Goal: Task Accomplishment & Management: Complete application form

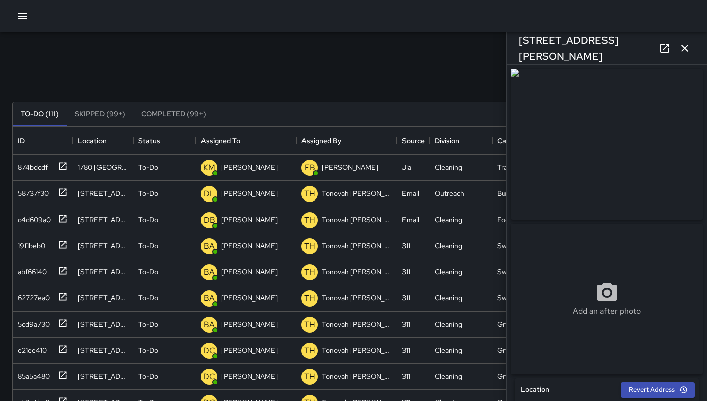
scroll to position [418, 675]
click at [677, 54] on div "[STREET_ADDRESS][PERSON_NAME]" at bounding box center [607, 48] width 201 height 32
click at [680, 54] on button "button" at bounding box center [685, 48] width 20 height 20
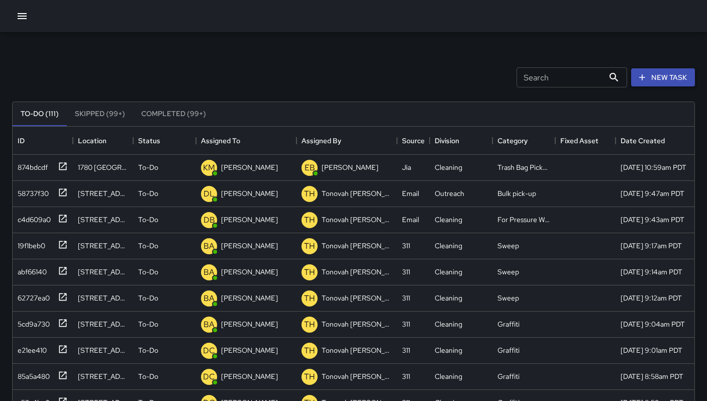
click at [647, 84] on button "New Task" at bounding box center [663, 77] width 64 height 19
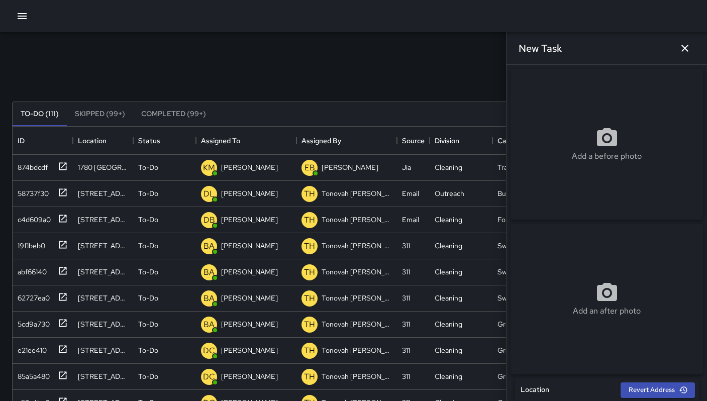
click at [571, 129] on div "Add a before photo" at bounding box center [607, 144] width 193 height 151
type input "**********"
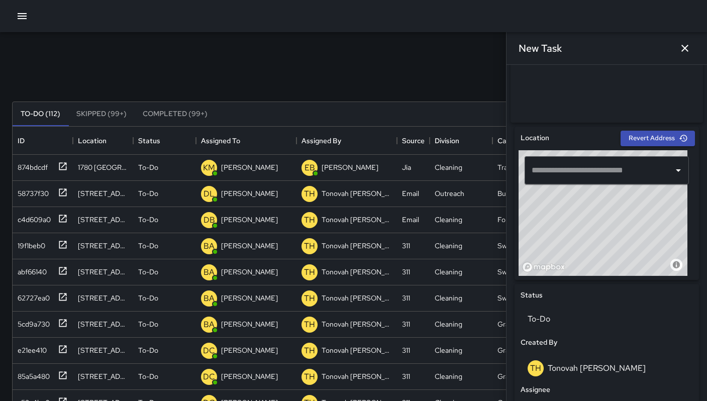
scroll to position [256, 0]
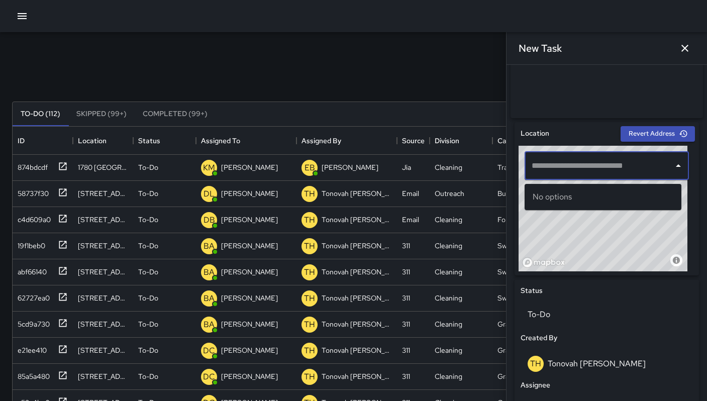
click at [550, 173] on input "text" at bounding box center [599, 165] width 140 height 19
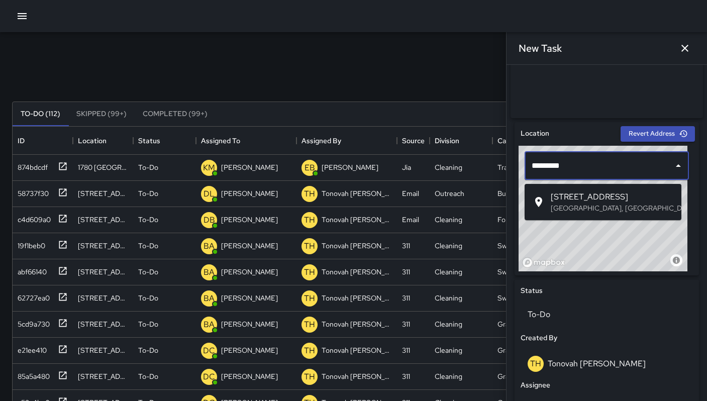
click at [556, 204] on p "San Francisco, CA, USA" at bounding box center [612, 208] width 123 height 10
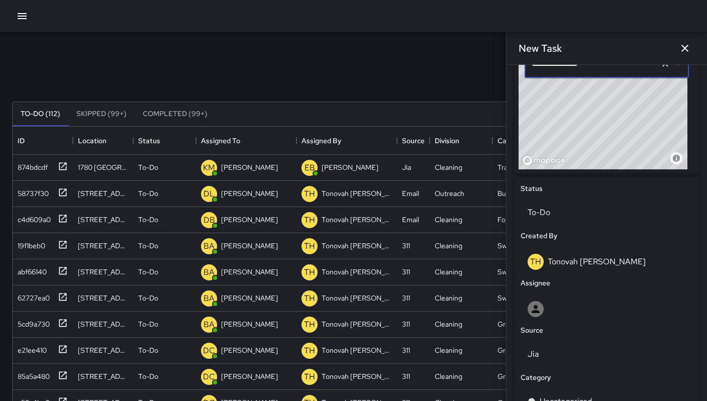
scroll to position [401, 0]
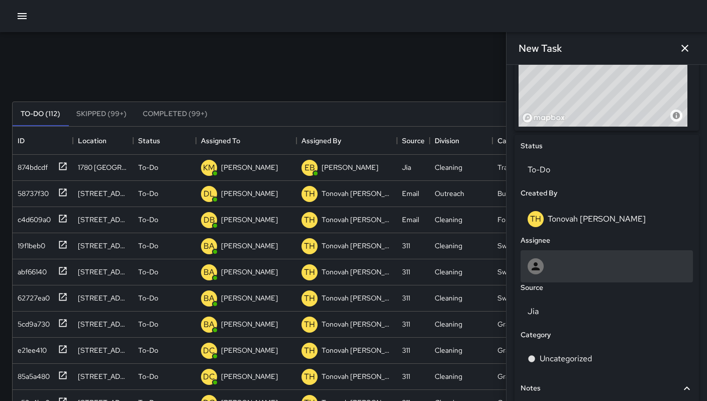
type input "**********"
click at [594, 274] on div at bounding box center [607, 266] width 158 height 16
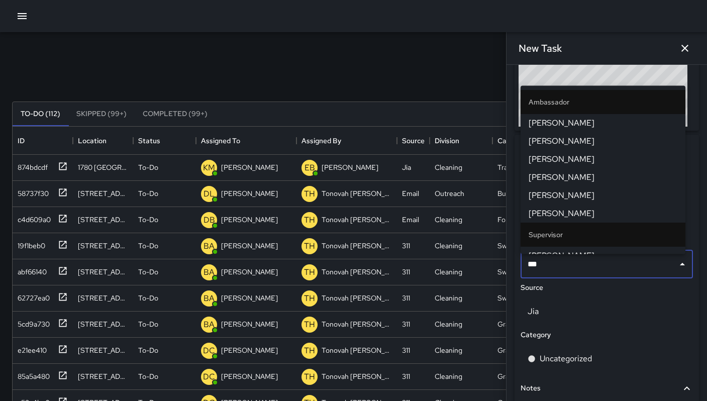
type input "****"
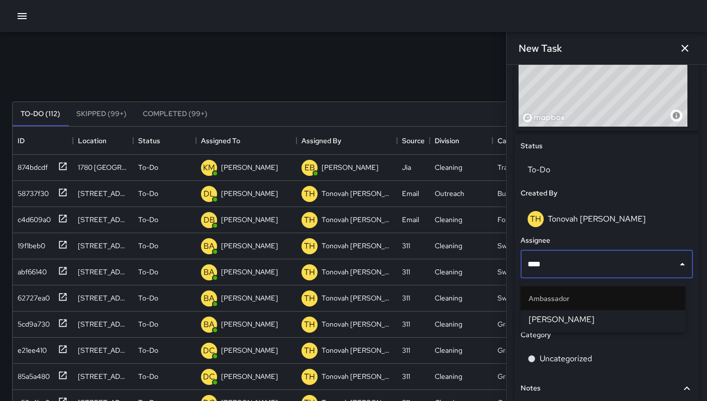
click at [576, 329] on ul "Ambassador Damariye Lewis" at bounding box center [603, 308] width 165 height 50
click at [573, 323] on span "Damariye Lewis" at bounding box center [603, 320] width 149 height 12
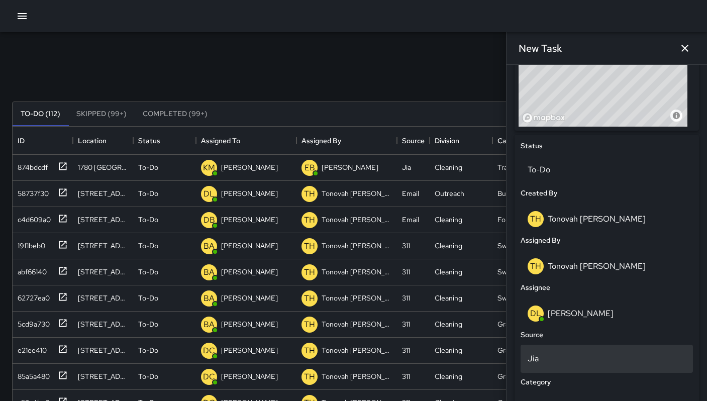
click at [561, 359] on p "Jia" at bounding box center [607, 359] width 158 height 12
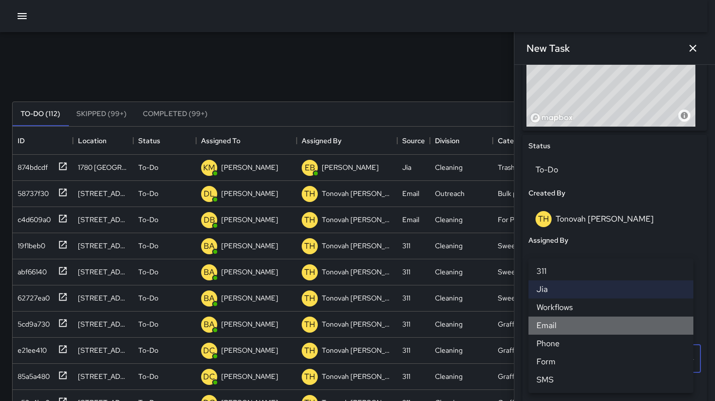
click at [554, 329] on li "Email" at bounding box center [610, 326] width 165 height 18
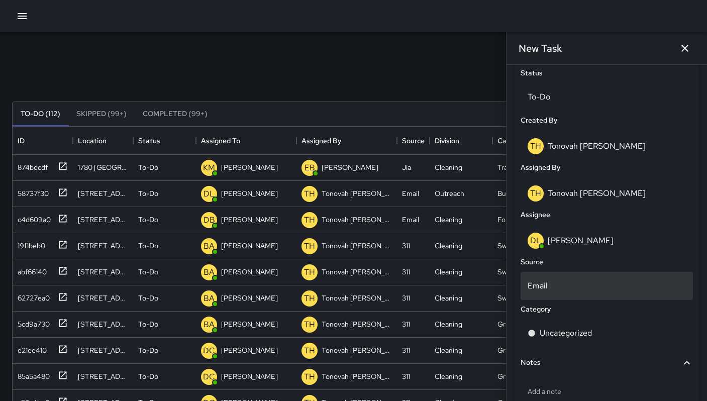
scroll to position [487, 0]
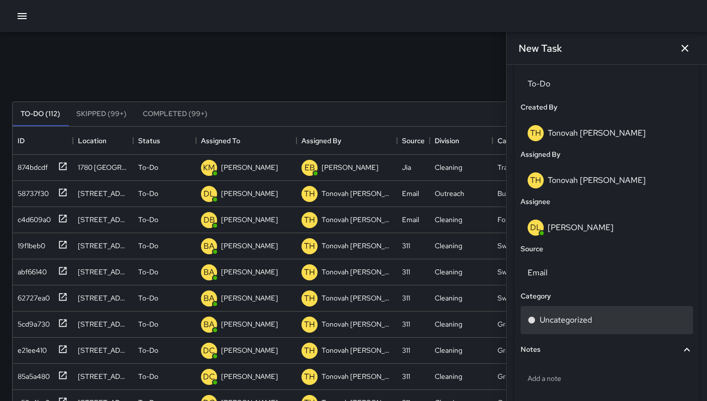
click at [562, 323] on p "Uncategorized" at bounding box center [566, 320] width 52 height 12
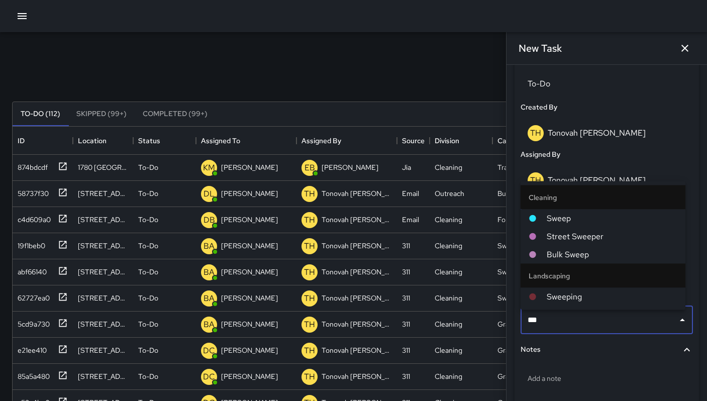
type input "****"
click at [555, 217] on span "Sweep" at bounding box center [612, 219] width 131 height 12
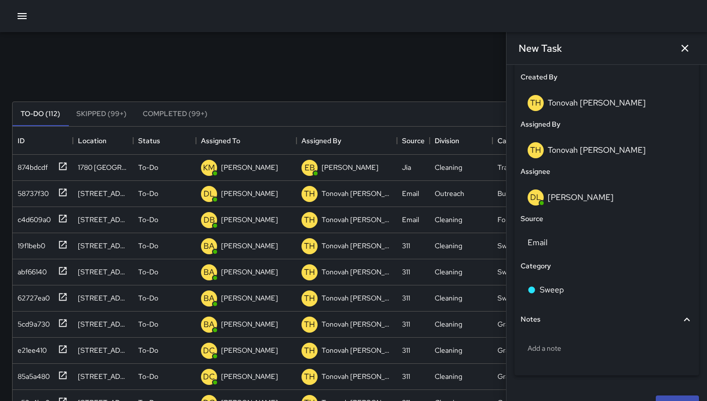
scroll to position [542, 0]
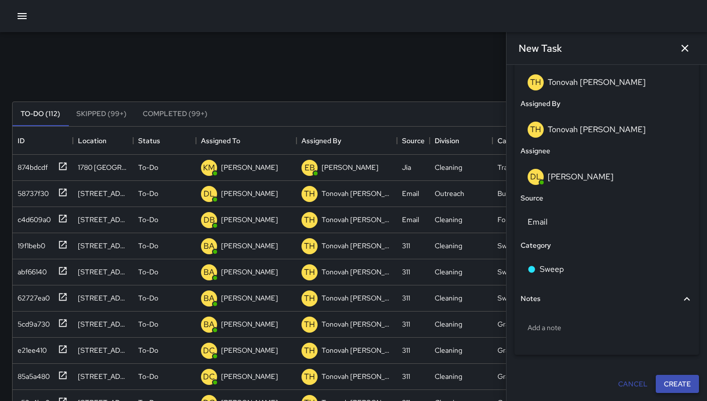
click at [670, 384] on button "Create" at bounding box center [677, 384] width 43 height 19
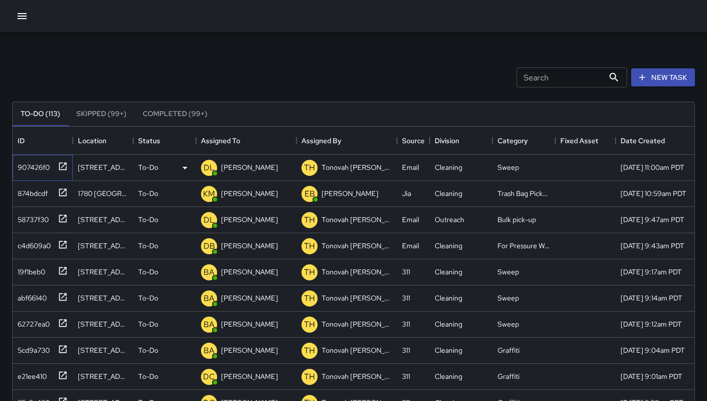
click at [39, 165] on div "907426f0" at bounding box center [32, 165] width 36 height 14
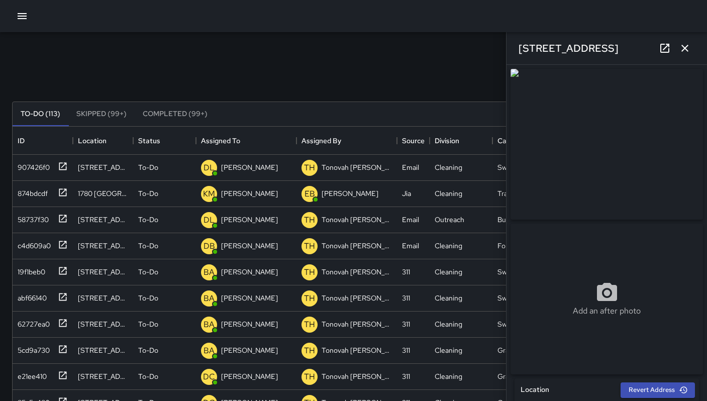
click at [665, 49] on icon at bounding box center [665, 48] width 12 height 12
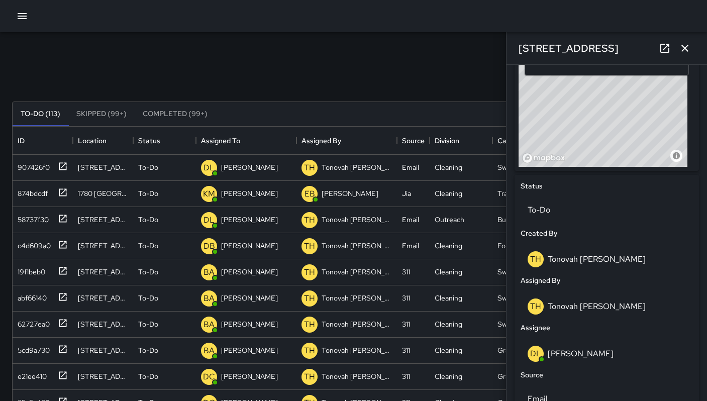
scroll to position [337, 0]
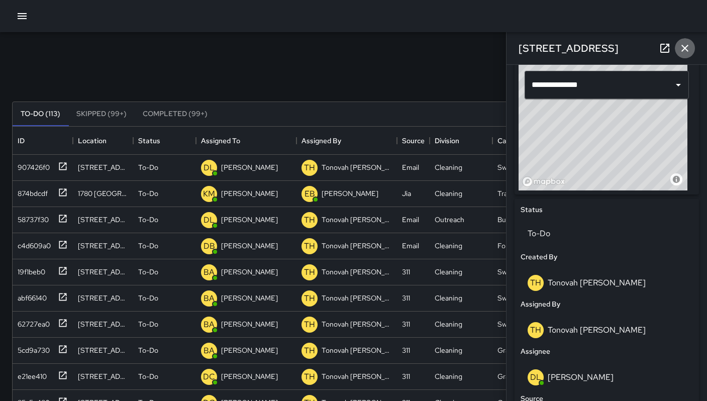
click at [688, 52] on icon "button" at bounding box center [685, 48] width 12 height 12
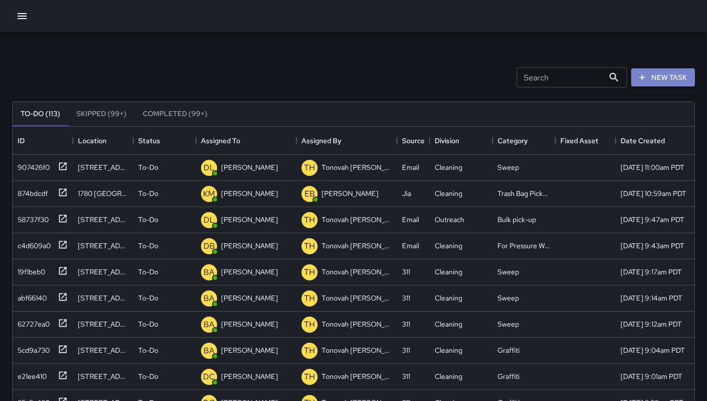
click at [652, 79] on button "New Task" at bounding box center [663, 77] width 64 height 19
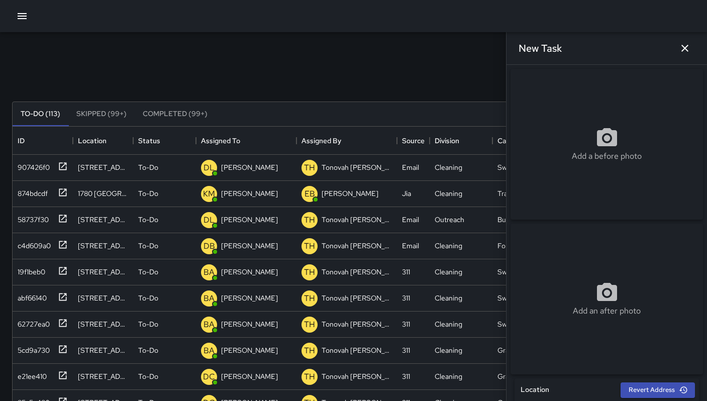
click at [572, 168] on div "Add a before photo" at bounding box center [607, 144] width 193 height 151
type input "**********"
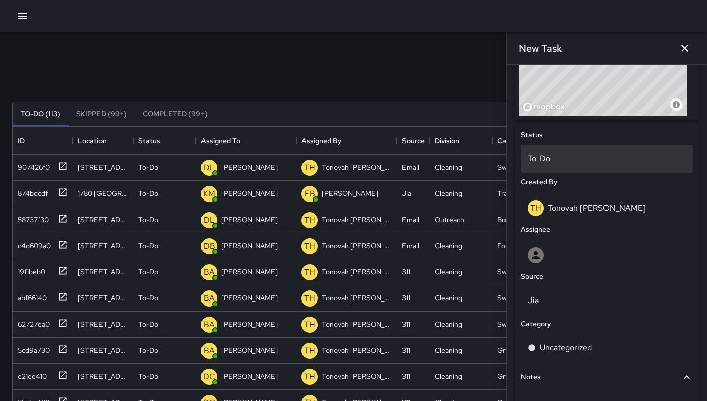
scroll to position [421, 0]
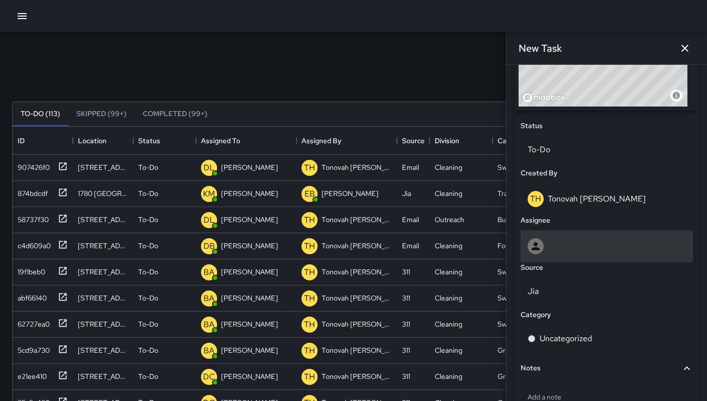
click at [541, 254] on div at bounding box center [536, 246] width 16 height 16
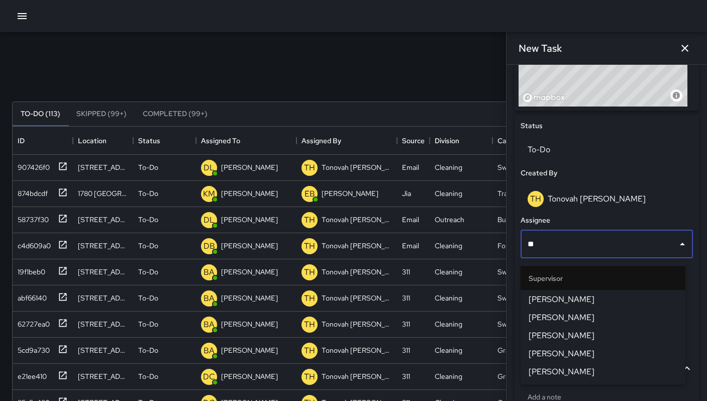
type input "***"
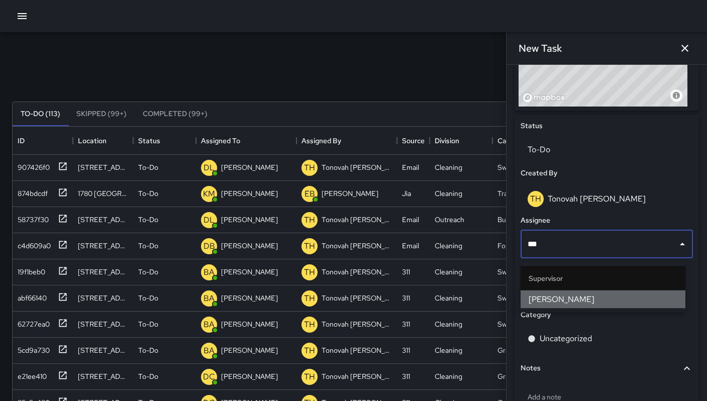
click at [541, 304] on span "[PERSON_NAME]" at bounding box center [603, 300] width 149 height 12
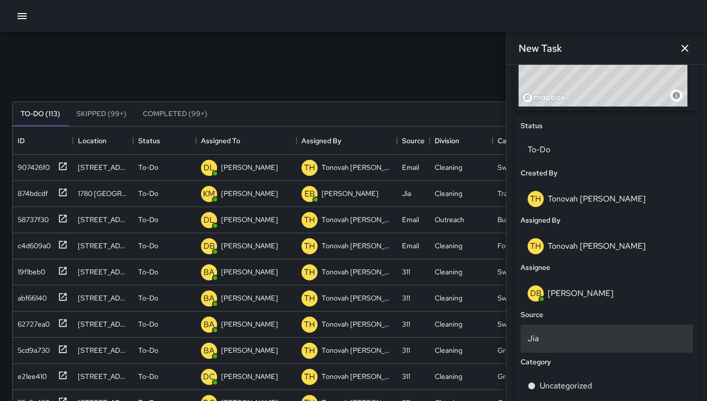
click at [550, 343] on p "Jia" at bounding box center [607, 339] width 158 height 12
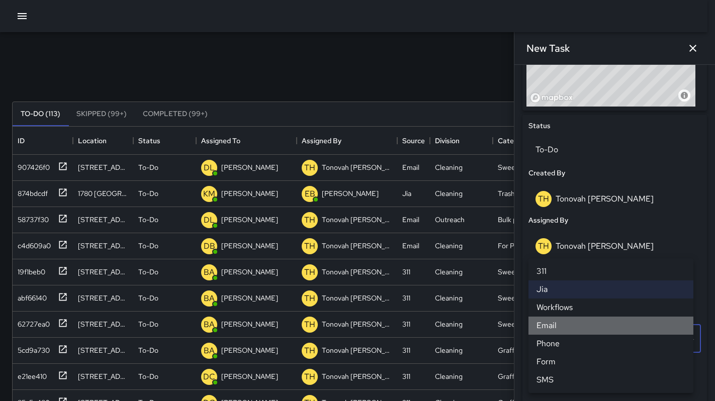
click at [547, 332] on li "Email" at bounding box center [610, 326] width 165 height 18
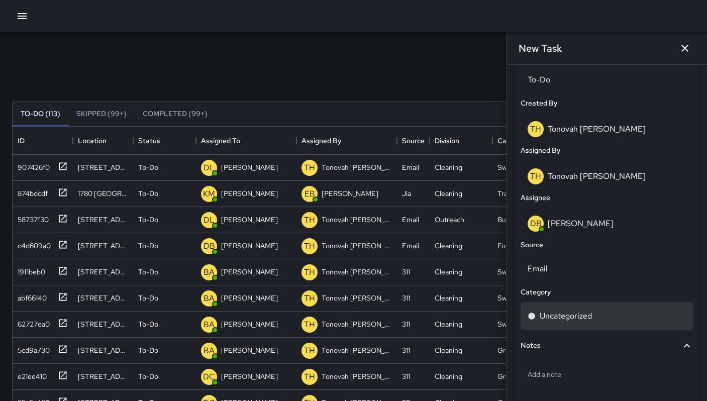
scroll to position [493, 0]
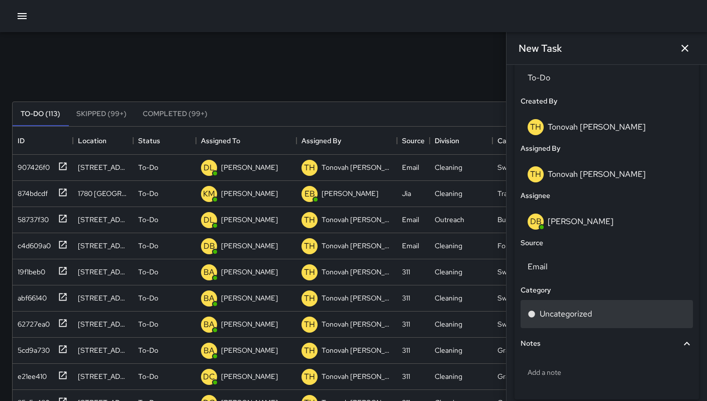
click at [571, 317] on p "Uncategorized" at bounding box center [566, 314] width 52 height 12
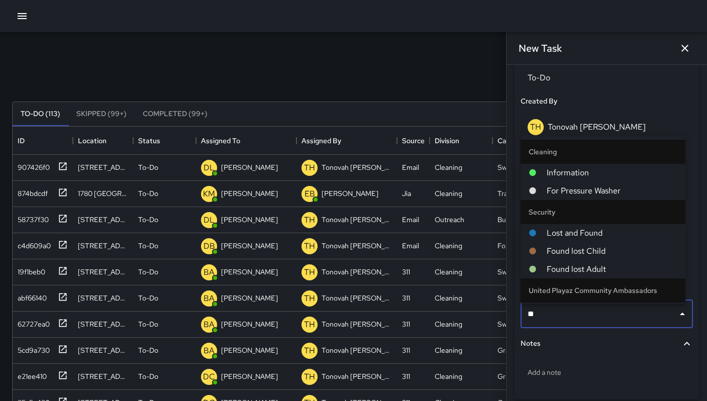
type input "***"
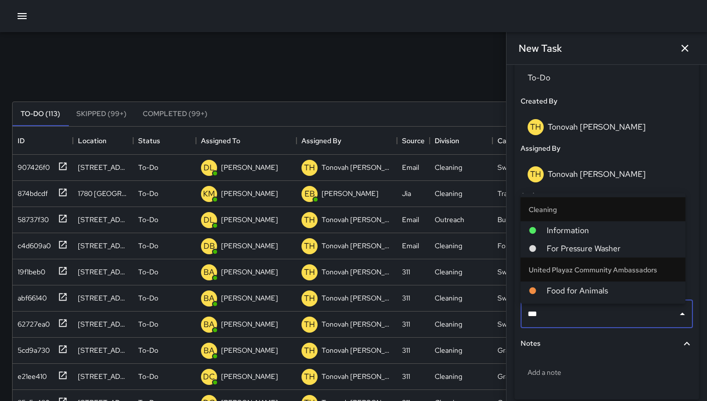
click at [577, 257] on li "For Pressure Washer" at bounding box center [603, 249] width 165 height 18
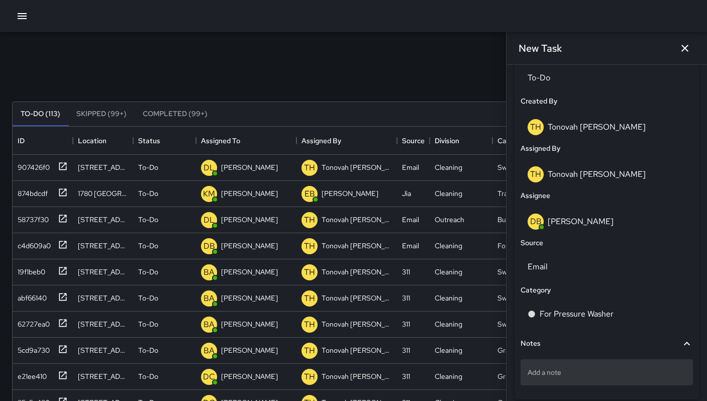
click at [557, 378] on p "Add a note" at bounding box center [607, 372] width 158 height 10
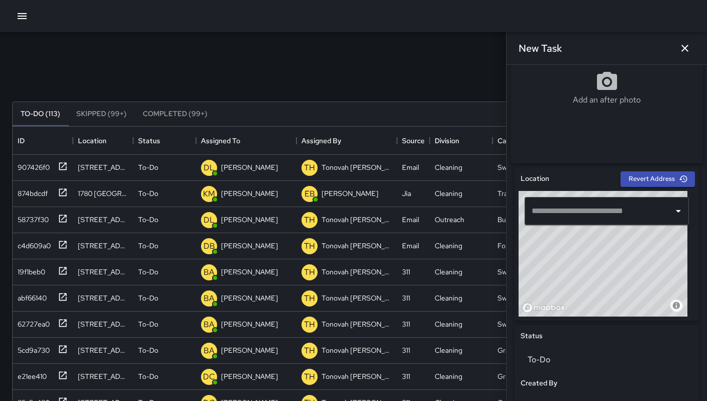
scroll to position [210, 0]
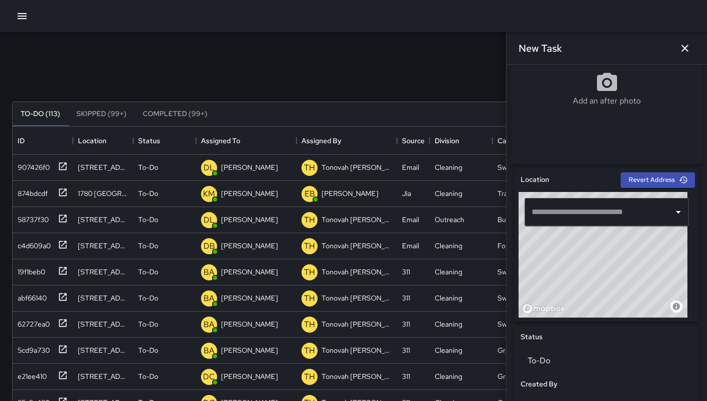
click at [598, 216] on input "text" at bounding box center [599, 212] width 140 height 19
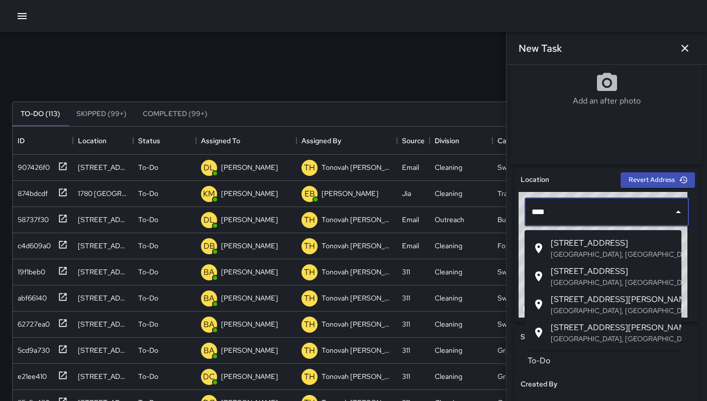
click at [596, 268] on span "241 10th Street" at bounding box center [612, 271] width 123 height 12
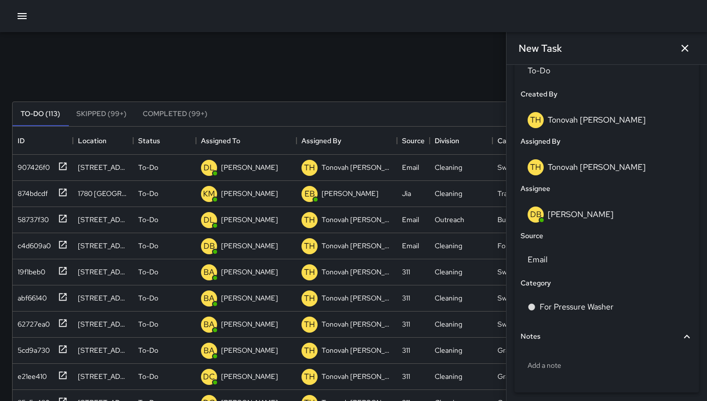
scroll to position [542, 0]
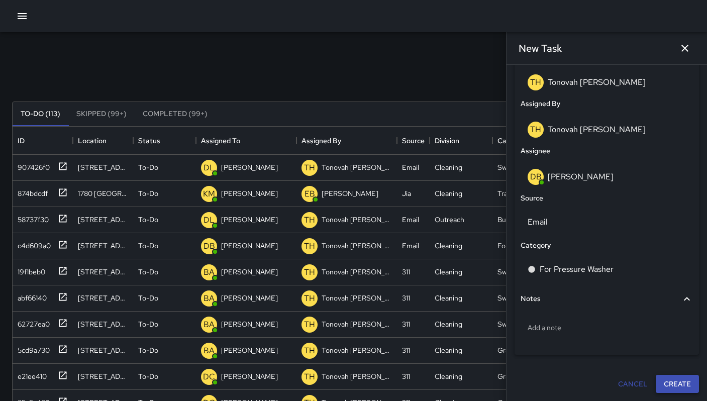
type input "**********"
click at [663, 378] on button "Create" at bounding box center [677, 384] width 43 height 19
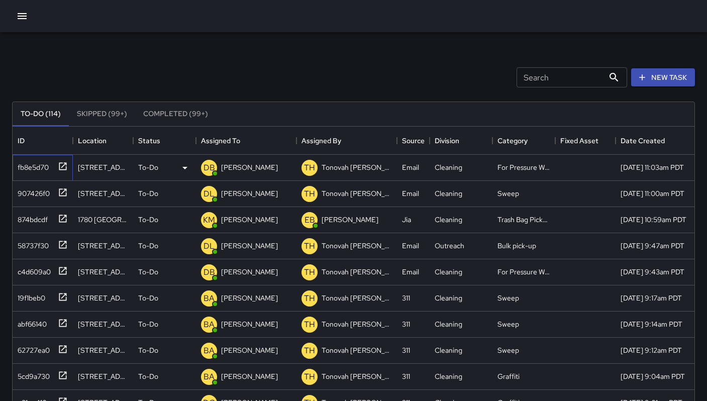
click at [38, 170] on div "fb8e5d70" at bounding box center [31, 165] width 35 height 14
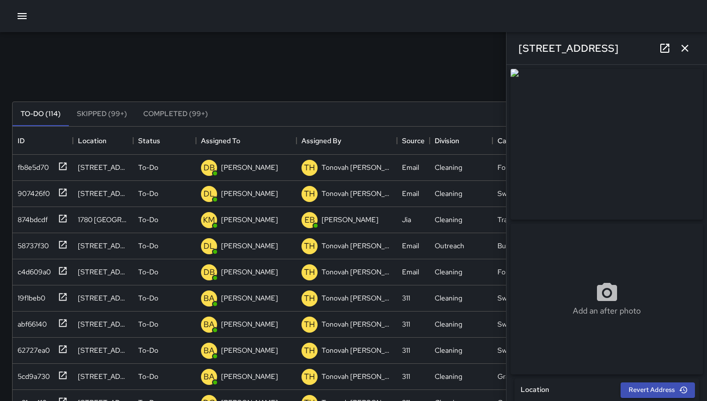
click at [665, 47] on icon at bounding box center [665, 48] width 9 height 9
click at [26, 12] on icon "button" at bounding box center [22, 16] width 12 height 12
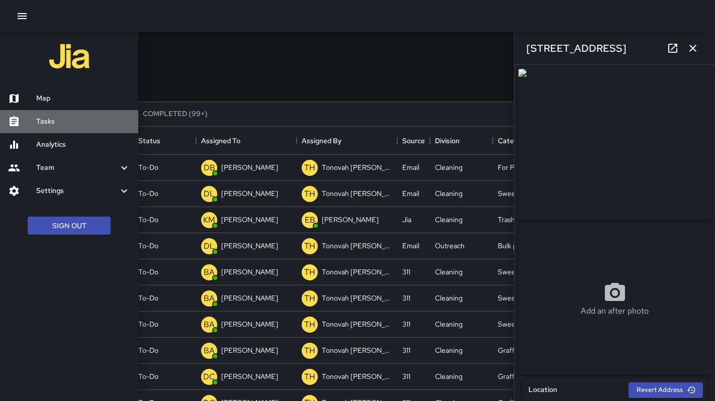
click at [40, 118] on h6 "Tasks" at bounding box center [83, 121] width 94 height 11
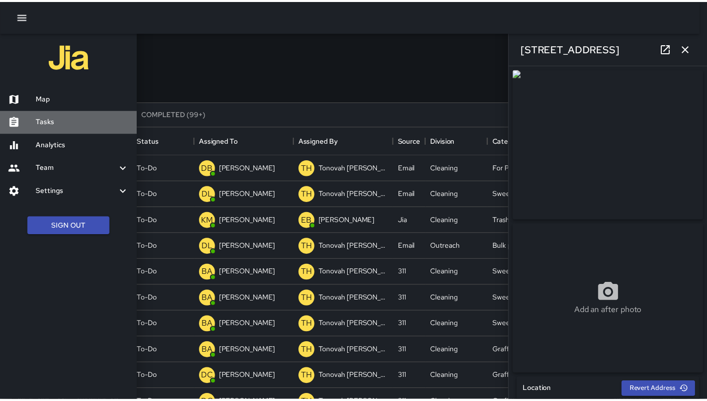
scroll to position [8, 8]
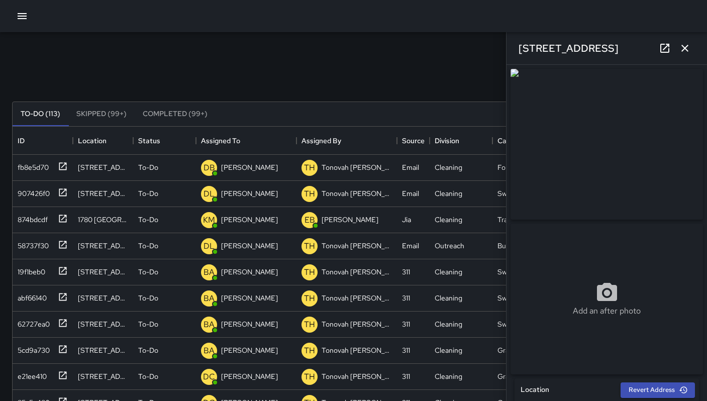
click at [20, 16] on icon "button" at bounding box center [22, 16] width 9 height 6
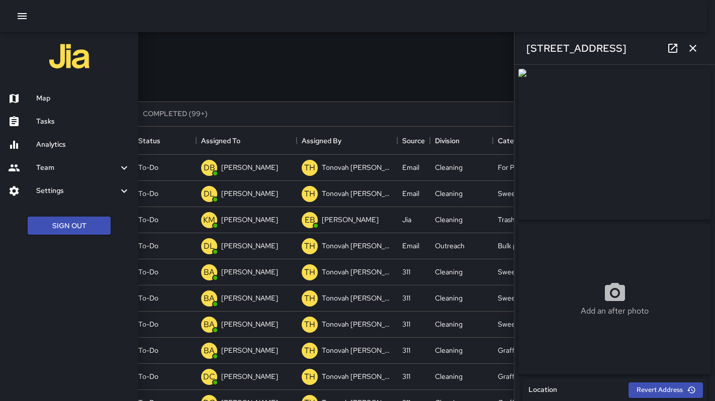
click at [40, 145] on h6 "Analytics" at bounding box center [83, 144] width 94 height 11
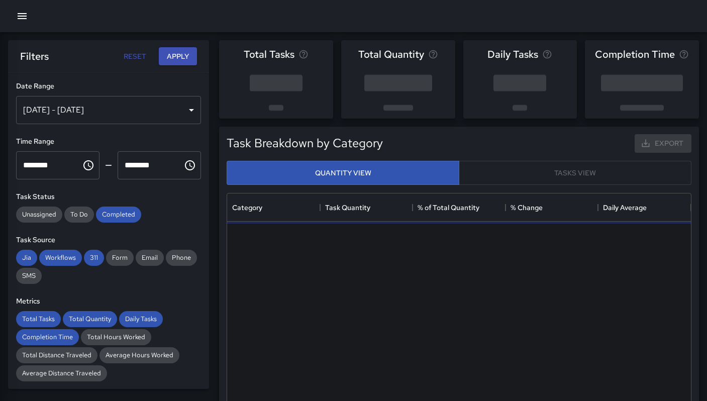
scroll to position [293, 456]
click at [113, 211] on span "Completed" at bounding box center [118, 214] width 45 height 9
click at [71, 259] on span "Workflows" at bounding box center [60, 257] width 43 height 9
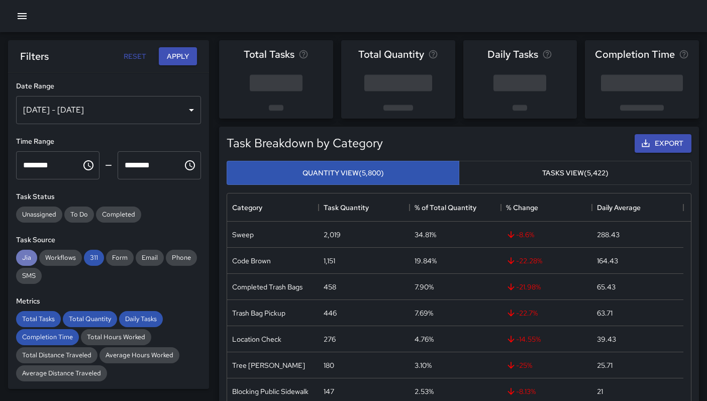
click at [34, 253] on span "Jia" at bounding box center [26, 257] width 21 height 9
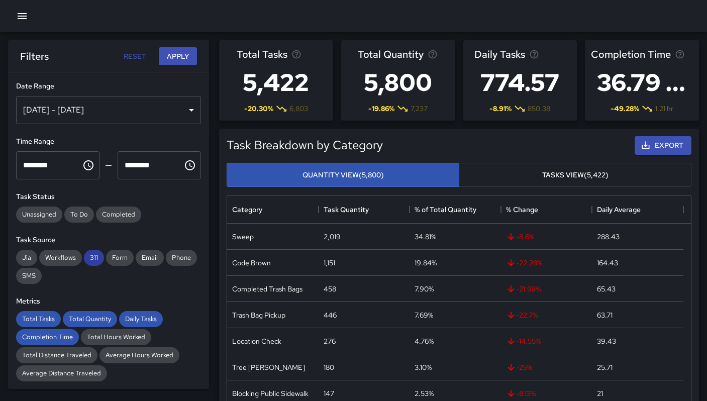
click at [87, 258] on span "311" at bounding box center [94, 257] width 20 height 9
click at [36, 310] on div "Metrics Total Tasks Total Quantity Daily Tasks Completion Time Total Hours Work…" at bounding box center [108, 338] width 185 height 85
click at [45, 322] on span "Total Tasks" at bounding box center [38, 319] width 45 height 9
click at [79, 317] on span "Total Quantity" at bounding box center [90, 319] width 54 height 9
click at [122, 318] on span "Daily Tasks" at bounding box center [141, 319] width 44 height 9
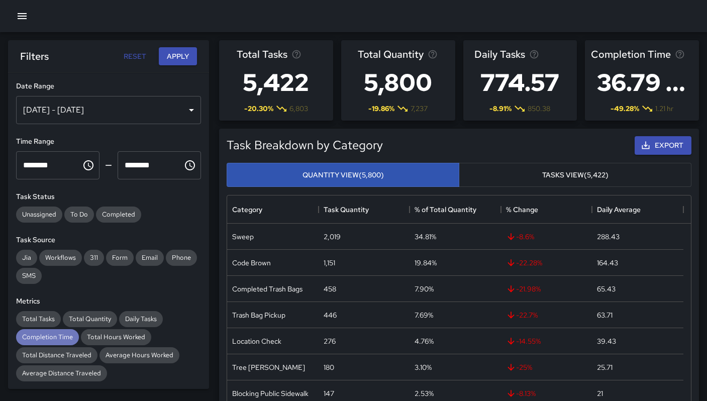
click at [50, 342] on div "Completion Time" at bounding box center [47, 337] width 63 height 16
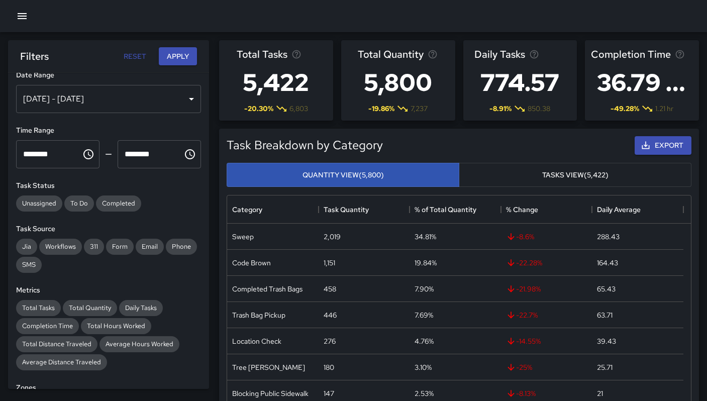
scroll to position [15, 0]
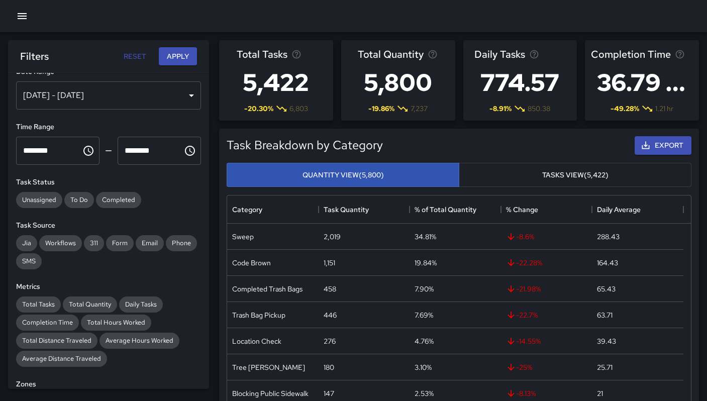
click at [127, 94] on div "Sep 19, 2025 - Sep 25, 2025" at bounding box center [108, 95] width 185 height 28
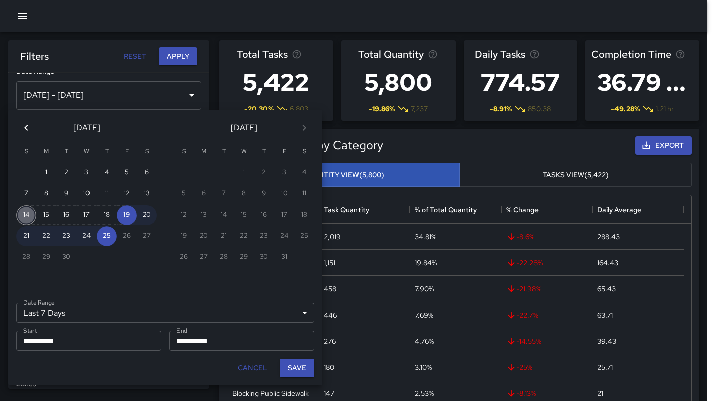
click at [27, 215] on button "14" at bounding box center [26, 215] width 20 height 20
type input "******"
type input "**********"
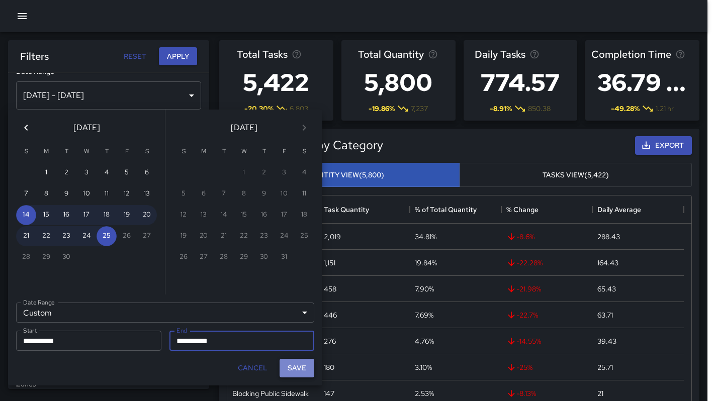
click at [287, 368] on button "Save" at bounding box center [297, 368] width 35 height 19
type input "**********"
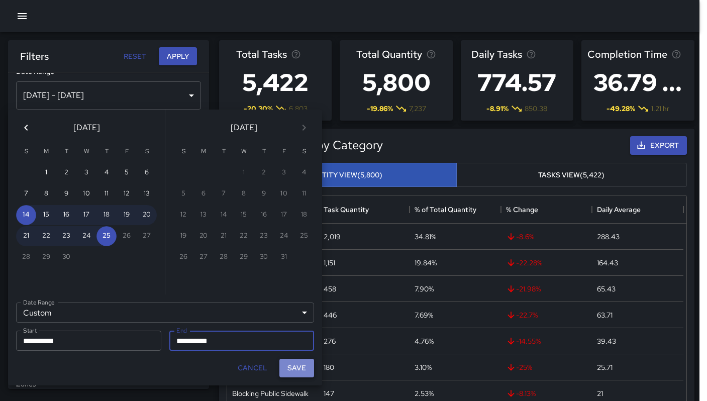
scroll to position [8, 8]
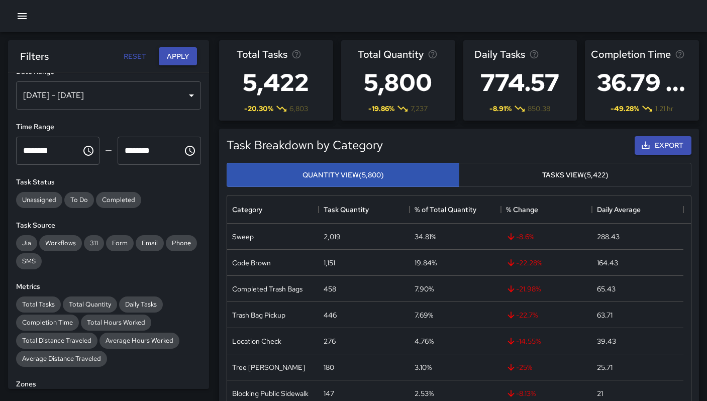
click at [182, 61] on button "Apply" at bounding box center [178, 56] width 38 height 19
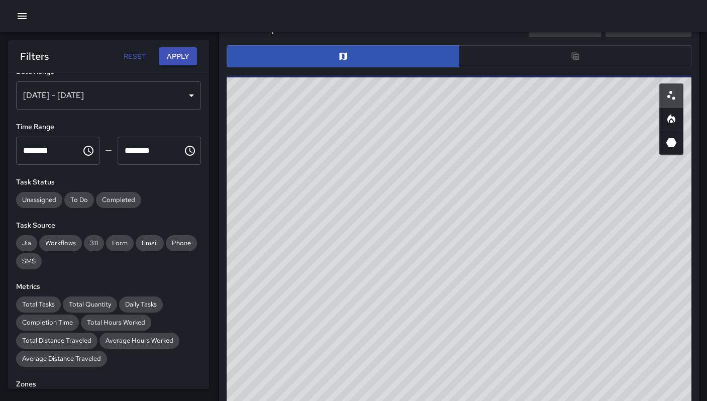
scroll to position [424, 0]
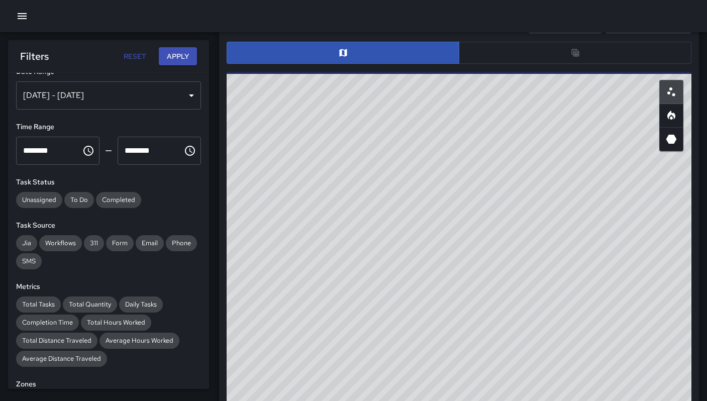
click at [513, 59] on div at bounding box center [459, 53] width 465 height 22
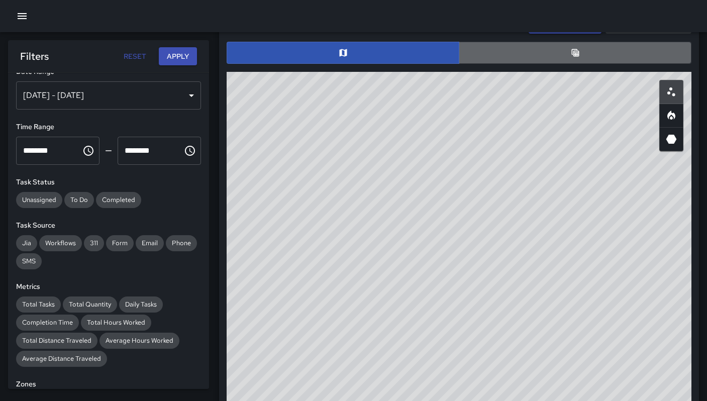
click at [513, 59] on button "button" at bounding box center [575, 53] width 233 height 22
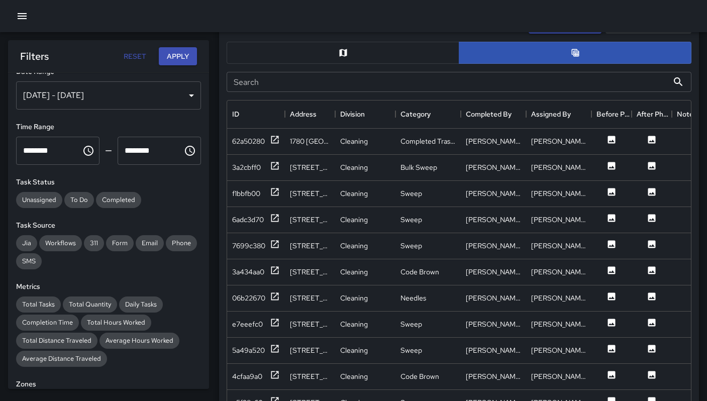
click at [372, 87] on input "Search" at bounding box center [448, 82] width 442 height 20
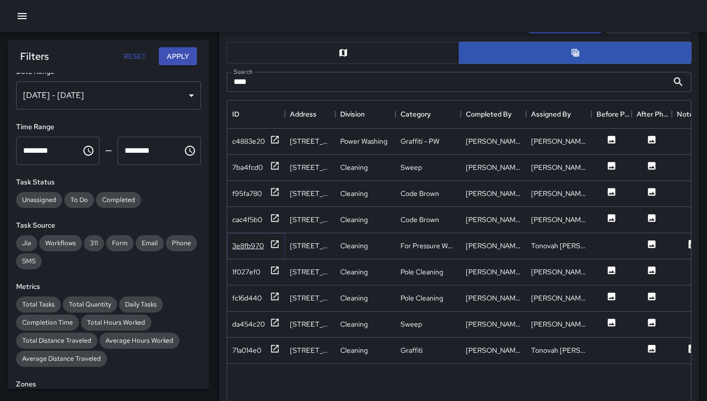
click at [263, 249] on div "3e8fb970" at bounding box center [248, 246] width 32 height 10
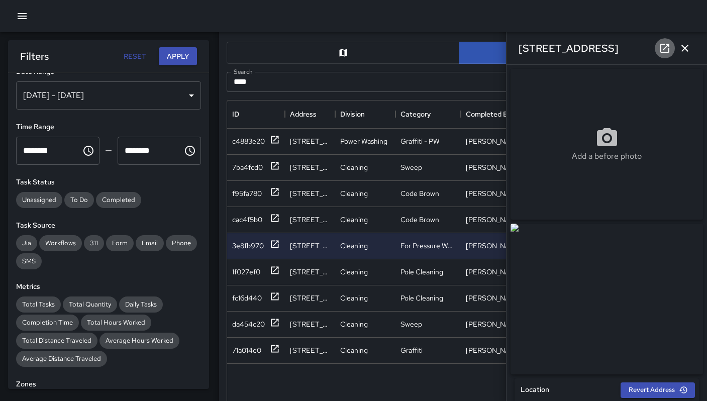
click at [663, 52] on icon at bounding box center [665, 48] width 9 height 9
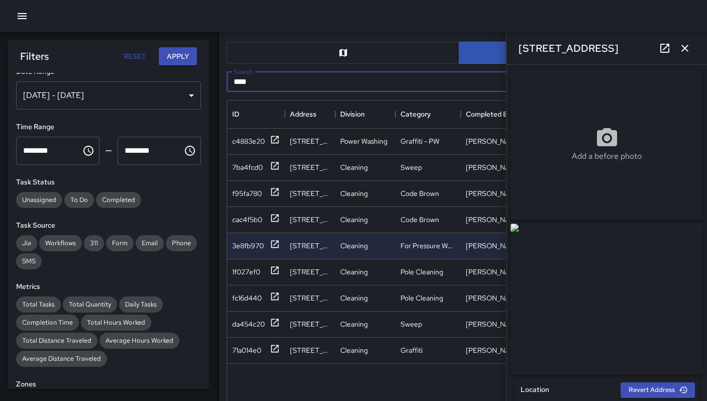
click at [302, 89] on input "***" at bounding box center [448, 82] width 442 height 20
drag, startPoint x: 263, startPoint y: 89, endPoint x: 212, endPoint y: 83, distance: 51.1
click at [213, 84] on div "Task Map and Details Export CSV Export Images Search *** Search ID Address Divi…" at bounding box center [455, 250] width 488 height 502
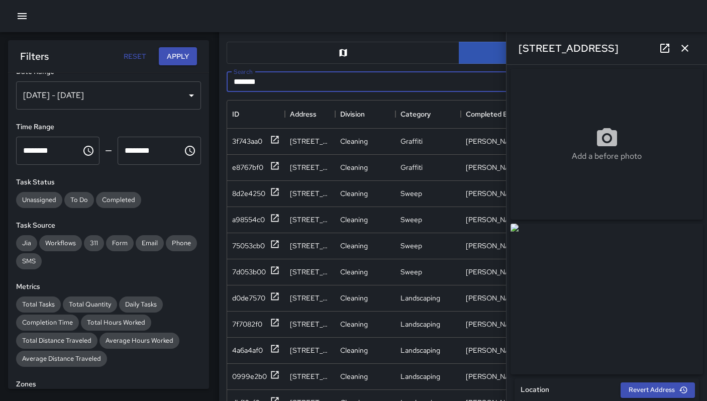
type input "*******"
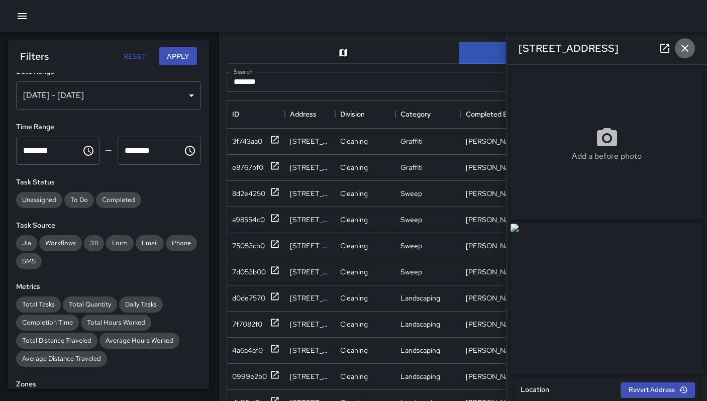
click at [688, 51] on icon "button" at bounding box center [685, 48] width 7 height 7
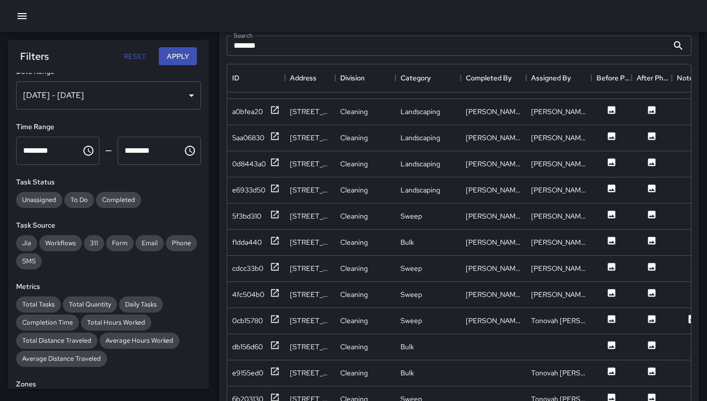
scroll to position [467, 0]
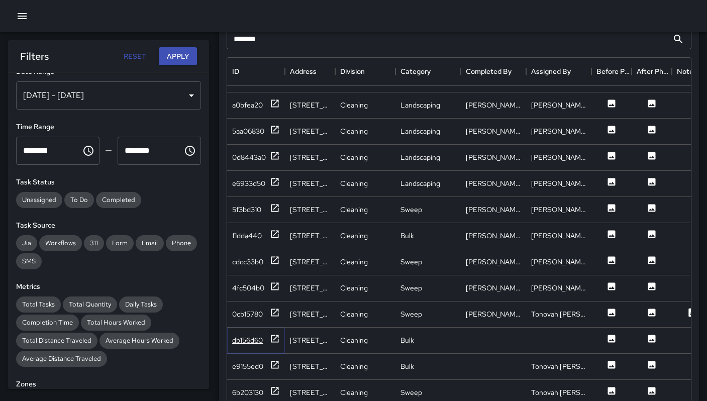
click at [250, 335] on div "db156d60" at bounding box center [247, 340] width 31 height 10
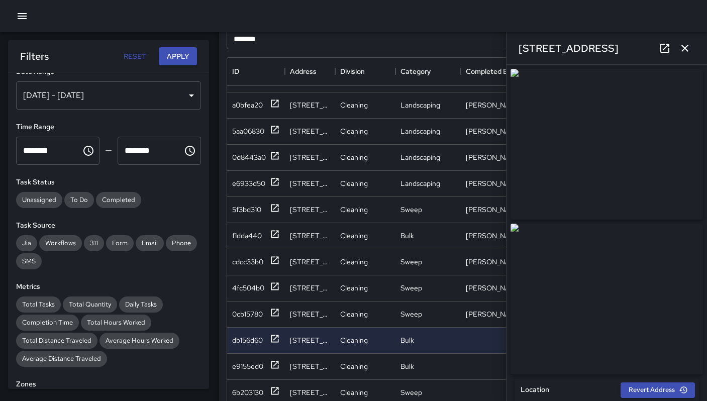
click at [681, 49] on icon "button" at bounding box center [685, 48] width 12 height 12
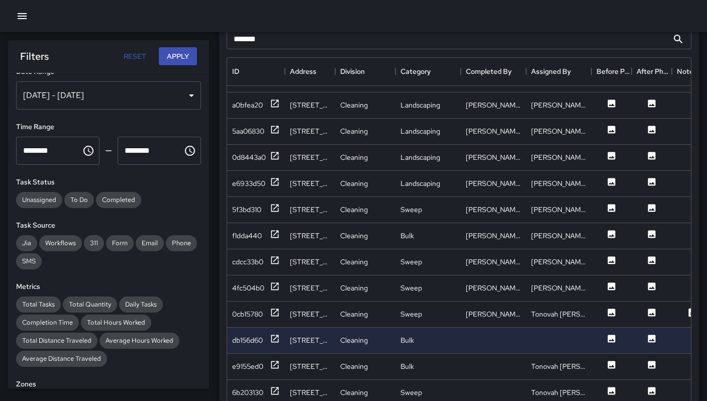
scroll to position [488, 0]
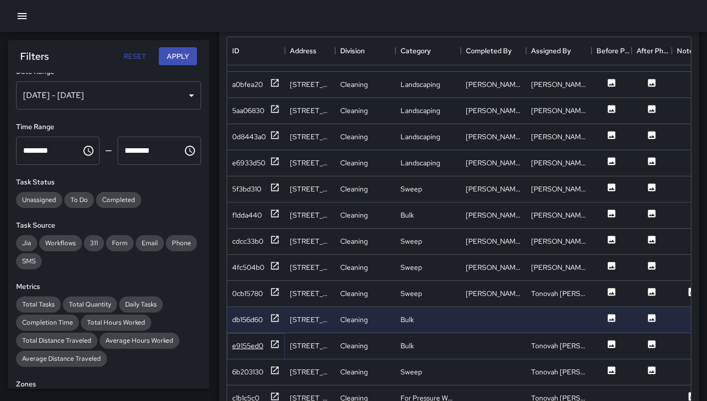
click at [257, 341] on div "e9155ed0" at bounding box center [247, 346] width 31 height 10
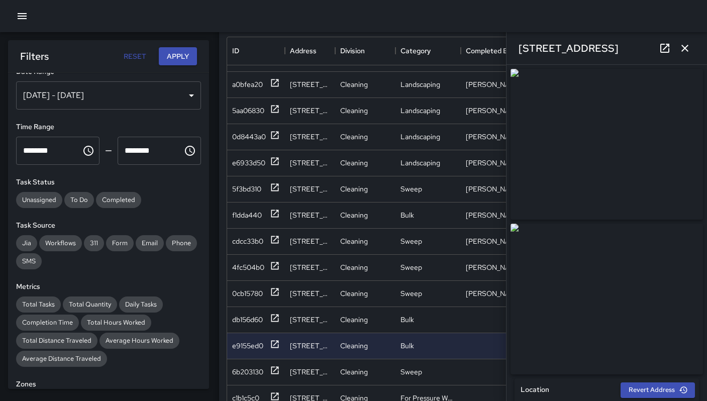
click at [683, 50] on icon "button" at bounding box center [685, 48] width 7 height 7
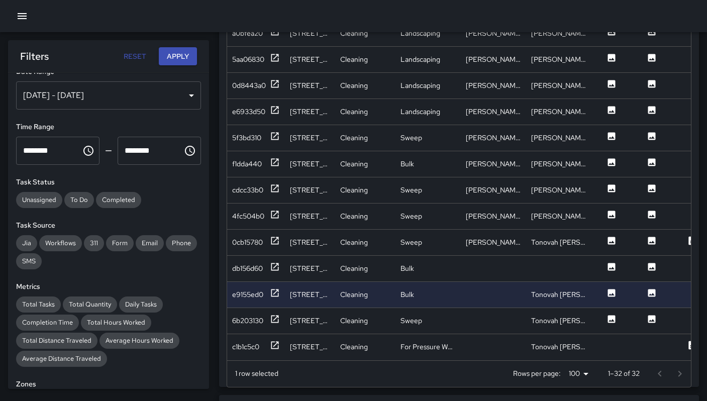
scroll to position [540, 0]
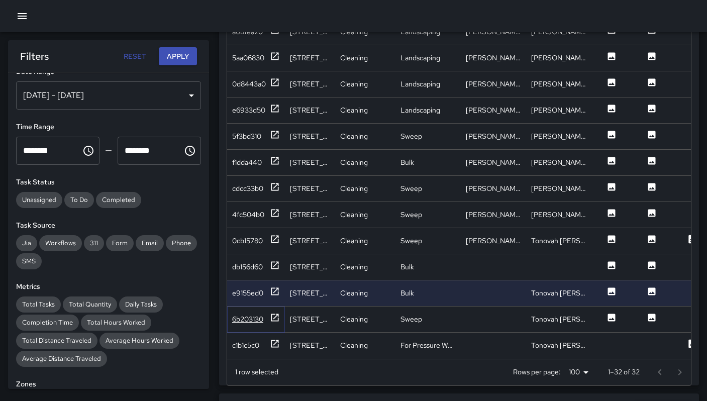
click at [250, 314] on div "6b203130" at bounding box center [247, 319] width 31 height 10
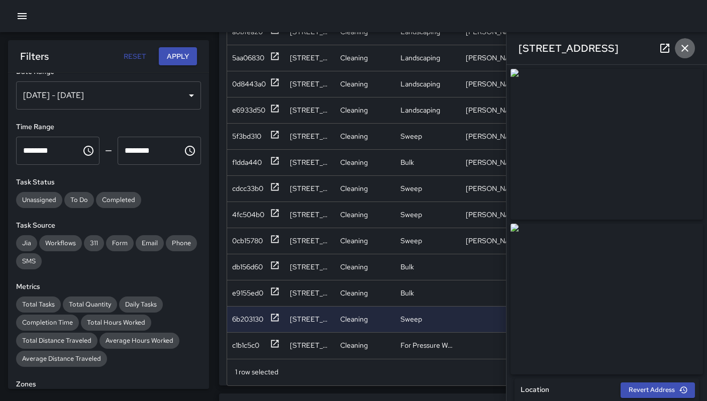
click at [685, 50] on icon "button" at bounding box center [685, 48] width 12 height 12
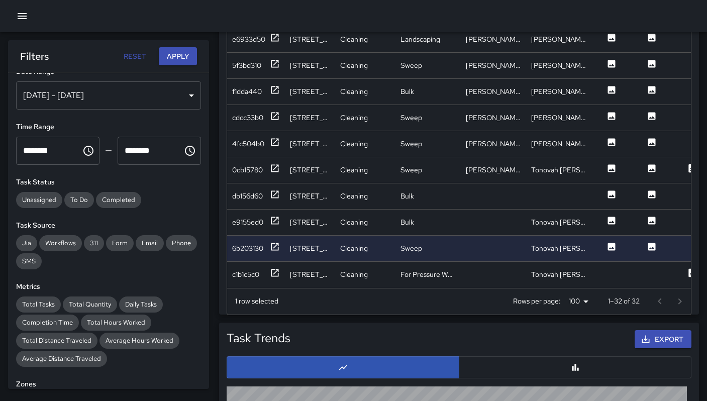
scroll to position [619, 0]
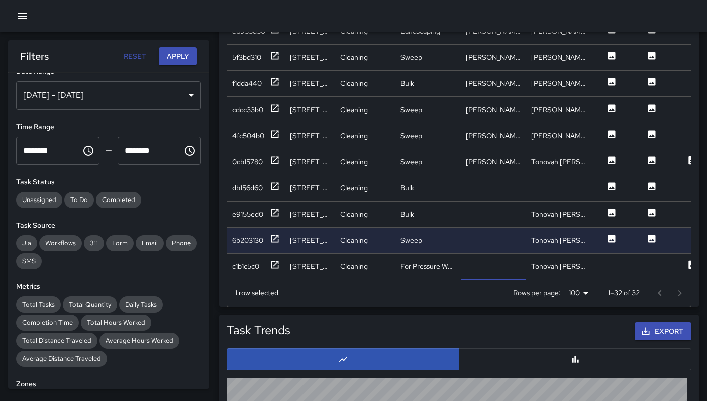
click at [501, 265] on div at bounding box center [493, 267] width 65 height 26
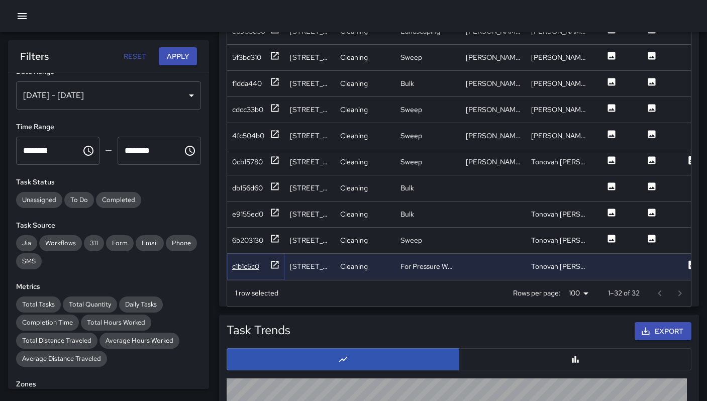
click at [238, 262] on div "c1b1c5c0" at bounding box center [245, 266] width 27 height 10
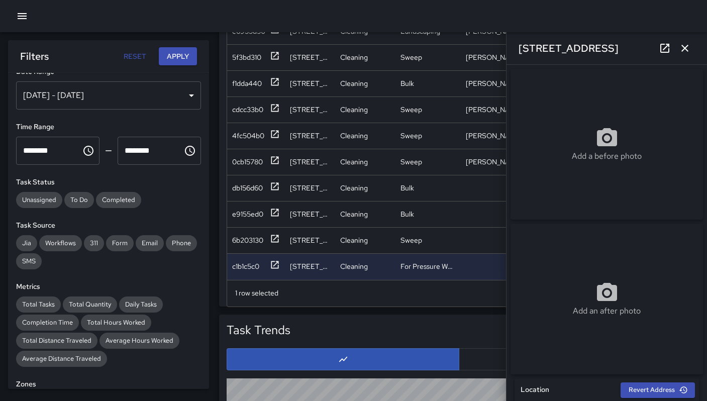
click at [690, 49] on icon "button" at bounding box center [685, 48] width 12 height 12
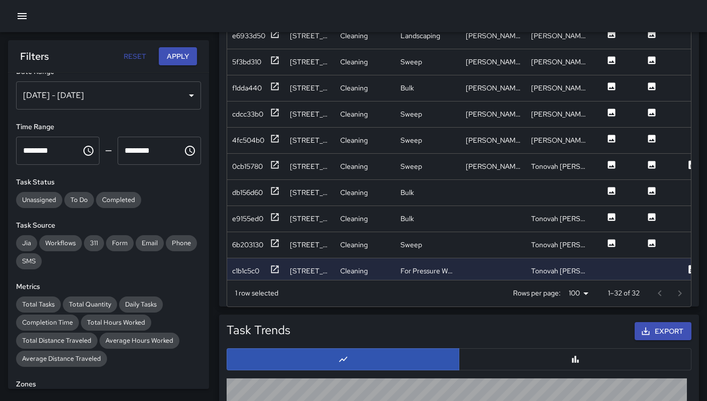
scroll to position [477, 0]
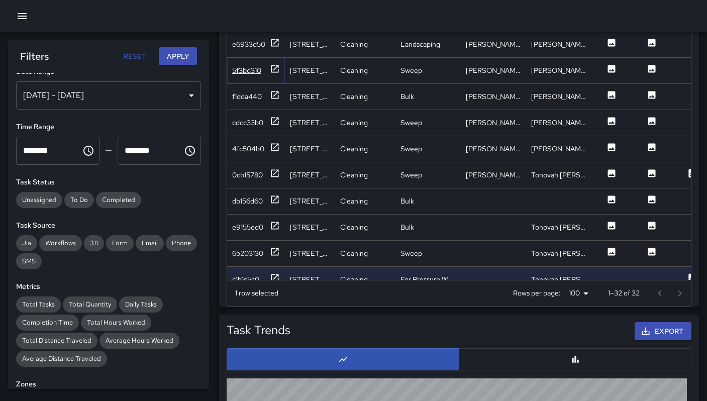
click at [237, 76] on div "5f3bd310" at bounding box center [256, 70] width 48 height 13
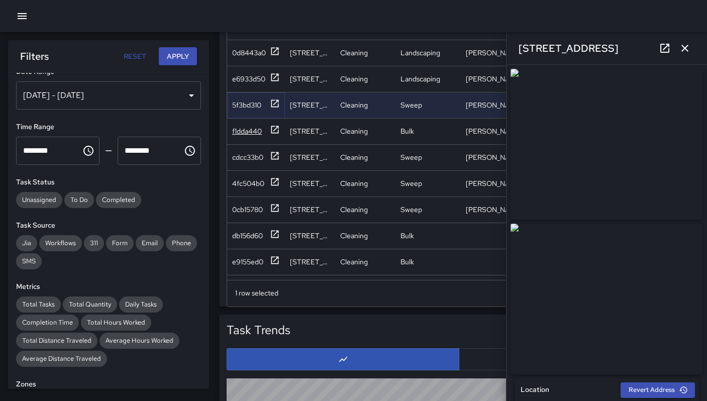
scroll to position [440, 0]
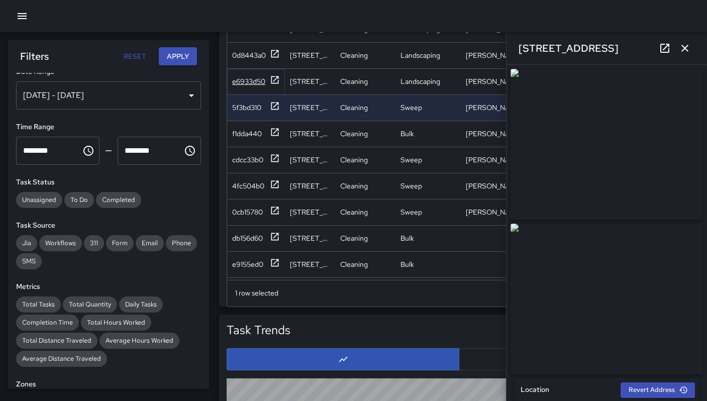
click at [252, 85] on div "e6933d50" at bounding box center [248, 81] width 33 height 10
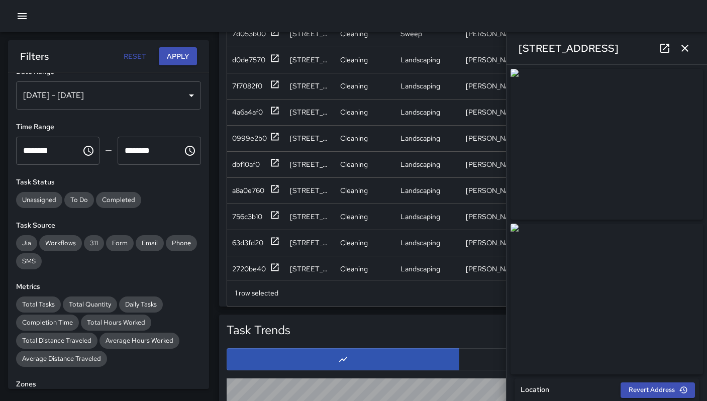
scroll to position [0, 0]
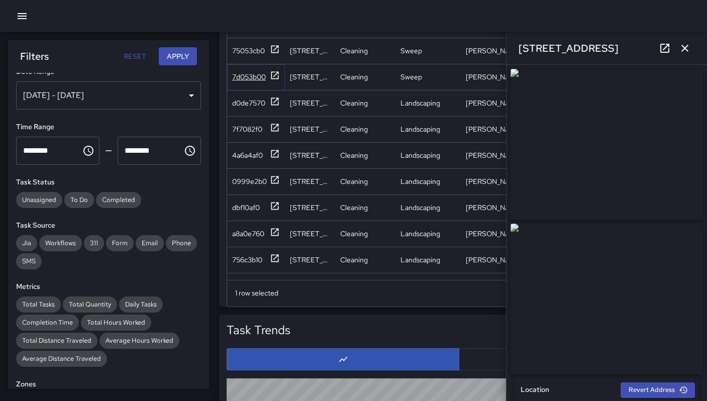
click at [259, 76] on div "7d053b00" at bounding box center [249, 77] width 34 height 10
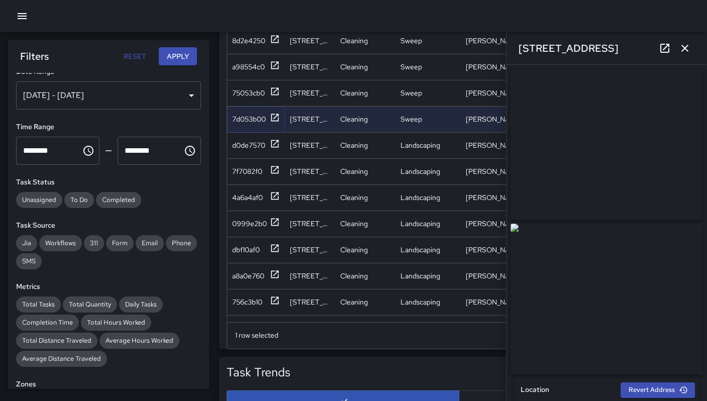
scroll to position [575, 0]
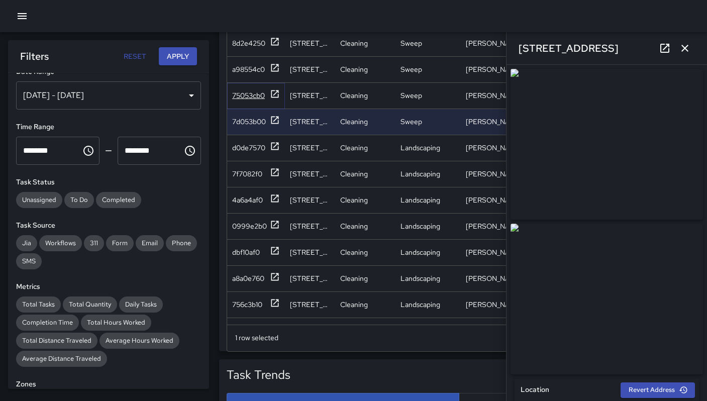
click at [249, 98] on div "75053cb0" at bounding box center [248, 95] width 33 height 10
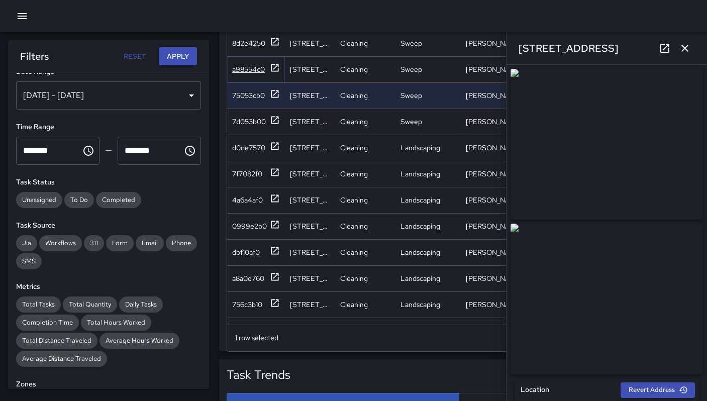
click at [246, 70] on div "a98554c0" at bounding box center [248, 69] width 33 height 10
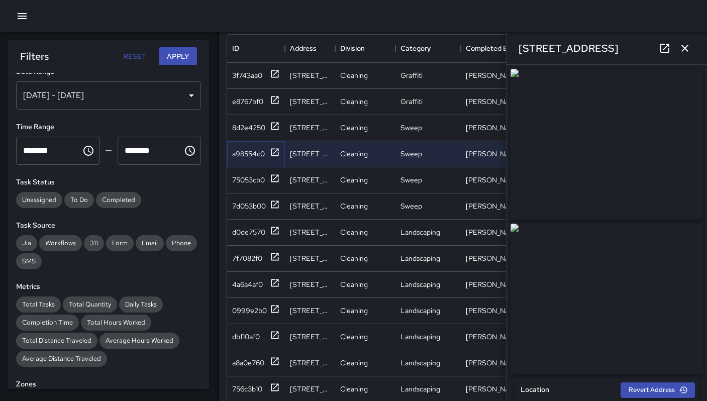
scroll to position [487, 0]
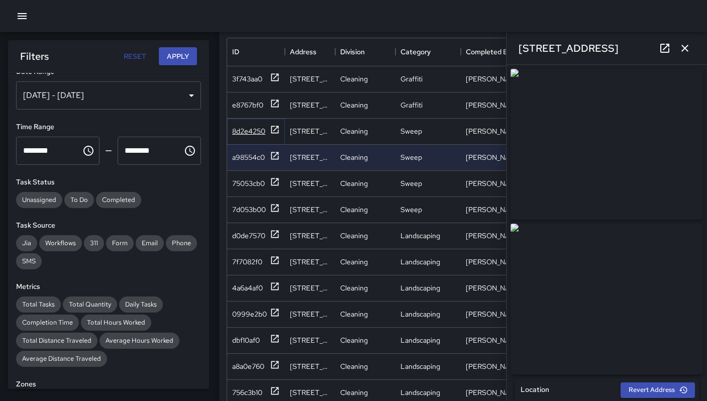
click at [243, 133] on div "8d2e4250" at bounding box center [248, 131] width 33 height 10
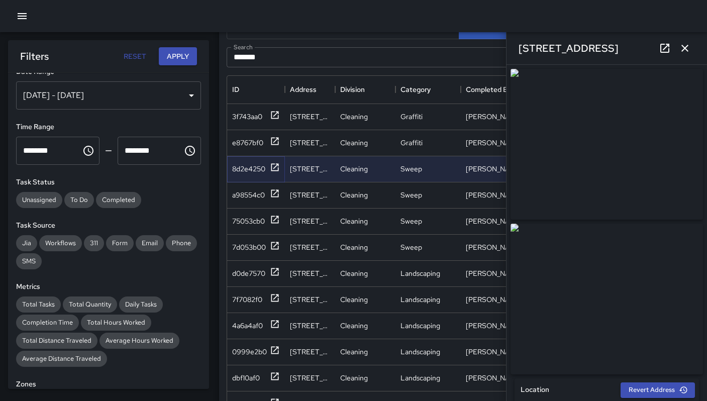
scroll to position [444, 0]
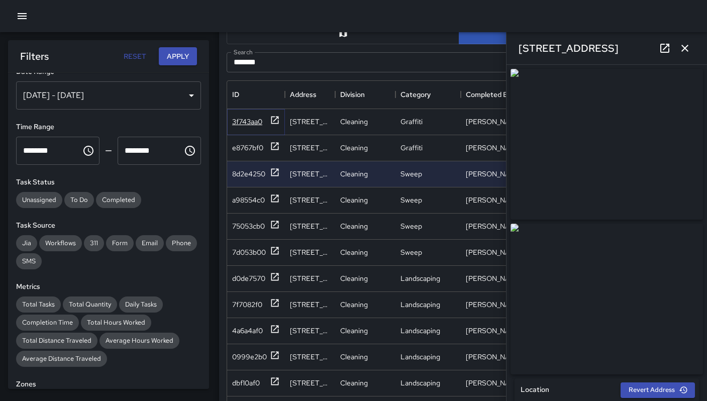
click at [238, 127] on div "3f743aa0" at bounding box center [256, 121] width 48 height 13
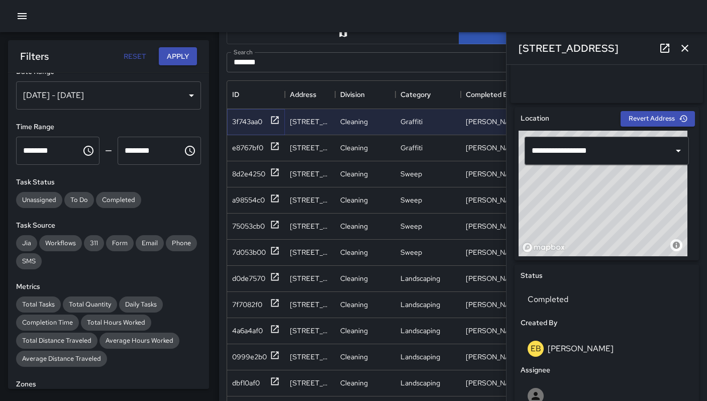
scroll to position [272, 0]
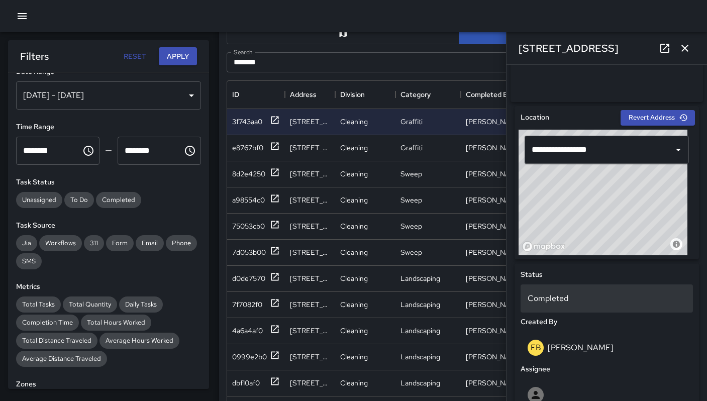
click at [576, 305] on p "Completed" at bounding box center [607, 299] width 158 height 12
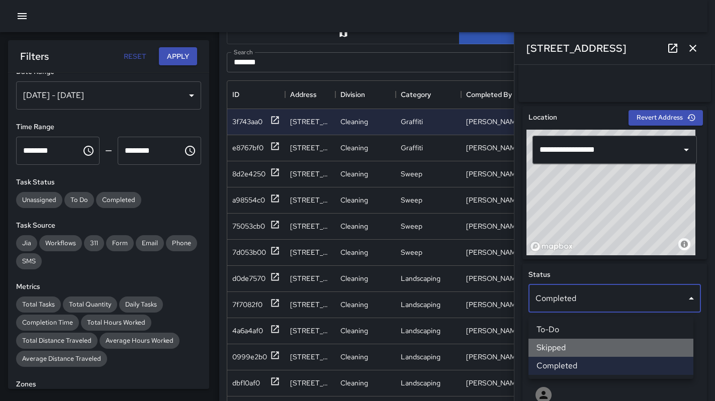
click at [570, 346] on li "Skipped" at bounding box center [610, 348] width 165 height 18
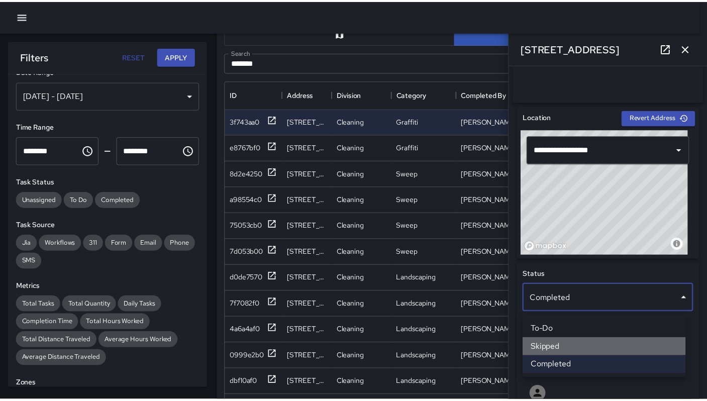
scroll to position [8, 8]
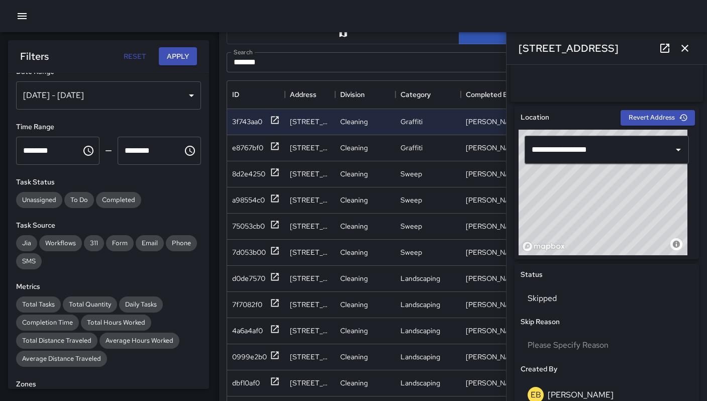
click at [686, 53] on icon "button" at bounding box center [685, 48] width 12 height 12
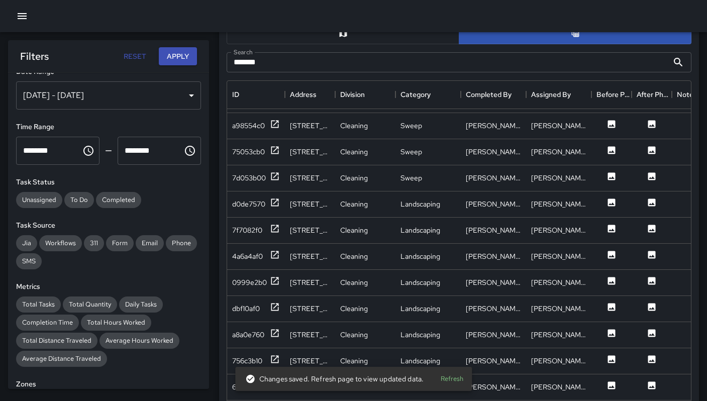
scroll to position [81, 0]
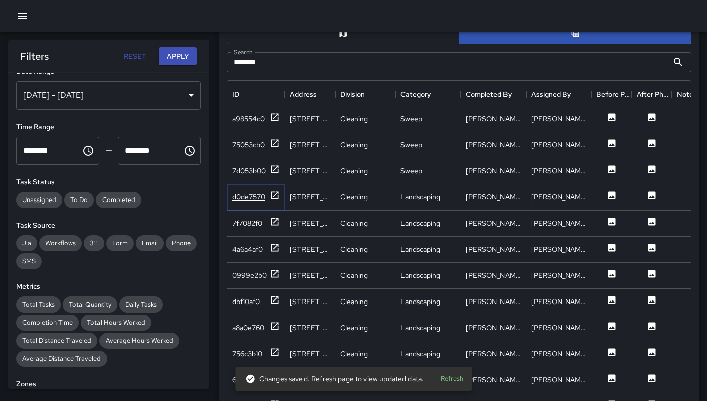
click at [246, 202] on div "d0de7570" at bounding box center [248, 197] width 33 height 10
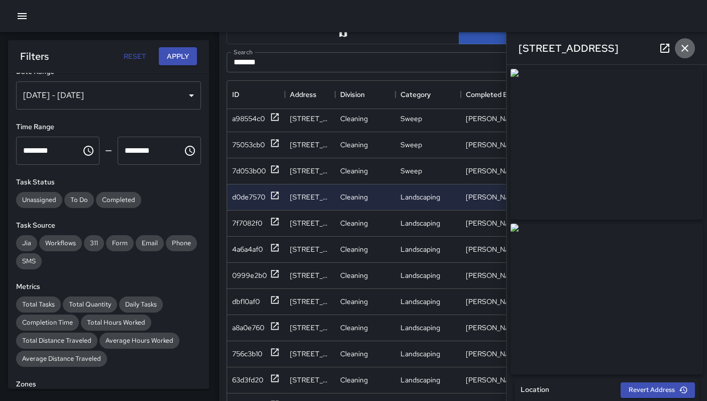
click at [683, 50] on icon "button" at bounding box center [685, 48] width 7 height 7
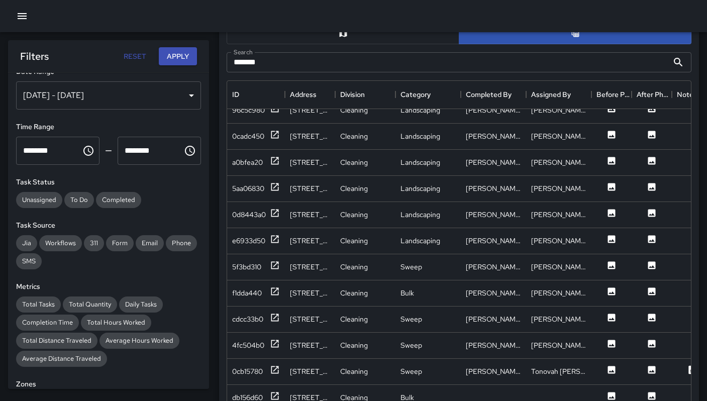
scroll to position [456, 0]
click at [230, 291] on div "f1dda440" at bounding box center [256, 293] width 58 height 26
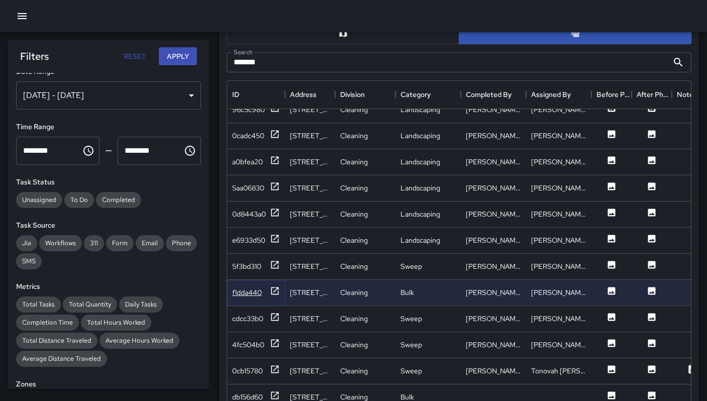
click at [233, 291] on div "f1dda440" at bounding box center [247, 293] width 30 height 10
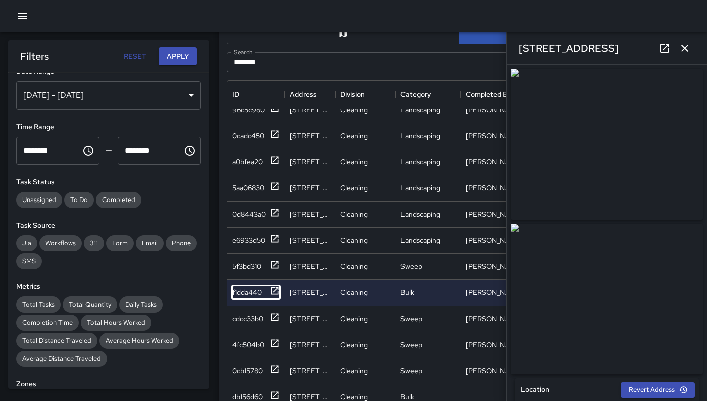
click at [683, 48] on icon "button" at bounding box center [685, 48] width 12 height 12
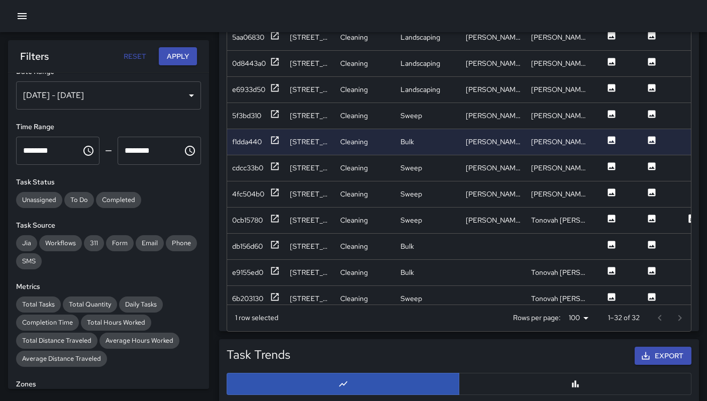
scroll to position [598, 0]
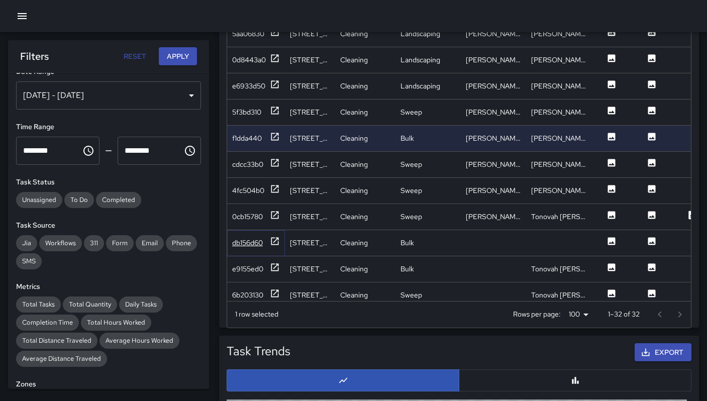
click at [255, 247] on div "db156d60" at bounding box center [247, 243] width 31 height 10
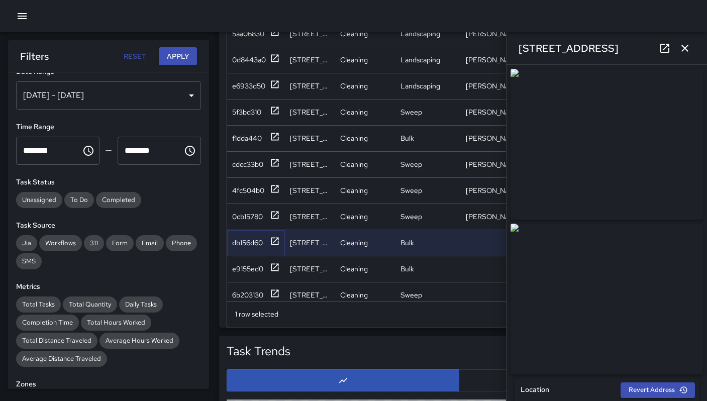
scroll to position [468, 0]
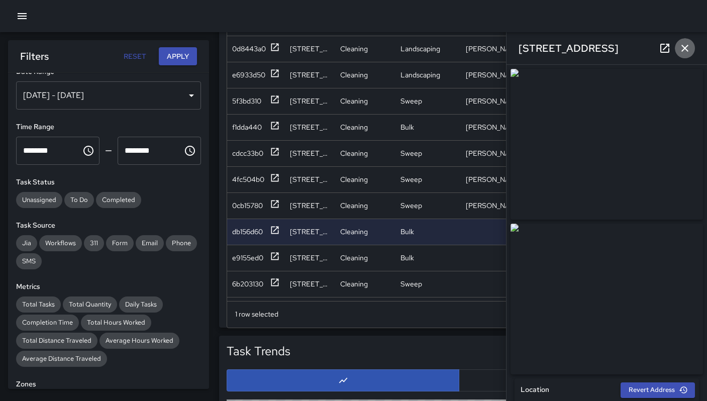
click at [687, 43] on icon "button" at bounding box center [685, 48] width 12 height 12
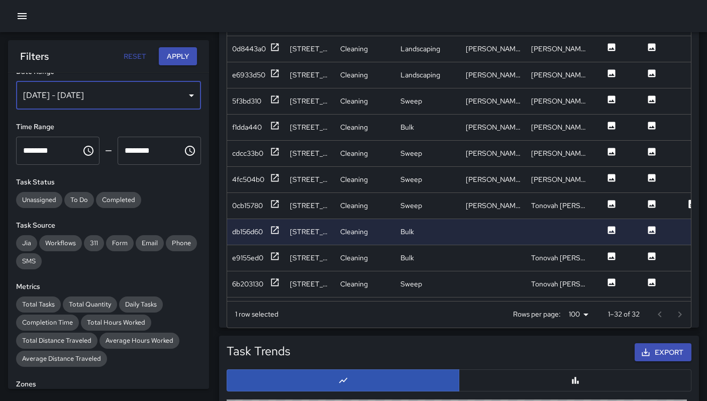
click at [177, 95] on div "Sep 14, 2025 - Sep 25, 2025" at bounding box center [108, 95] width 185 height 28
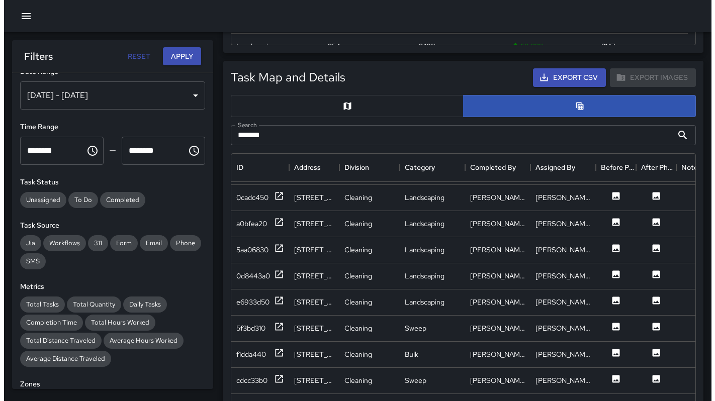
scroll to position [362, 0]
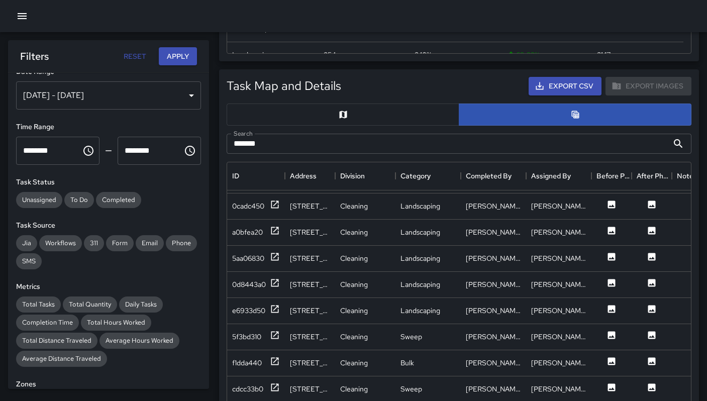
click at [28, 25] on div at bounding box center [353, 16] width 707 height 32
click at [27, 23] on button "button" at bounding box center [22, 16] width 20 height 20
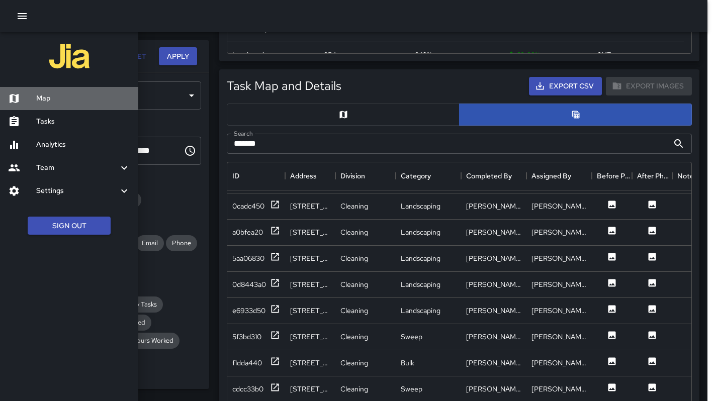
click at [53, 97] on h6 "Map" at bounding box center [83, 98] width 94 height 11
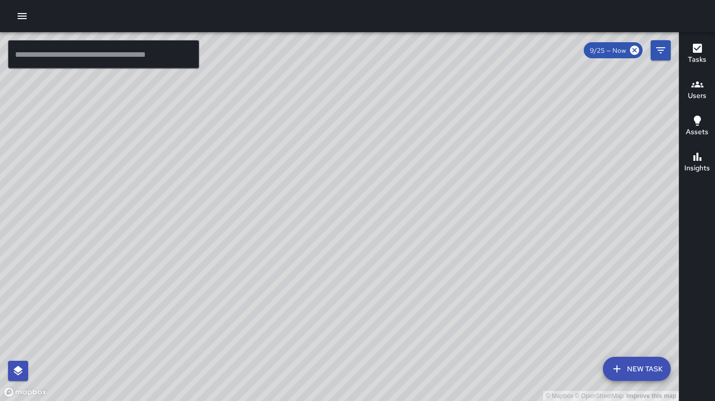
click at [186, 293] on div "© Mapbox © OpenStreetMap Improve this map MV Maclis Velasquez 1435 Folsom Stree…" at bounding box center [339, 216] width 679 height 369
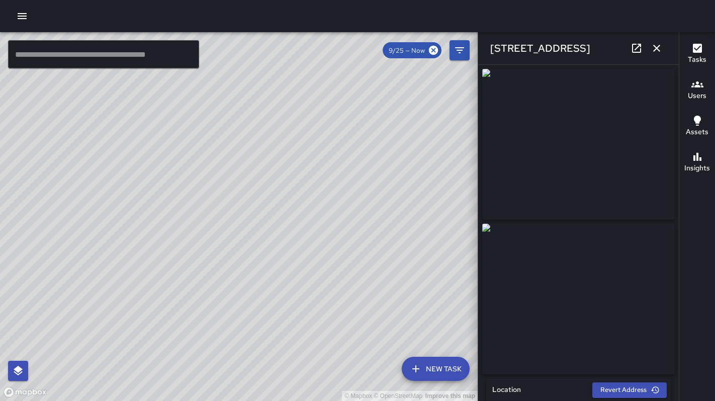
type input "**********"
click at [660, 50] on icon "button" at bounding box center [657, 48] width 12 height 12
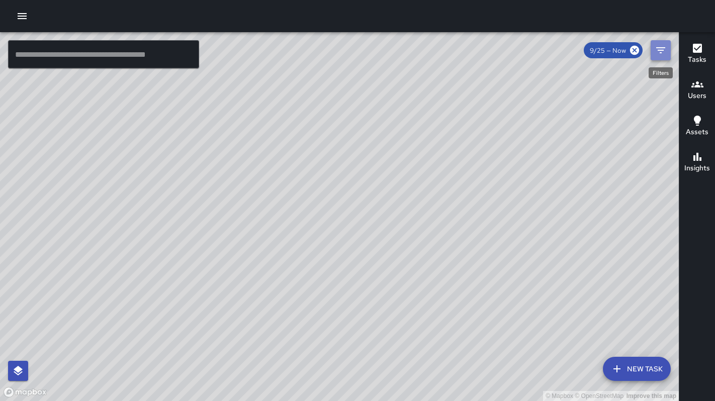
click at [666, 52] on icon "Filters" at bounding box center [661, 50] width 12 height 12
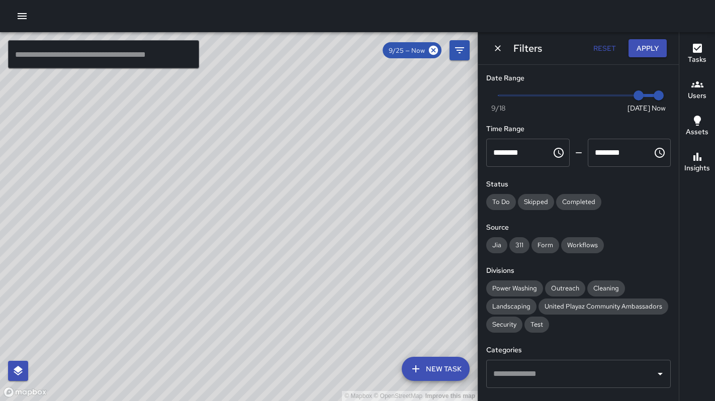
type input "*"
click at [504, 97] on span "Now Today 9/18 9/18 11:15 am" at bounding box center [578, 95] width 160 height 15
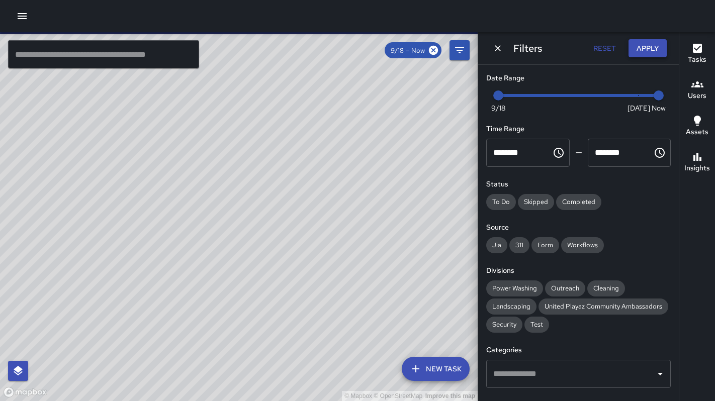
click at [640, 47] on button "Apply" at bounding box center [647, 48] width 38 height 19
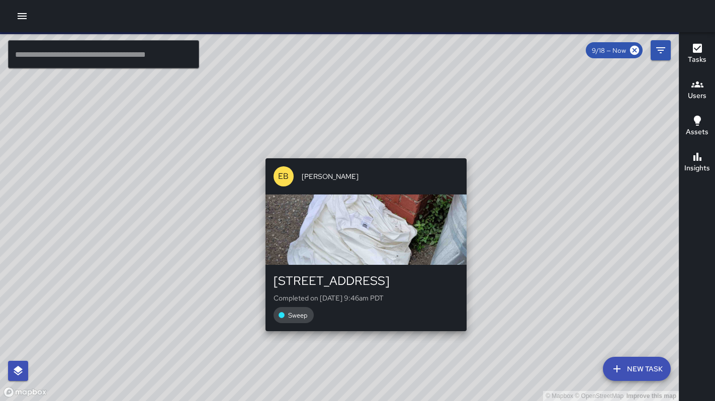
click at [463, 335] on div "© Mapbox © OpenStreetMap Improve this map EB Edwin Barillas 47 Juniper Street C…" at bounding box center [339, 216] width 679 height 369
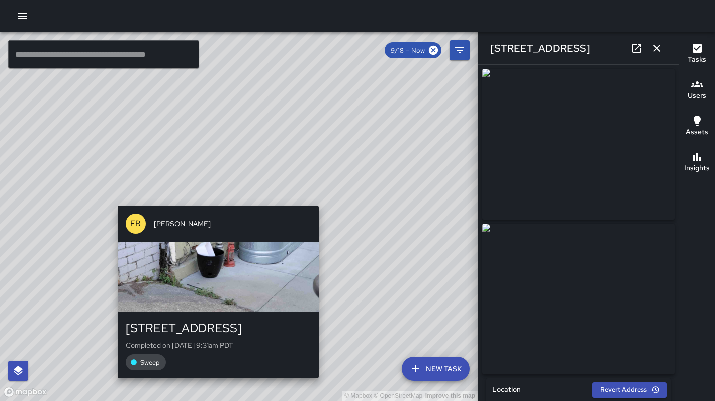
click at [212, 200] on div "© Mapbox © OpenStreetMap Improve this map EB Edwin Barillas 43 Juniper Street C…" at bounding box center [239, 216] width 478 height 369
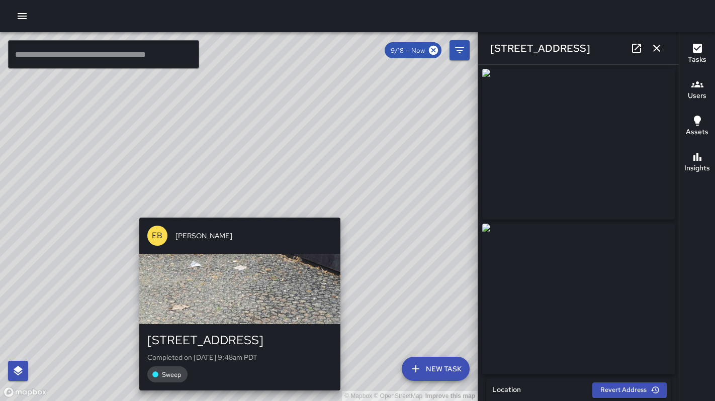
click at [237, 209] on div "© Mapbox © OpenStreetMap Improve this map EB Edwin Barillas 43 Juniper Street C…" at bounding box center [239, 216] width 478 height 369
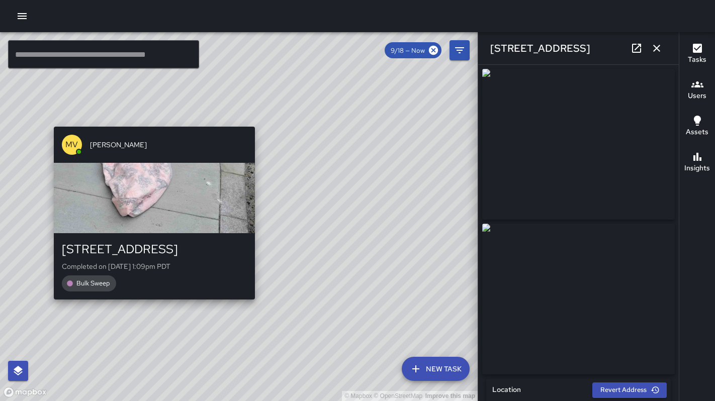
click at [151, 120] on div "© Mapbox © OpenStreetMap Improve this map MV Maclis Velasquez 1435 Folsom Stree…" at bounding box center [239, 216] width 478 height 369
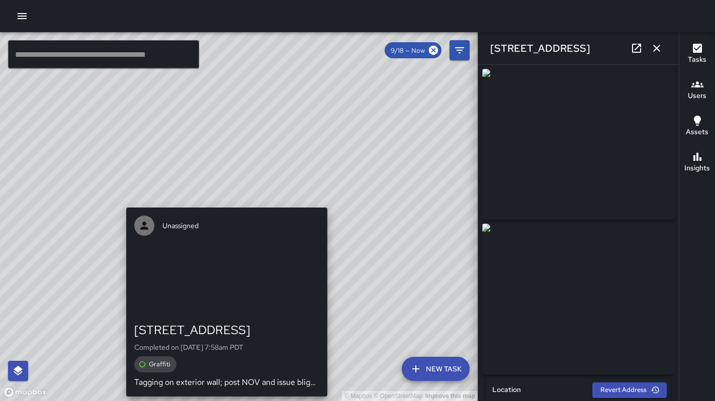
click at [221, 204] on div "Unassigned 1450 Folsom Street Completed on 9/21/2025, 7:58am PDT Graffiti Taggi…" at bounding box center [226, 302] width 209 height 197
type input "**********"
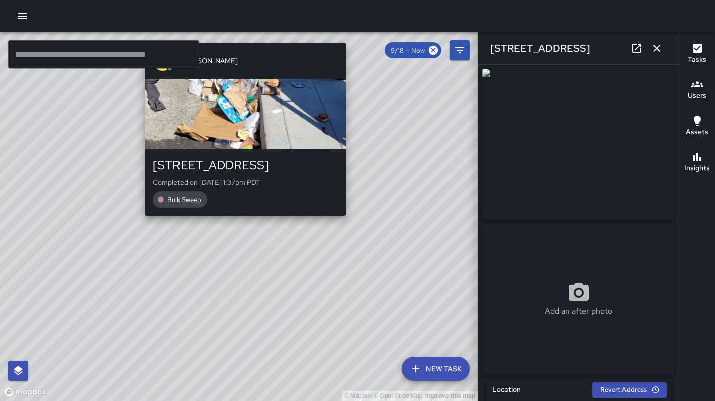
click at [241, 226] on div "© Mapbox © OpenStreetMap Improve this map MV Maclis Velasquez 1450 Folsom Stree…" at bounding box center [239, 216] width 478 height 369
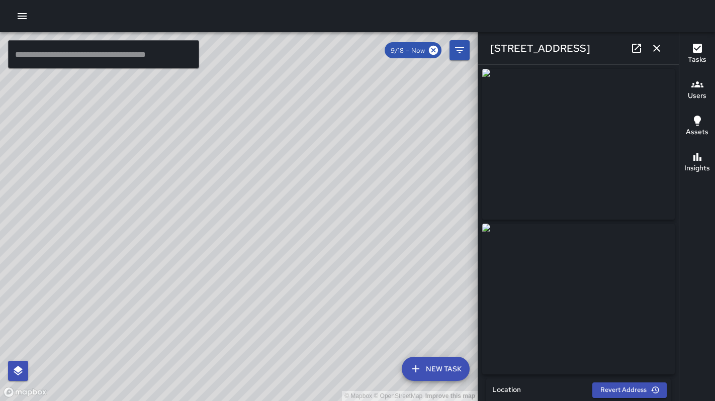
click at [637, 50] on icon at bounding box center [636, 48] width 12 height 12
click at [651, 48] on icon "button" at bounding box center [657, 48] width 12 height 12
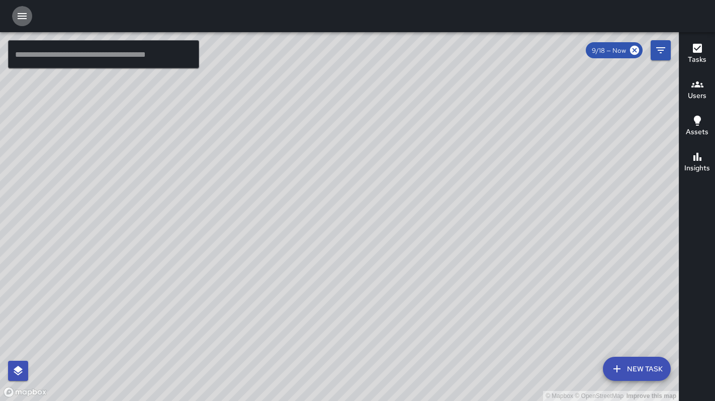
click at [26, 16] on icon "button" at bounding box center [22, 16] width 9 height 6
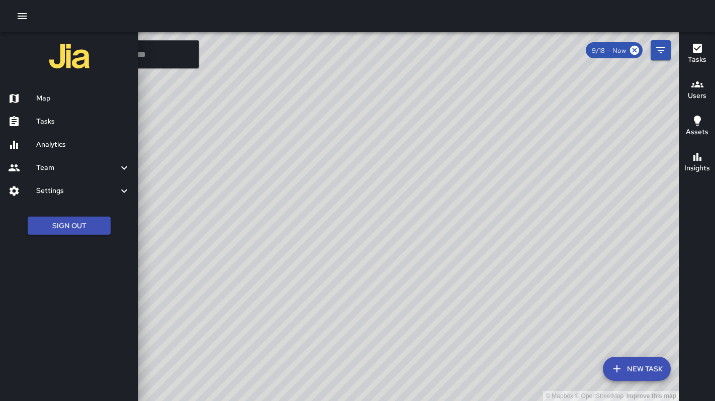
click at [49, 140] on h6 "Analytics" at bounding box center [83, 144] width 94 height 11
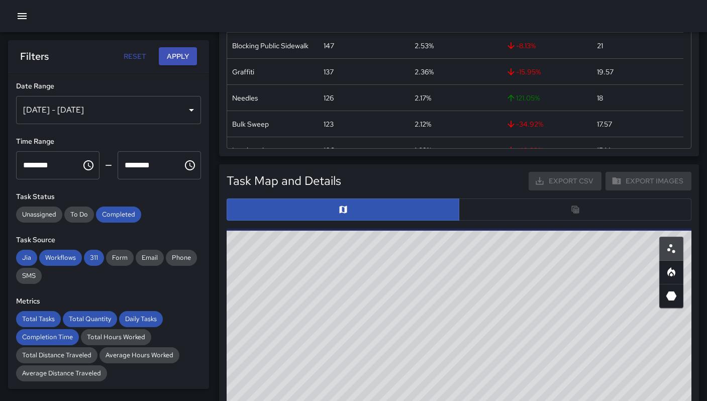
scroll to position [350, 0]
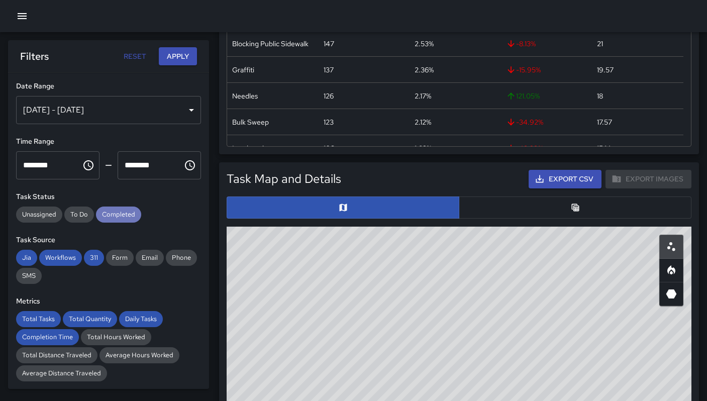
click at [140, 211] on span "Completed" at bounding box center [118, 214] width 45 height 9
click at [98, 255] on span "311" at bounding box center [94, 257] width 20 height 9
click at [71, 256] on span "Workflows" at bounding box center [60, 257] width 43 height 9
click at [30, 256] on span "Jia" at bounding box center [26, 257] width 21 height 9
click at [35, 314] on div "Total Tasks" at bounding box center [38, 319] width 45 height 16
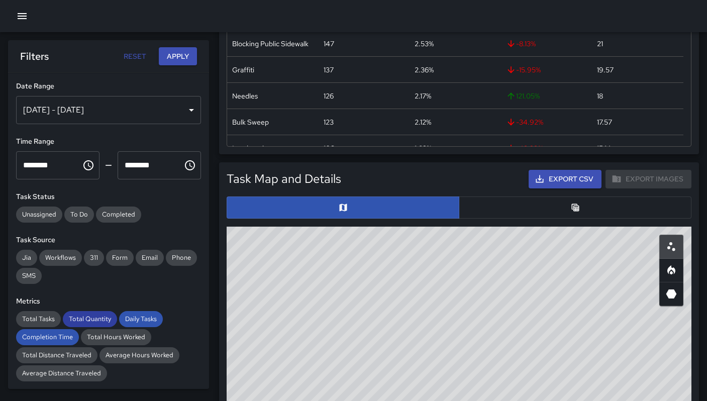
click at [100, 321] on span "Total Quantity" at bounding box center [90, 319] width 54 height 9
click at [132, 324] on div "Daily Tasks" at bounding box center [141, 319] width 44 height 16
click at [67, 336] on span "Completion Time" at bounding box center [47, 337] width 63 height 9
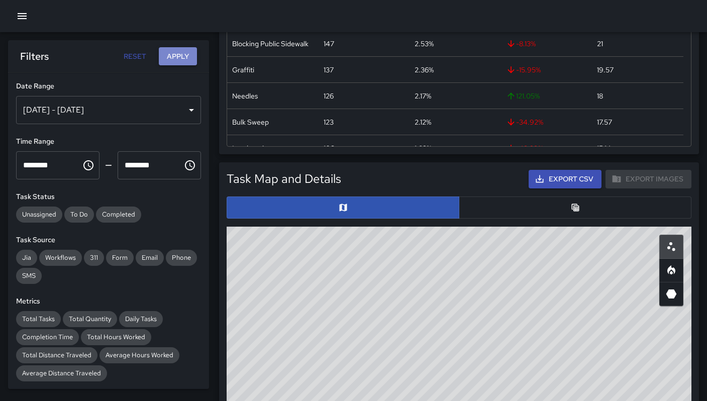
click at [183, 57] on button "Apply" at bounding box center [178, 56] width 38 height 19
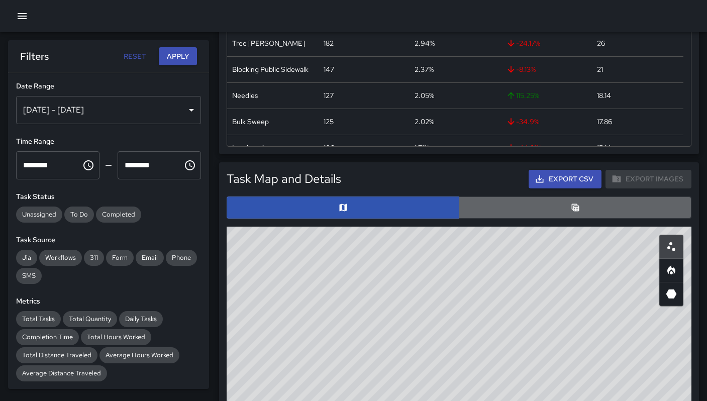
click at [488, 215] on button "button" at bounding box center [575, 208] width 233 height 22
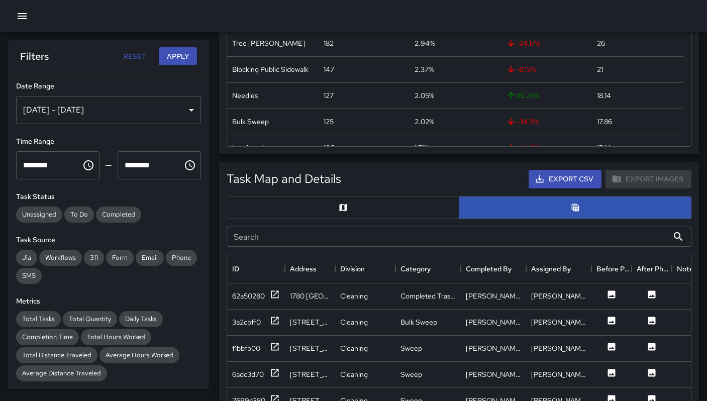
click at [413, 242] on input "Search" at bounding box center [448, 237] width 442 height 20
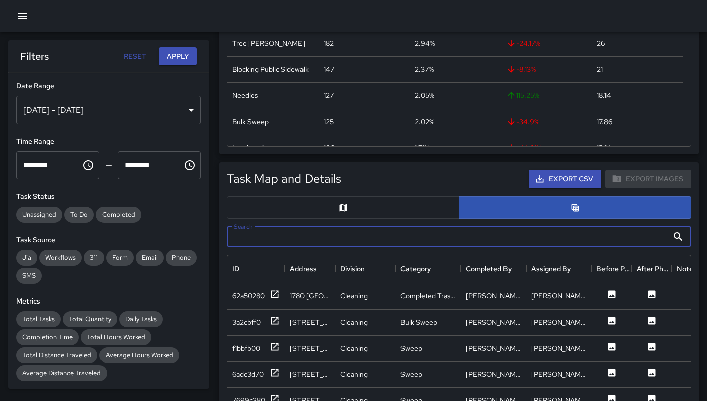
paste input "**********"
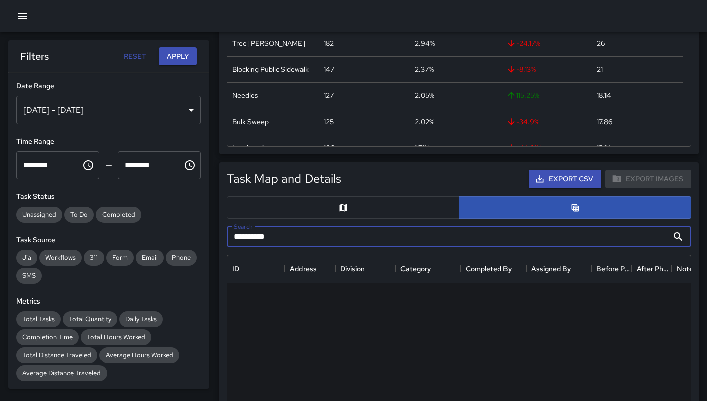
drag, startPoint x: 249, startPoint y: 238, endPoint x: 205, endPoint y: 234, distance: 43.9
click at [205, 234] on body "**********" at bounding box center [353, 352] width 707 height 1243
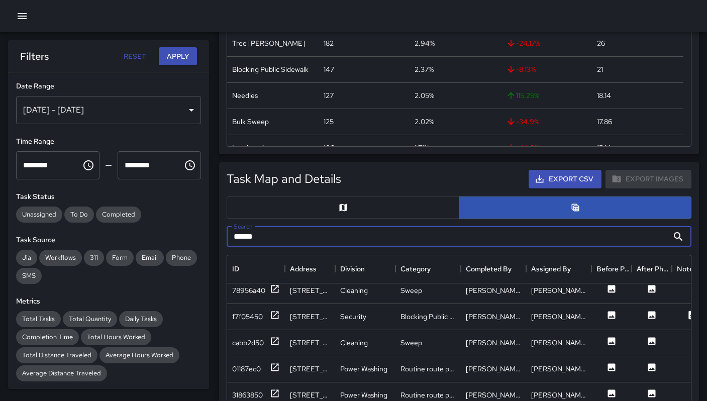
scroll to position [97, 0]
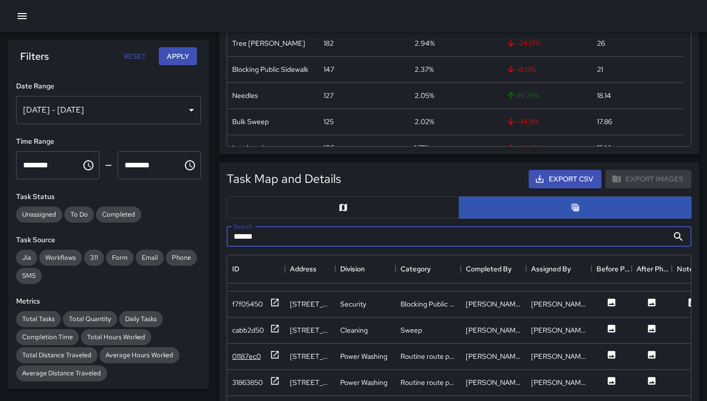
type input "******"
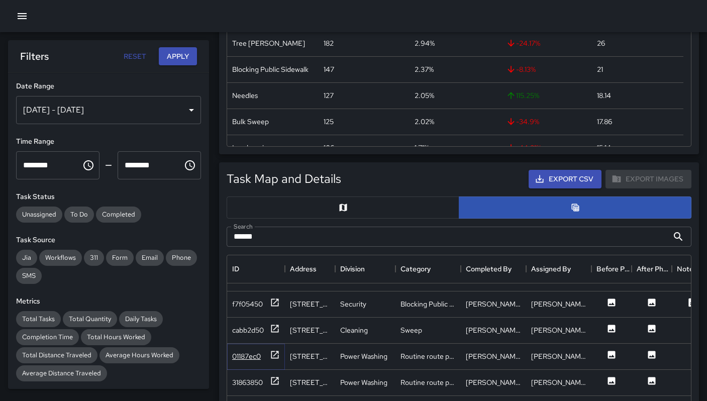
click at [249, 358] on div "01187ec0" at bounding box center [246, 356] width 29 height 10
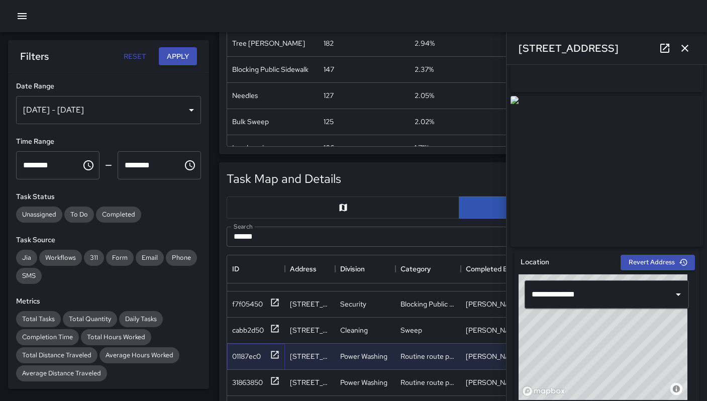
scroll to position [211, 0]
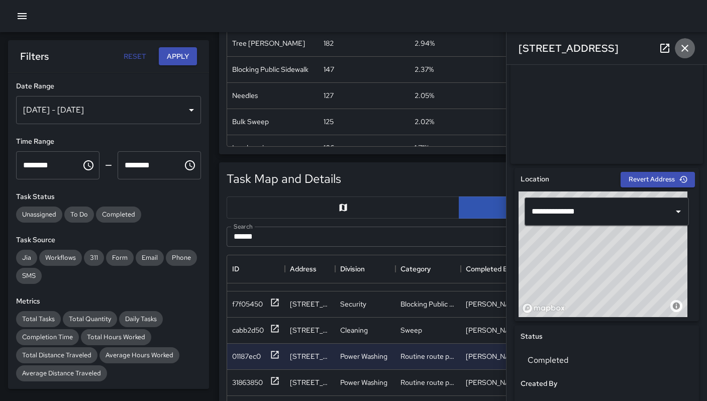
click at [685, 53] on icon "button" at bounding box center [685, 48] width 12 height 12
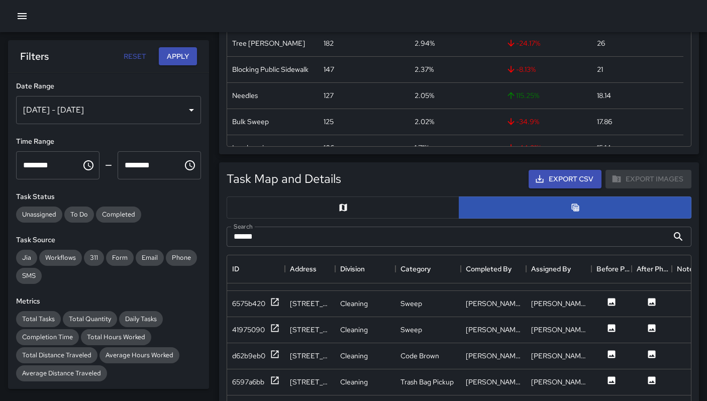
scroll to position [307, 0]
click at [242, 359] on div "d62b9eb0" at bounding box center [248, 355] width 33 height 10
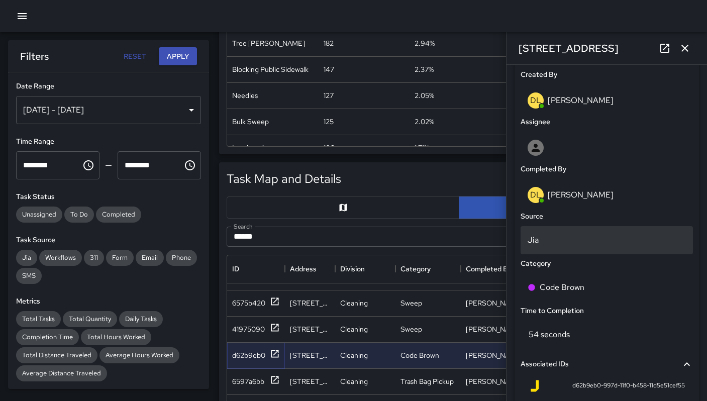
scroll to position [638, 0]
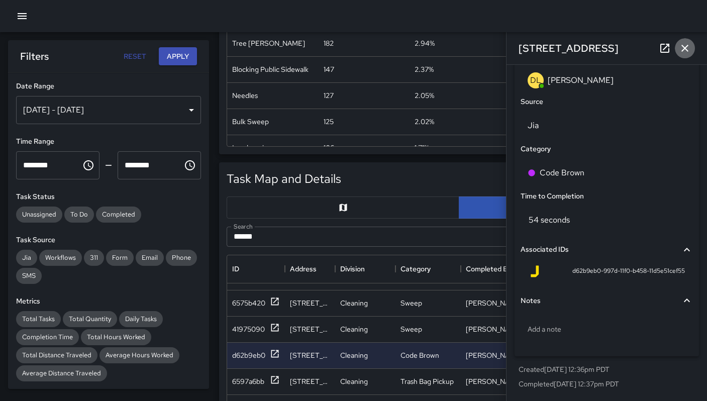
click at [686, 54] on icon "button" at bounding box center [685, 48] width 12 height 12
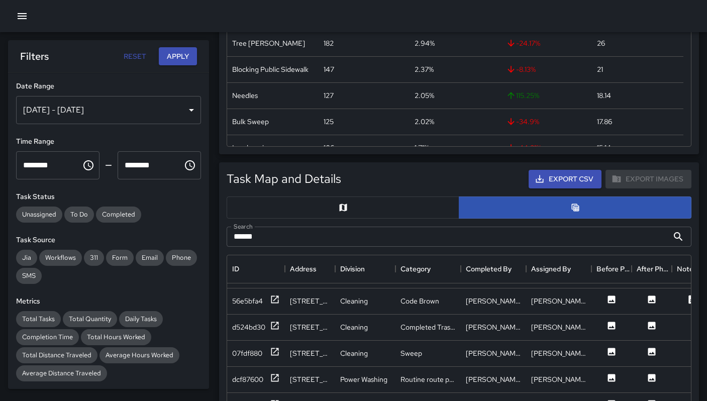
scroll to position [1244, 0]
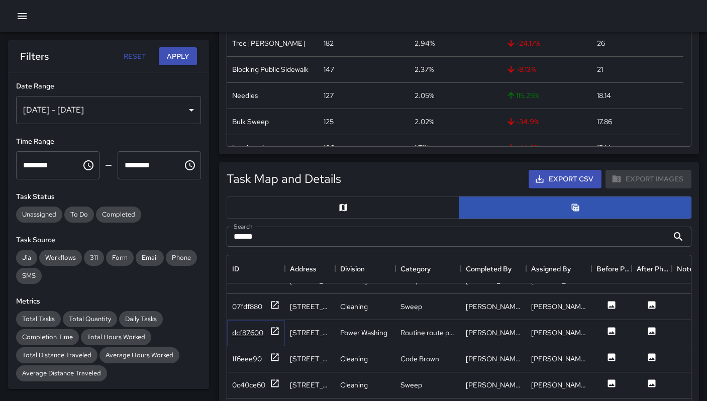
click at [256, 328] on div "dcf87600" at bounding box center [247, 333] width 31 height 10
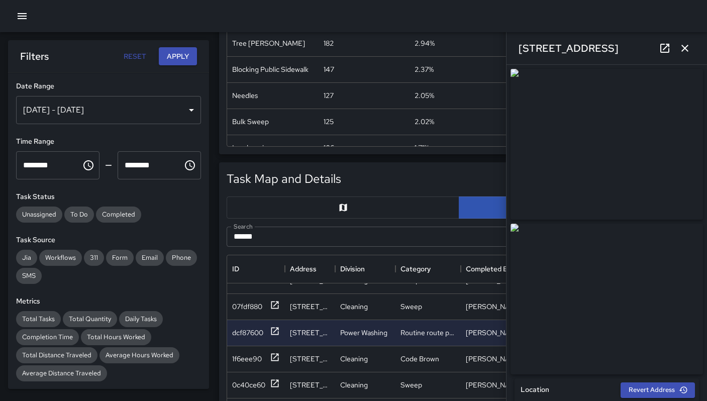
click at [663, 43] on icon at bounding box center [665, 48] width 12 height 12
click at [289, 229] on input "******" at bounding box center [448, 237] width 442 height 20
drag, startPoint x: 680, startPoint y: 49, endPoint x: 675, endPoint y: 54, distance: 7.1
click at [681, 49] on icon "button" at bounding box center [685, 48] width 12 height 12
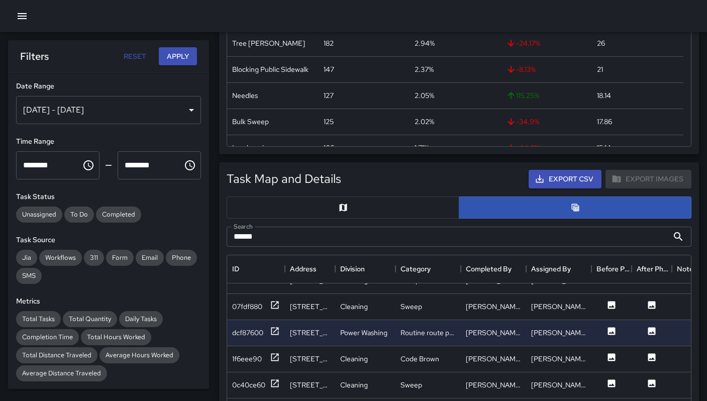
click at [358, 230] on input "******" at bounding box center [448, 237] width 442 height 20
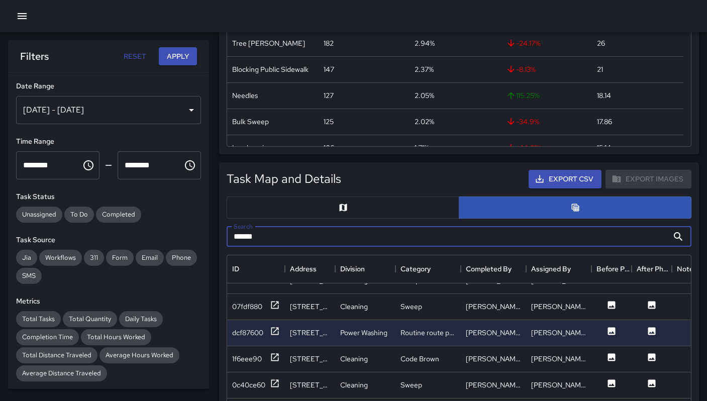
drag, startPoint x: 340, startPoint y: 233, endPoint x: 190, endPoint y: 228, distance: 150.4
click at [190, 228] on body "Task Breakdown by Category Export Quantity View (6,191) Tasks View (5,804) Cate…" at bounding box center [353, 352] width 707 height 1243
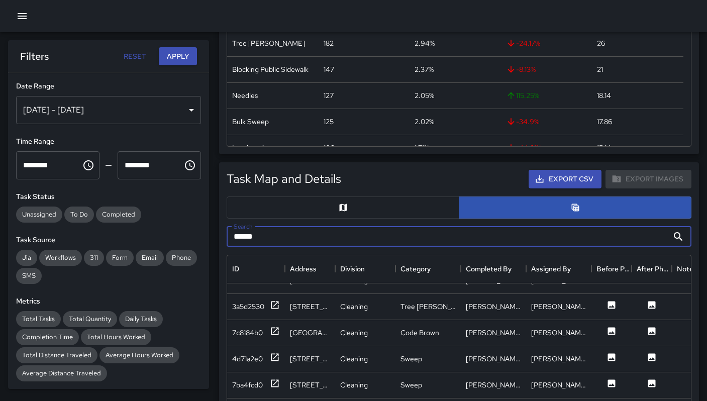
type input "******"
click at [263, 334] on div "7c8184b0" at bounding box center [247, 333] width 31 height 10
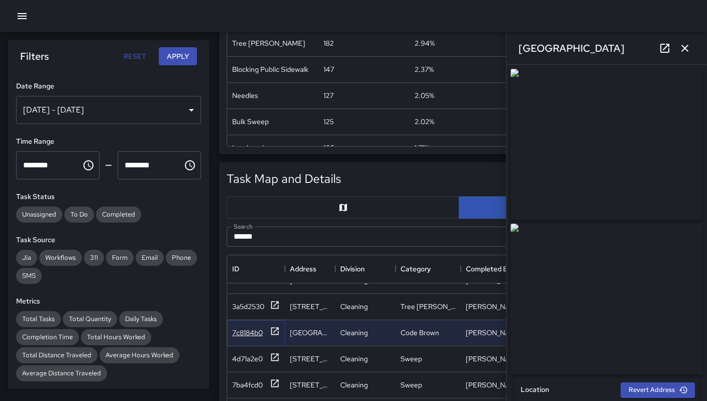
type input "**********"
click at [683, 43] on icon "button" at bounding box center [685, 48] width 12 height 12
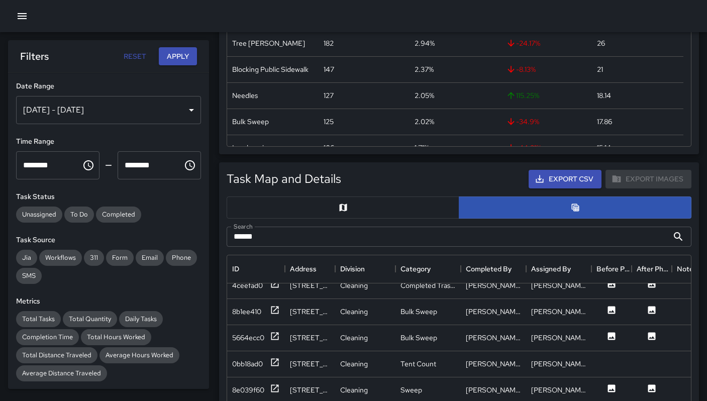
scroll to position [1434, 0]
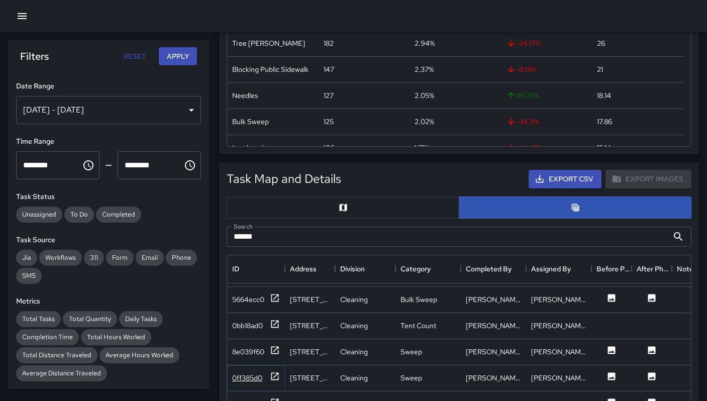
click at [236, 374] on div "0ff385d0" at bounding box center [247, 378] width 30 height 10
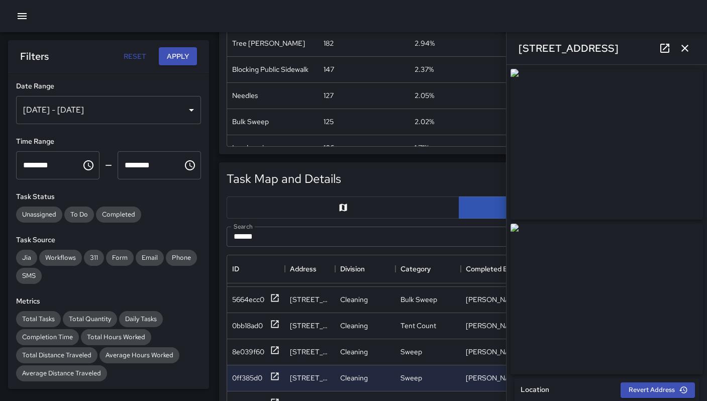
click at [685, 50] on icon "button" at bounding box center [685, 48] width 12 height 12
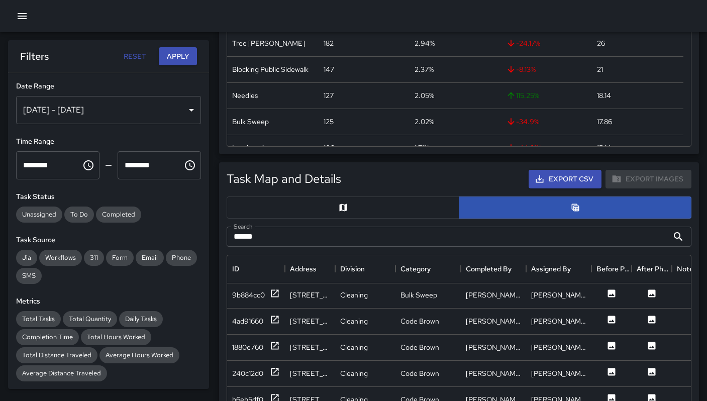
scroll to position [1962, 0]
click at [253, 348] on div "1880e760" at bounding box center [247, 347] width 31 height 10
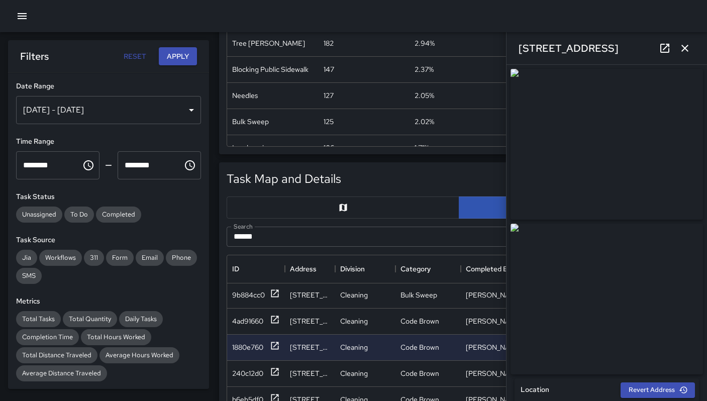
click at [665, 50] on icon at bounding box center [665, 48] width 12 height 12
click at [658, 48] on link at bounding box center [665, 48] width 20 height 20
click at [686, 51] on icon "button" at bounding box center [685, 48] width 12 height 12
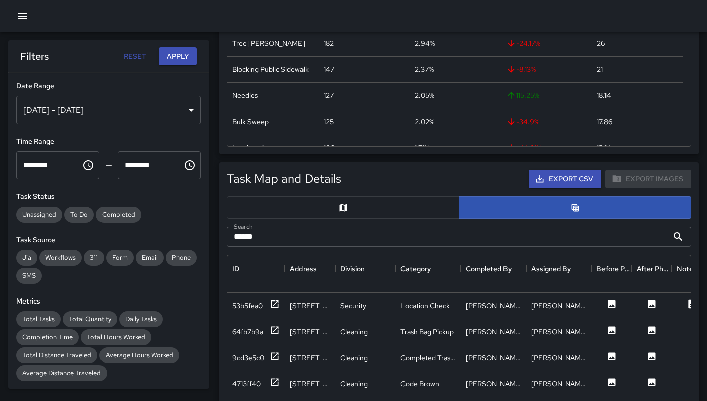
scroll to position [2254, 0]
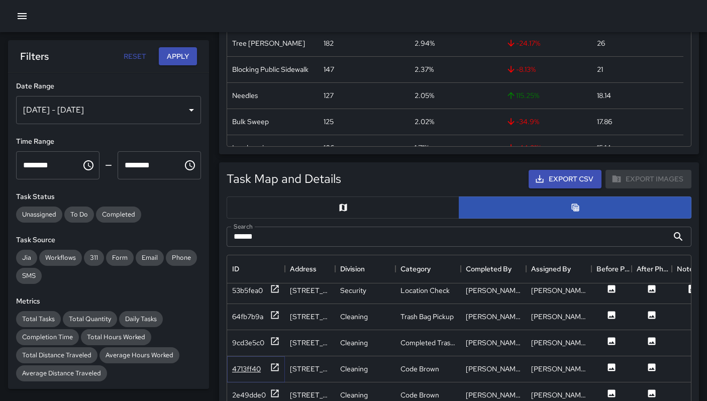
click at [247, 365] on div "4713ff40" at bounding box center [246, 369] width 29 height 10
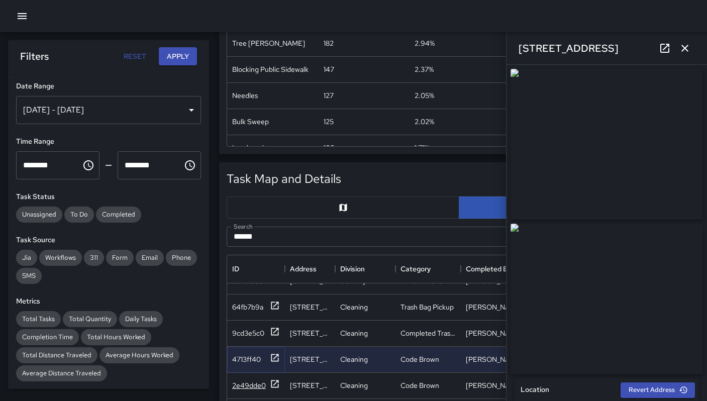
scroll to position [2268, 0]
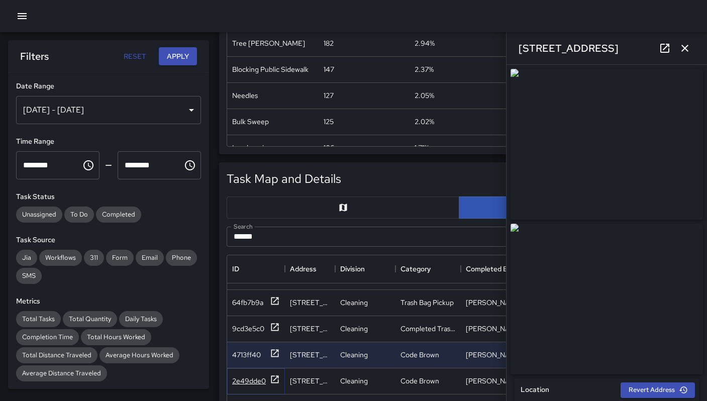
click at [258, 383] on div "2e49dde0" at bounding box center [249, 381] width 34 height 10
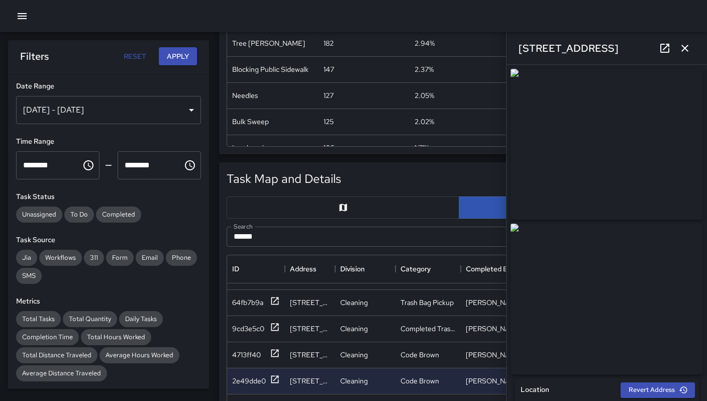
click at [681, 52] on icon "button" at bounding box center [685, 48] width 12 height 12
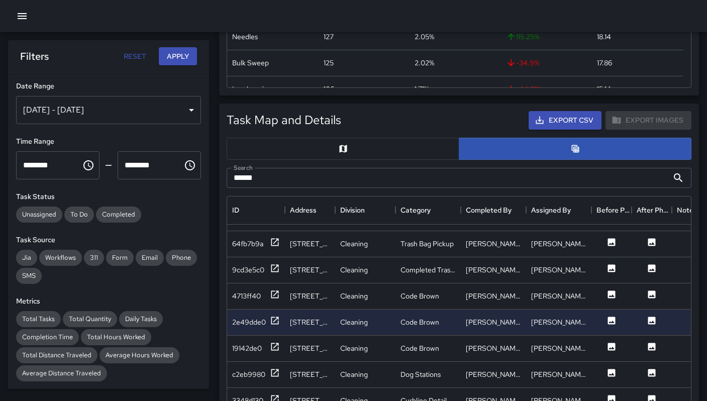
scroll to position [329, 0]
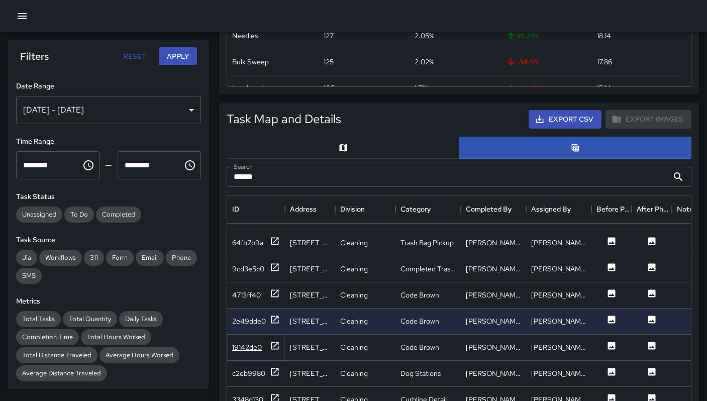
click at [259, 342] on div "19142de0" at bounding box center [247, 347] width 30 height 10
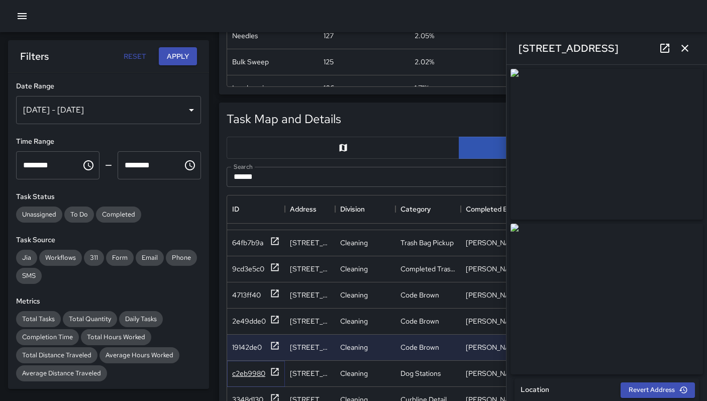
click at [251, 368] on div "c2eb9980" at bounding box center [248, 373] width 33 height 10
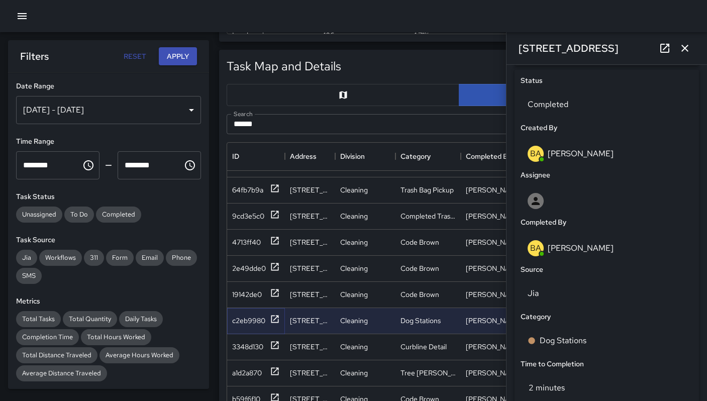
scroll to position [389, 0]
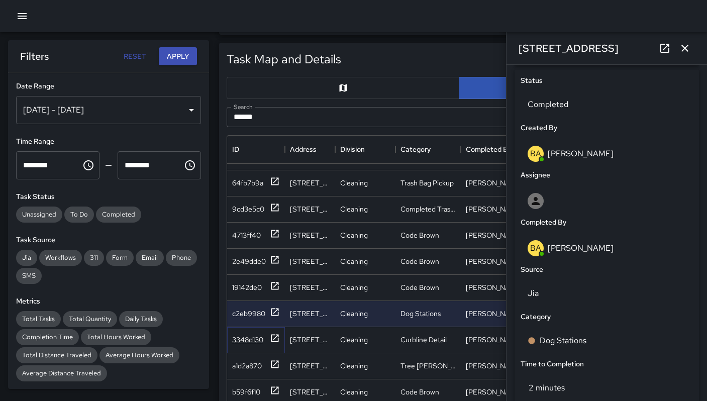
click at [250, 335] on div "3348d130" at bounding box center [247, 340] width 31 height 10
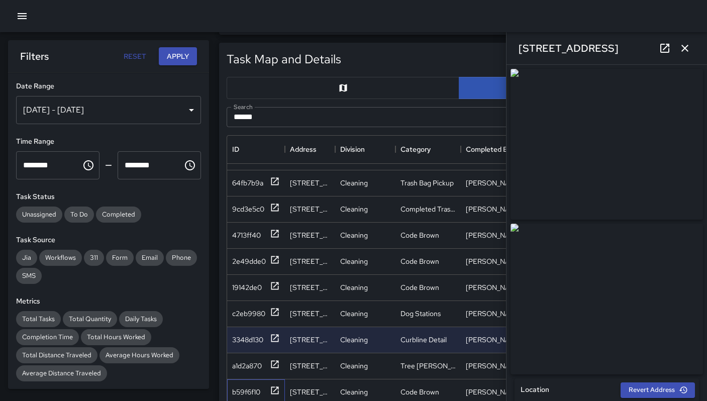
click at [233, 393] on div "b59f6f10" at bounding box center [256, 393] width 58 height 26
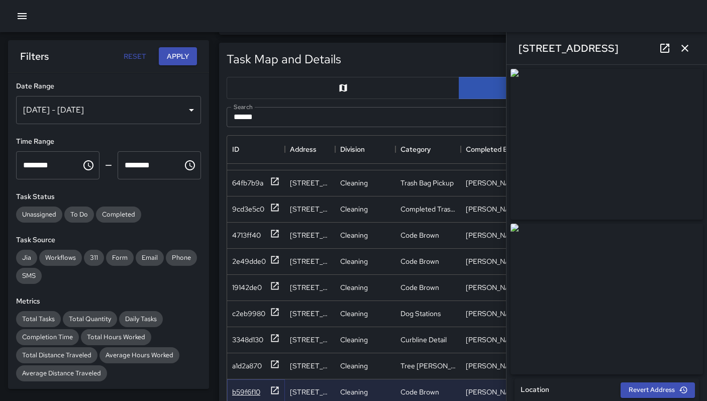
click at [240, 387] on div "b59f6f10" at bounding box center [246, 392] width 28 height 10
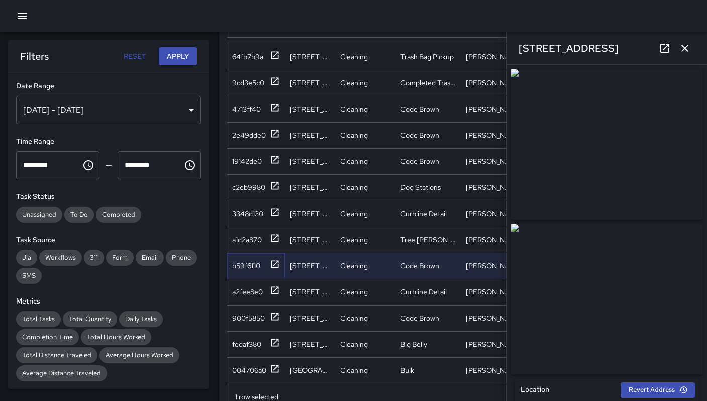
scroll to position [604, 0]
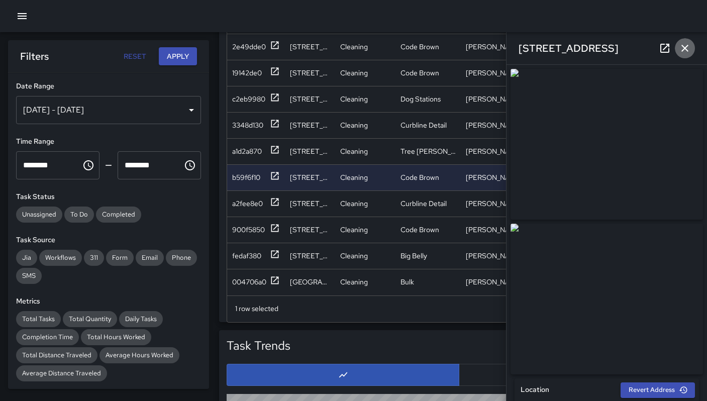
click at [689, 50] on icon "button" at bounding box center [685, 48] width 12 height 12
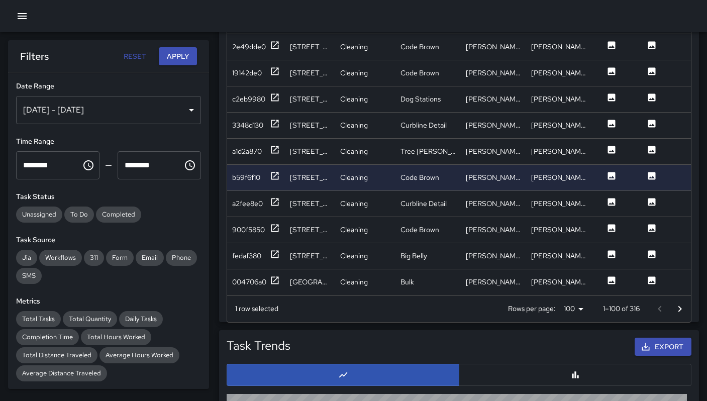
click at [679, 309] on icon "Go to next page" at bounding box center [680, 309] width 12 height 12
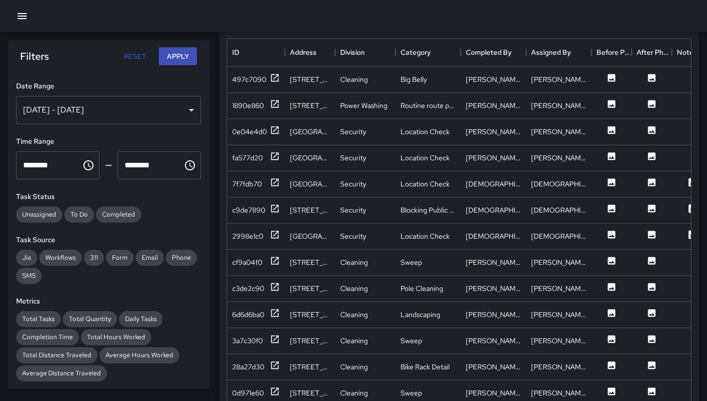
scroll to position [467, 0]
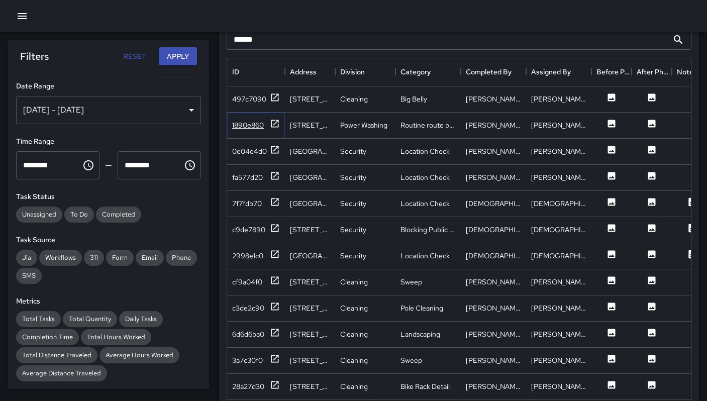
click at [251, 126] on div "1890e860" at bounding box center [248, 125] width 32 height 10
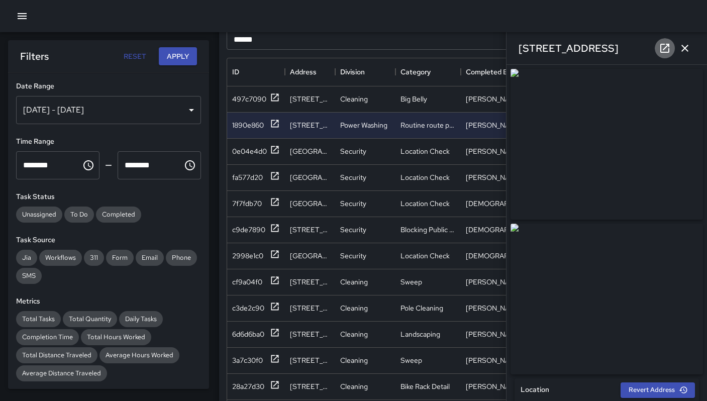
click at [658, 48] on link at bounding box center [665, 48] width 20 height 20
click at [688, 53] on icon "button" at bounding box center [685, 48] width 12 height 12
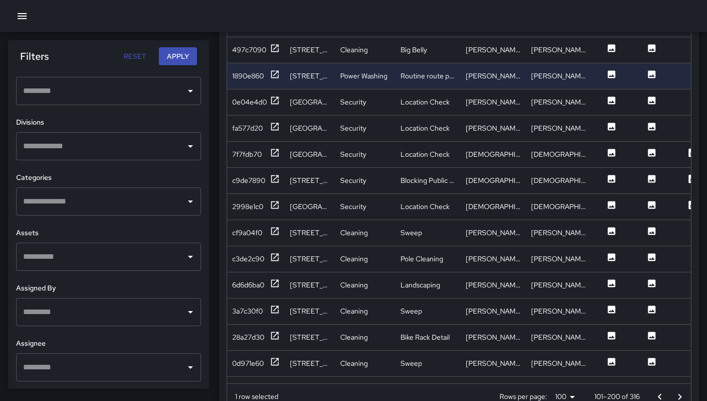
scroll to position [556, 0]
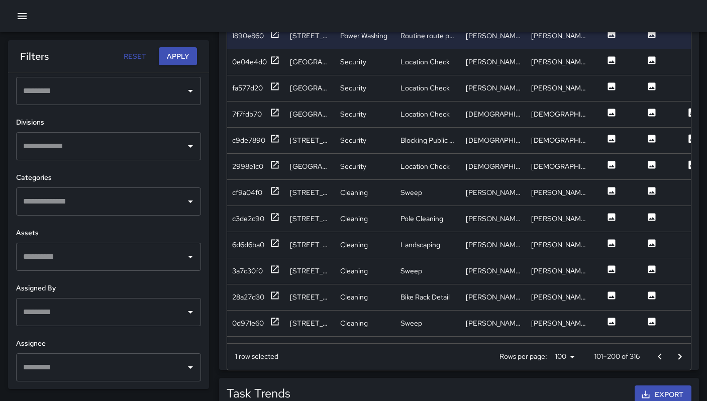
click at [66, 316] on input "text" at bounding box center [101, 312] width 161 height 19
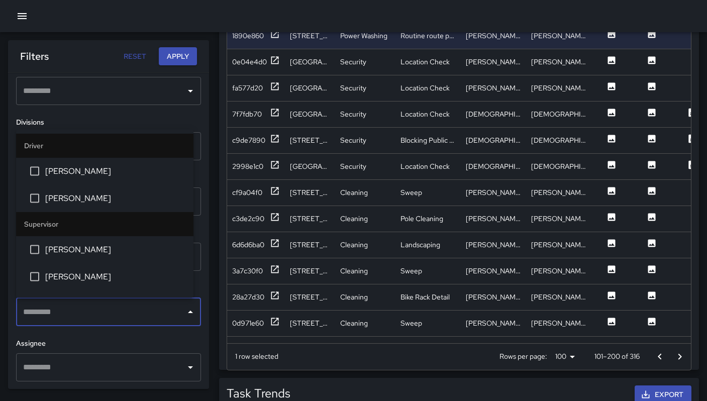
click at [71, 367] on input "text" at bounding box center [101, 367] width 161 height 19
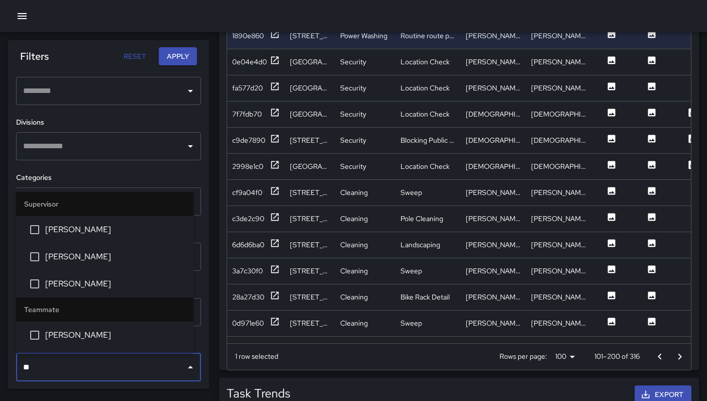
type input "***"
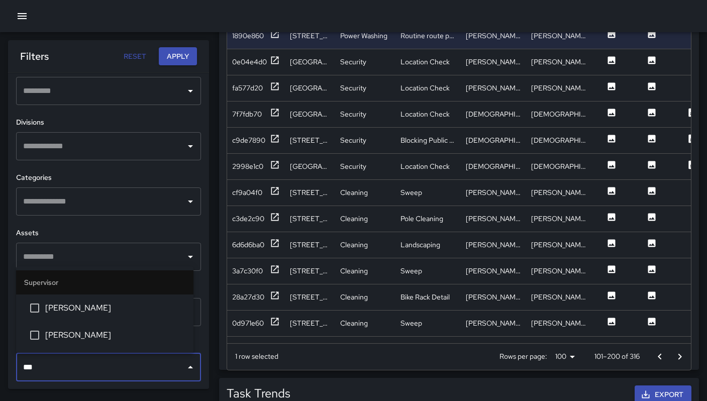
click at [52, 338] on span "Bryan Alexander" at bounding box center [115, 335] width 140 height 12
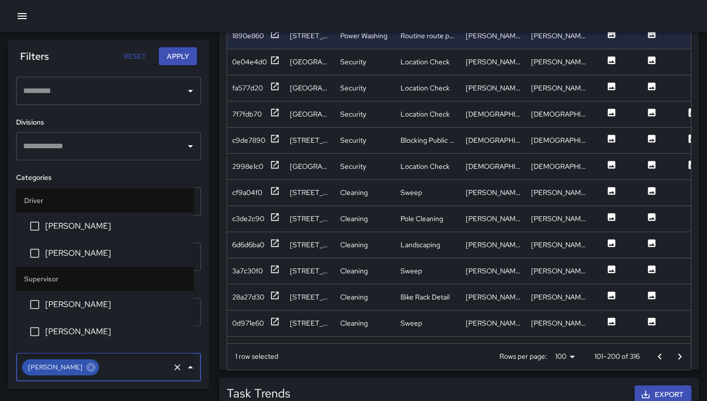
scroll to position [101, 0]
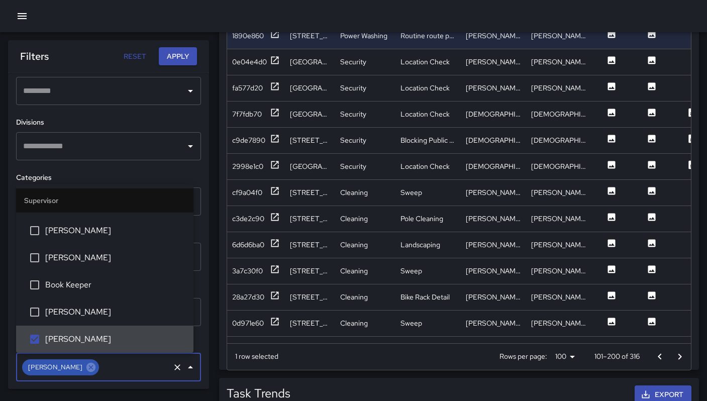
click at [56, 368] on body "Task Breakdown by Category Export Quantity View (6,191) Tasks View (5,804) Cate…" at bounding box center [353, 65] width 707 height 1243
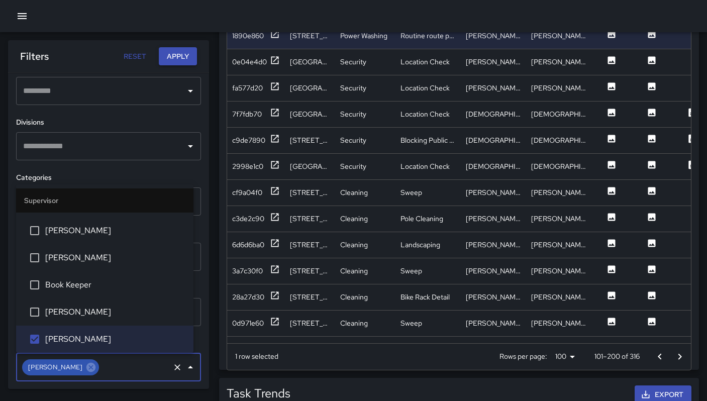
click at [162, 52] on button "Apply" at bounding box center [178, 56] width 38 height 19
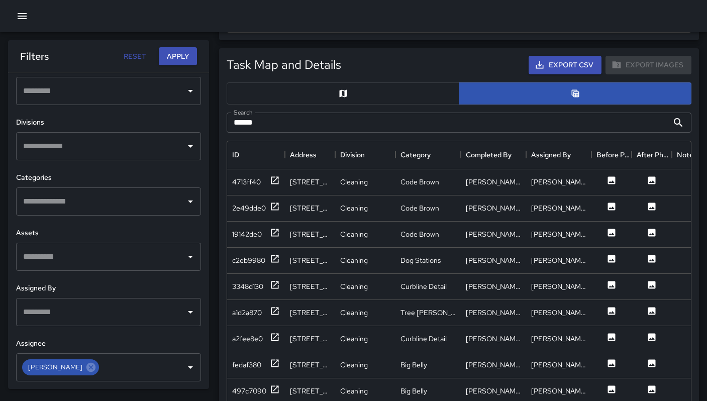
scroll to position [373, 0]
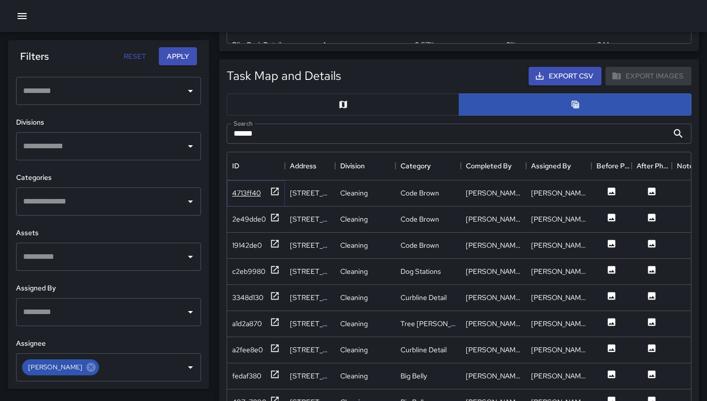
click at [259, 188] on div "4713ff40" at bounding box center [246, 193] width 29 height 10
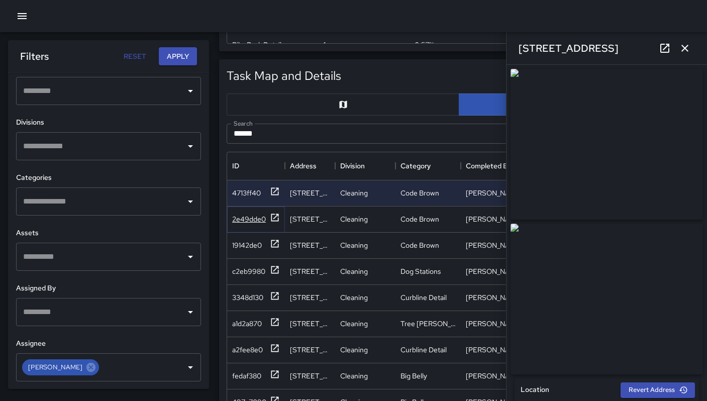
click at [247, 218] on div "2e49dde0" at bounding box center [249, 219] width 34 height 10
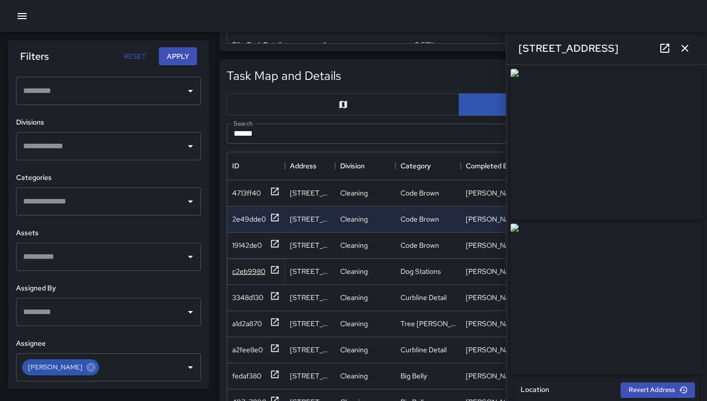
click at [235, 276] on div "c2eb9980" at bounding box center [256, 271] width 48 height 13
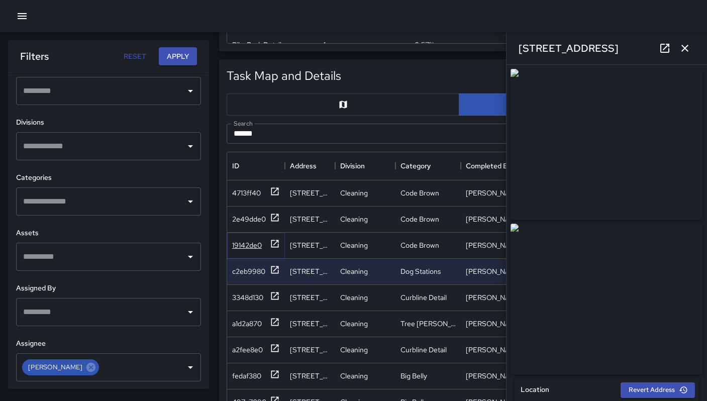
click at [237, 243] on div "19142de0" at bounding box center [247, 245] width 30 height 10
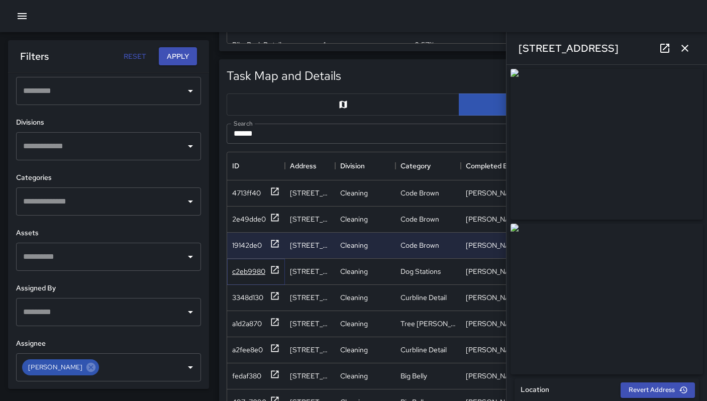
click at [235, 276] on div "c2eb9980" at bounding box center [256, 271] width 48 height 13
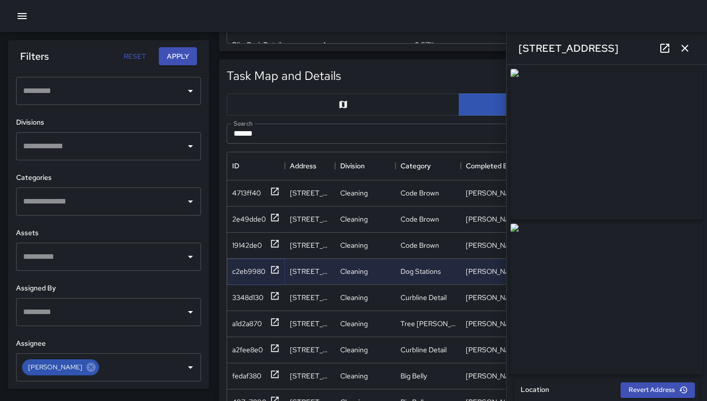
type input "**********"
click at [688, 51] on icon "button" at bounding box center [685, 48] width 12 height 12
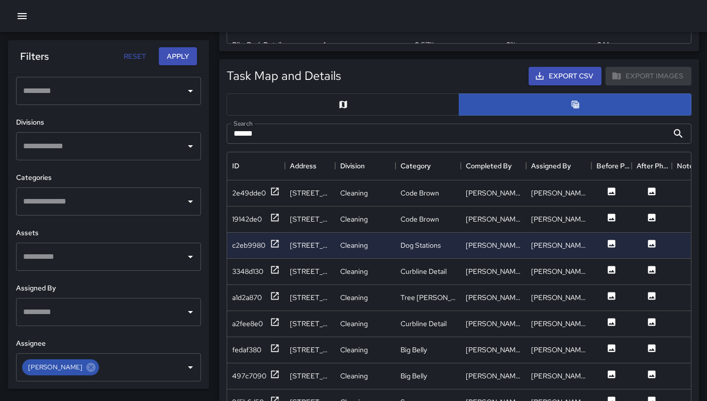
scroll to position [50, 0]
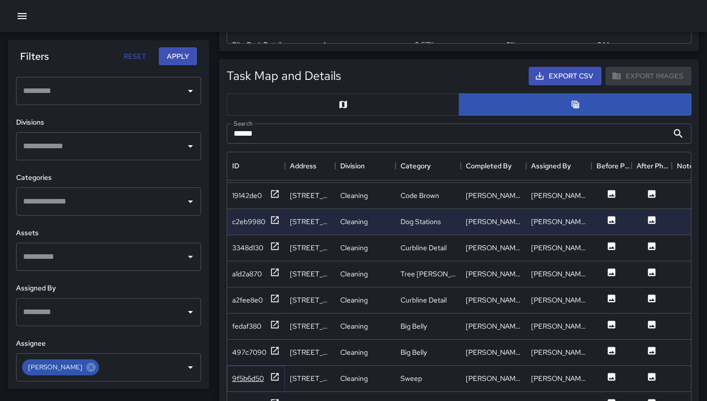
click at [248, 376] on div "9f5b6d50" at bounding box center [248, 379] width 32 height 10
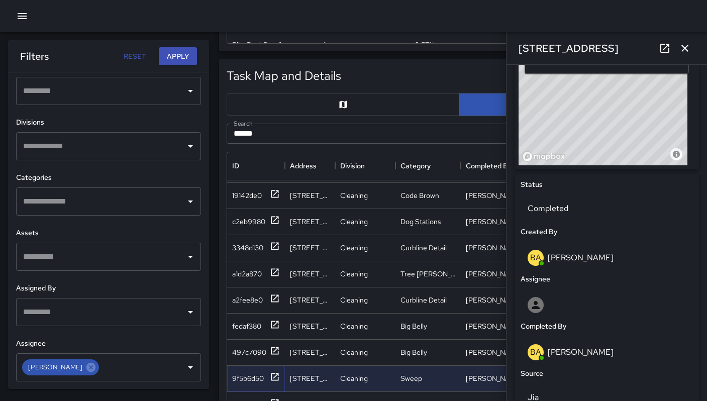
scroll to position [416, 0]
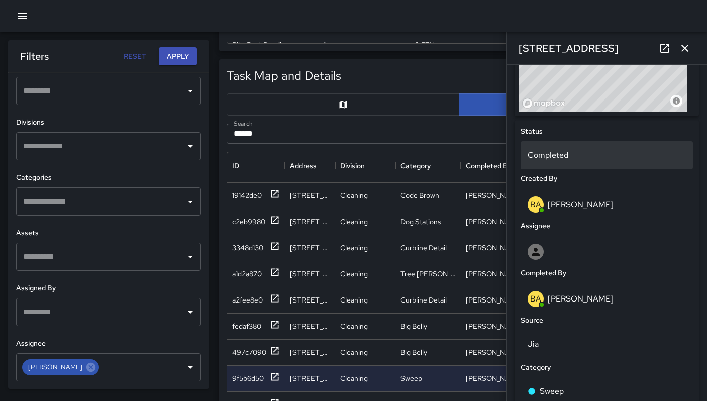
click at [561, 154] on p "Completed" at bounding box center [607, 155] width 158 height 12
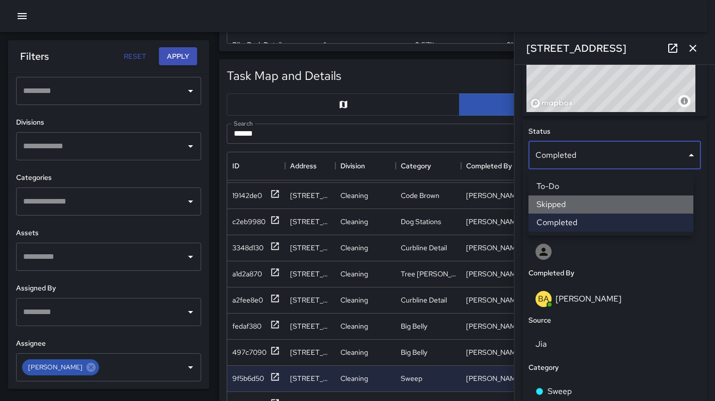
click at [569, 204] on li "Skipped" at bounding box center [610, 205] width 165 height 18
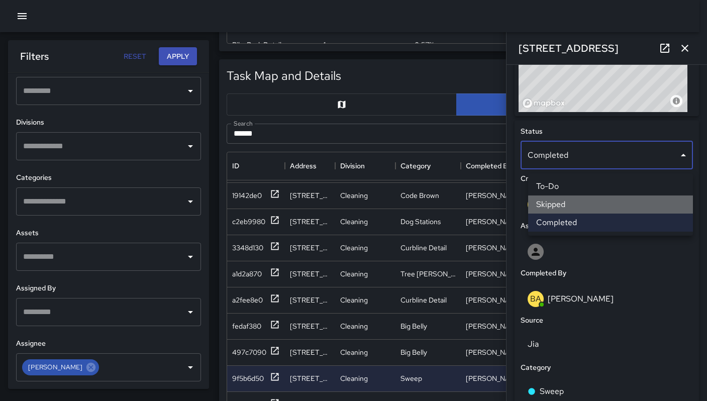
scroll to position [8, 8]
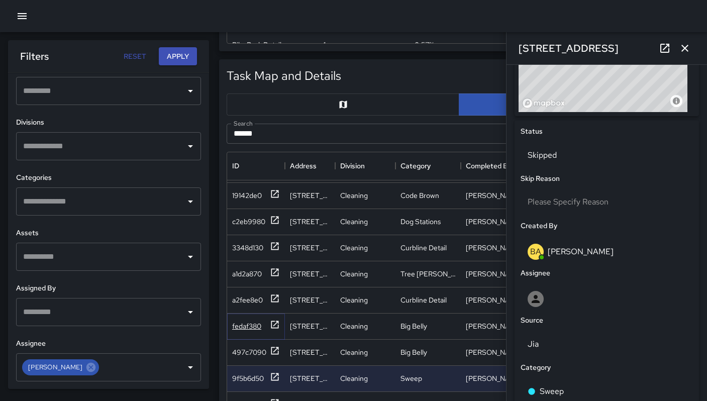
click at [257, 324] on div "fedaf380" at bounding box center [246, 326] width 29 height 10
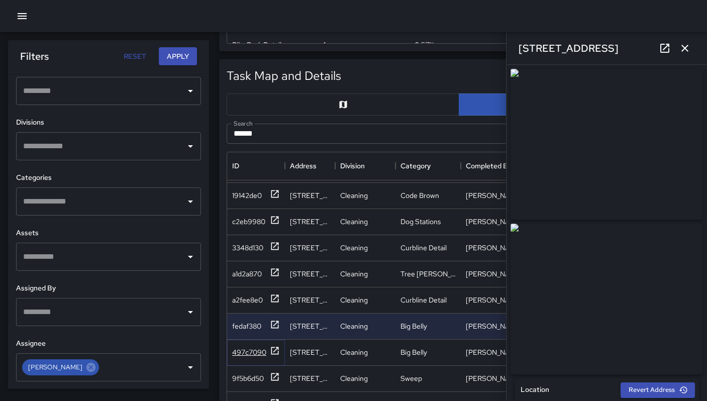
click at [258, 348] on div "497c7090" at bounding box center [249, 352] width 34 height 10
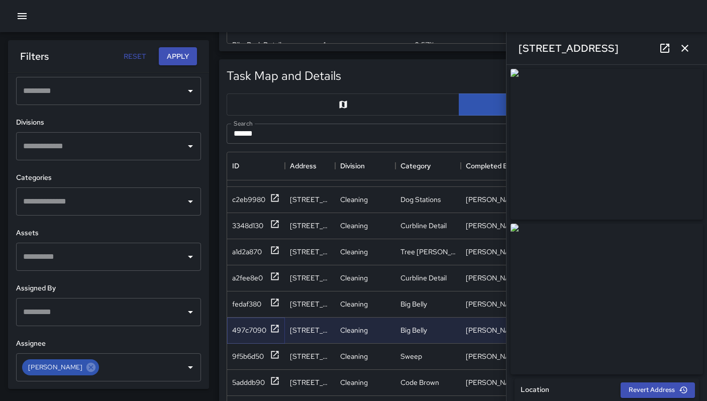
scroll to position [79, 0]
click at [262, 351] on div "9f5b6d50" at bounding box center [248, 356] width 32 height 10
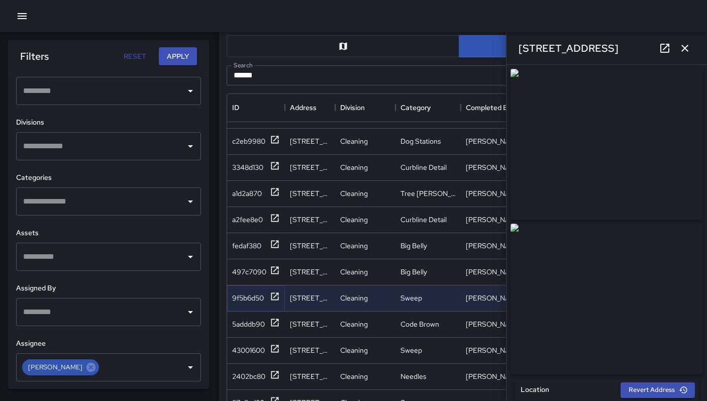
scroll to position [468, 0]
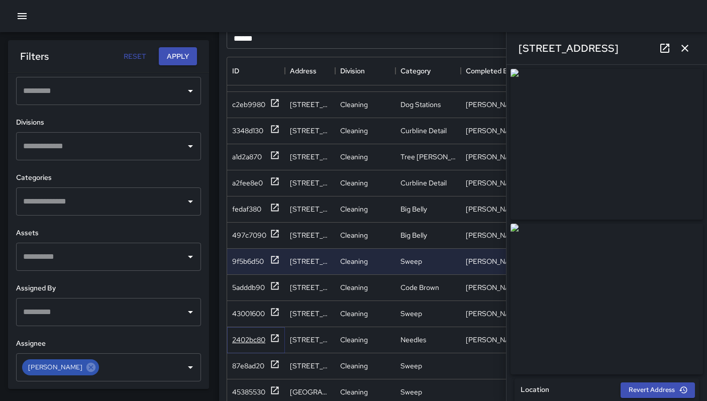
click at [254, 335] on div "2402bc80" at bounding box center [248, 340] width 33 height 10
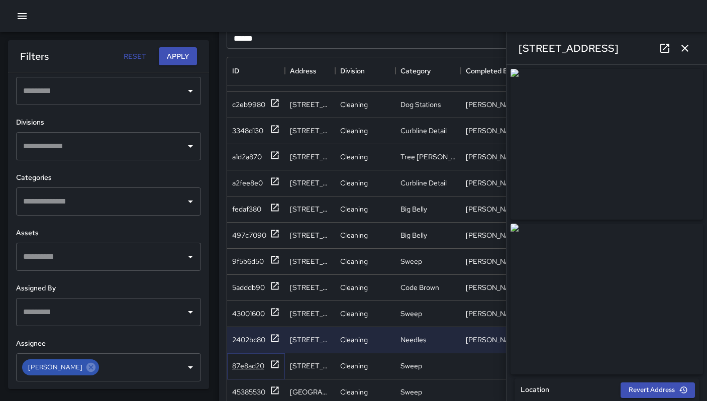
click at [246, 361] on div "87e8ad20" at bounding box center [248, 366] width 32 height 10
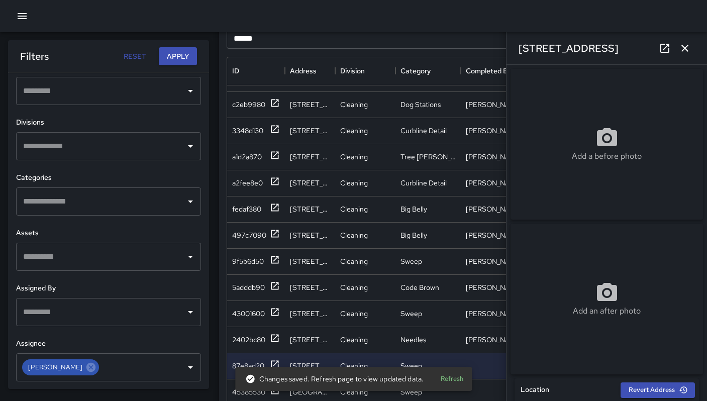
click at [685, 50] on icon "button" at bounding box center [685, 48] width 12 height 12
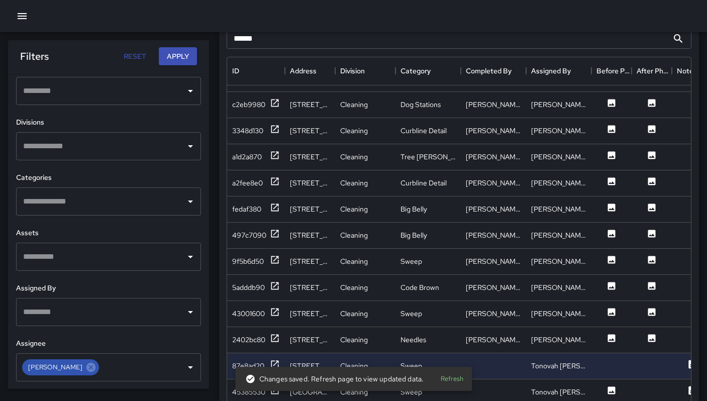
click at [458, 381] on button "Refresh" at bounding box center [452, 380] width 32 height 16
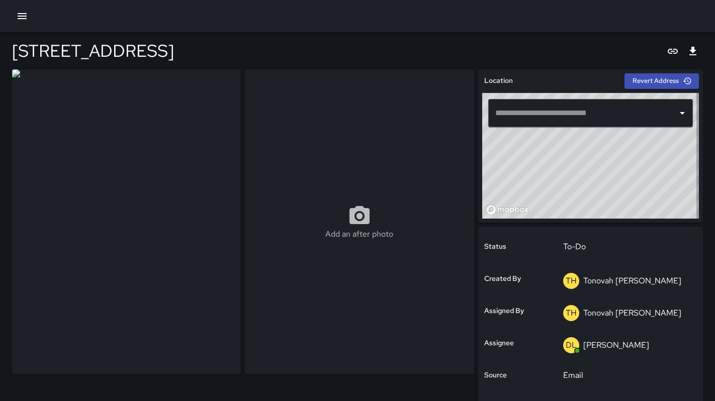
type input "**********"
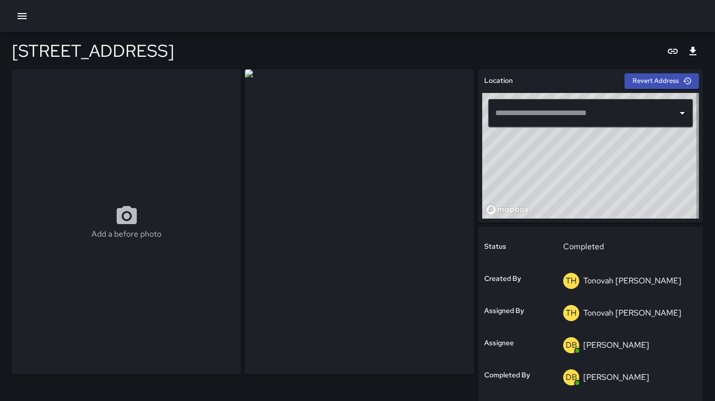
type input "**********"
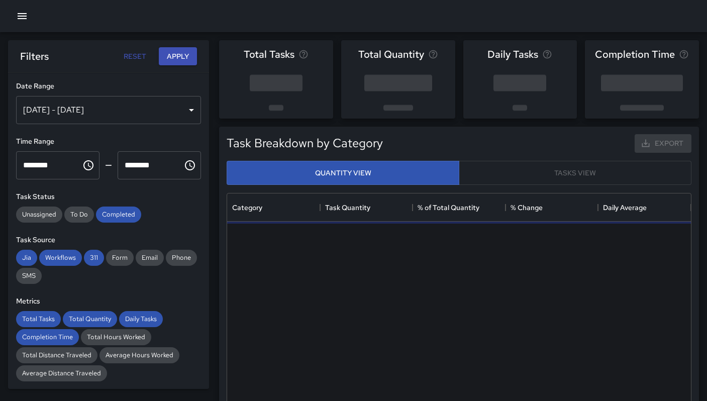
scroll to position [293, 456]
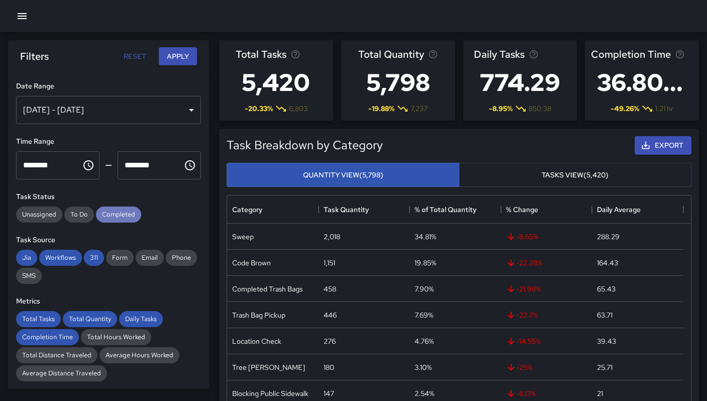
click at [111, 212] on span "Completed" at bounding box center [118, 214] width 45 height 9
click at [29, 259] on span "Jia" at bounding box center [26, 257] width 21 height 9
click at [53, 261] on span "Workflows" at bounding box center [60, 257] width 43 height 9
click at [85, 256] on span "311" at bounding box center [94, 257] width 20 height 9
click at [36, 318] on span "Total Tasks" at bounding box center [38, 319] width 45 height 9
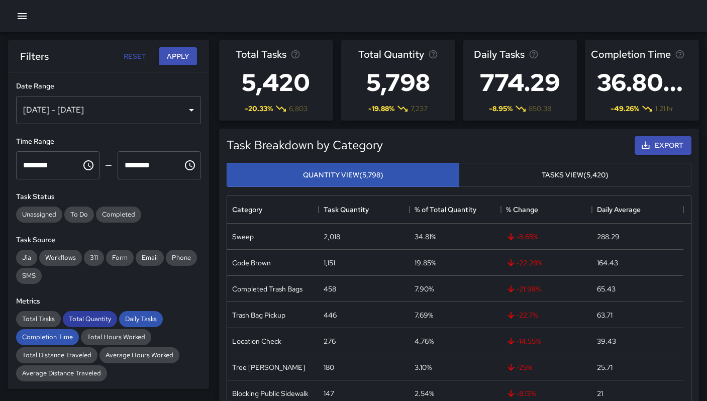
click at [81, 321] on span "Total Quantity" at bounding box center [90, 319] width 54 height 9
click at [144, 321] on span "Daily Tasks" at bounding box center [141, 319] width 44 height 9
click at [56, 335] on span "Completion Time" at bounding box center [47, 337] width 63 height 9
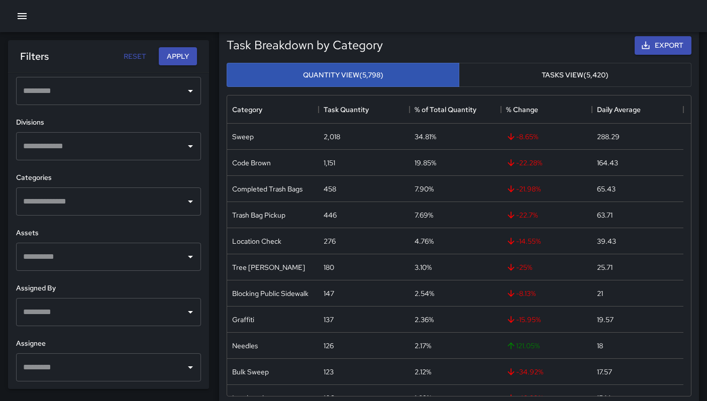
scroll to position [101, 0]
click at [47, 345] on h6 "Assignee" at bounding box center [108, 343] width 185 height 11
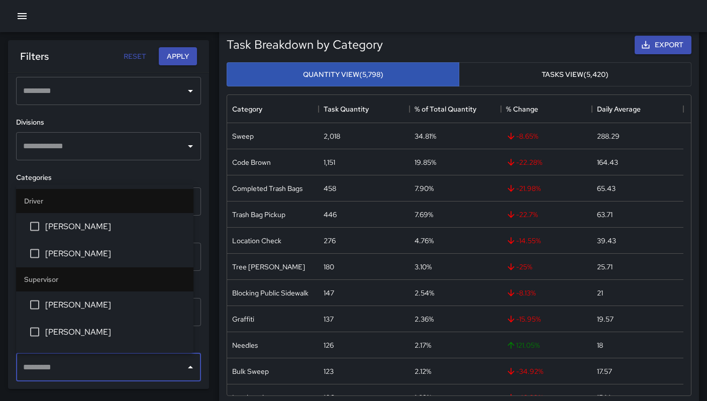
click at [52, 360] on input "text" at bounding box center [101, 367] width 161 height 19
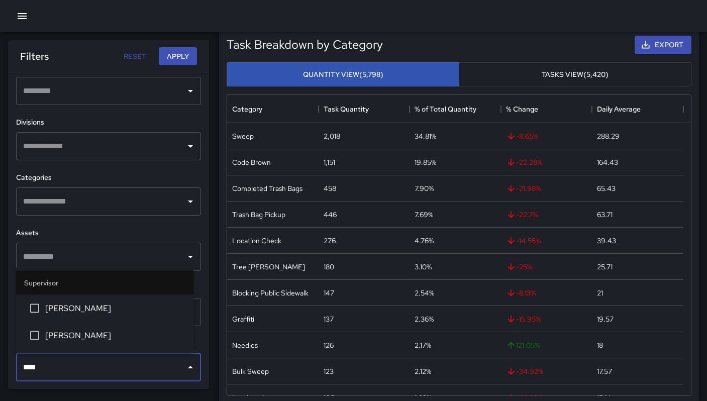
type input "*****"
click at [107, 326] on li "Bryan Alexander" at bounding box center [104, 335] width 177 height 27
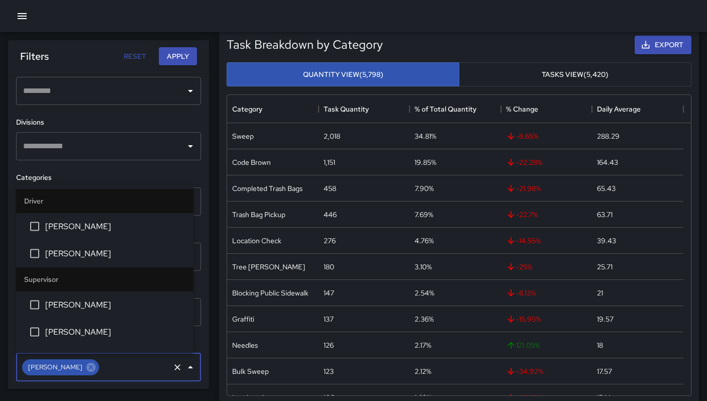
scroll to position [101, 0]
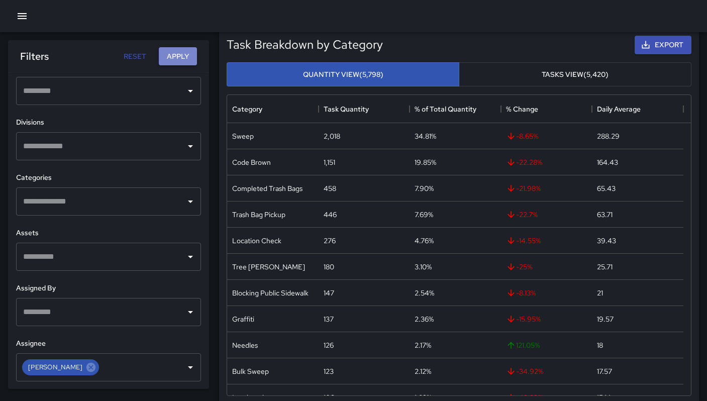
click at [176, 54] on button "Apply" at bounding box center [178, 56] width 38 height 19
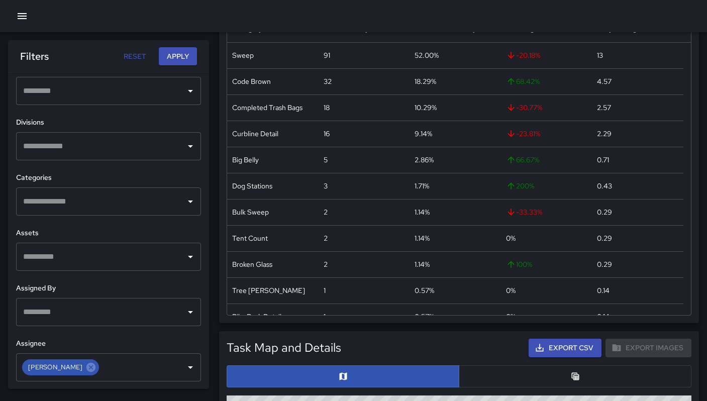
scroll to position [299, 0]
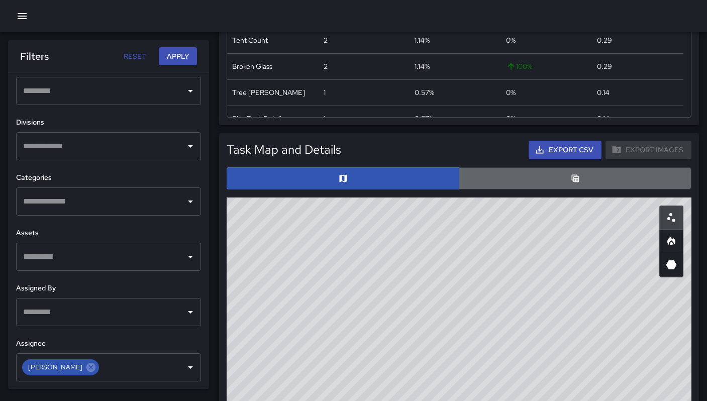
click at [538, 187] on button "button" at bounding box center [575, 178] width 233 height 22
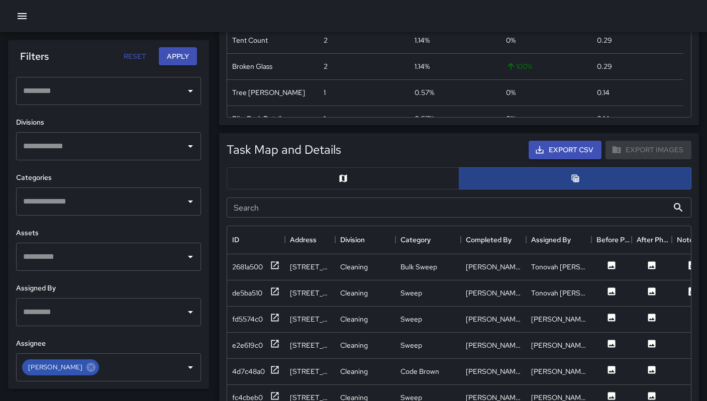
scroll to position [8, 8]
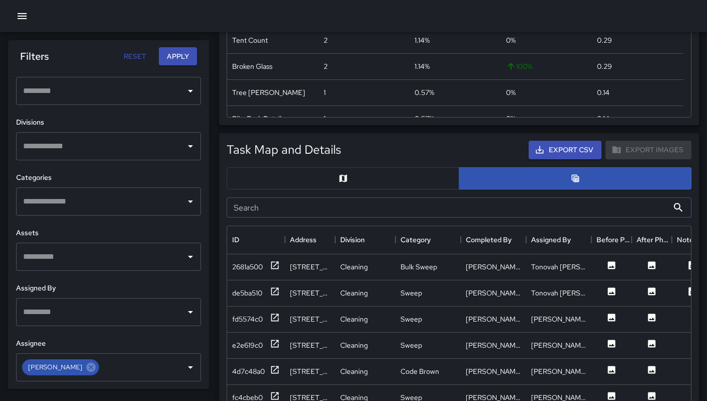
click at [333, 213] on input "Search" at bounding box center [448, 208] width 442 height 20
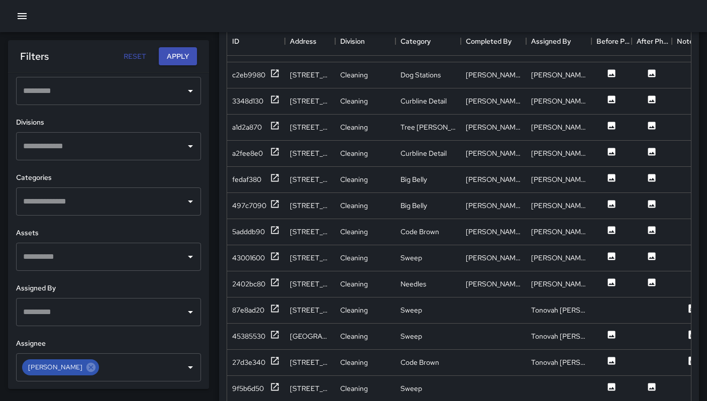
scroll to position [507, 0]
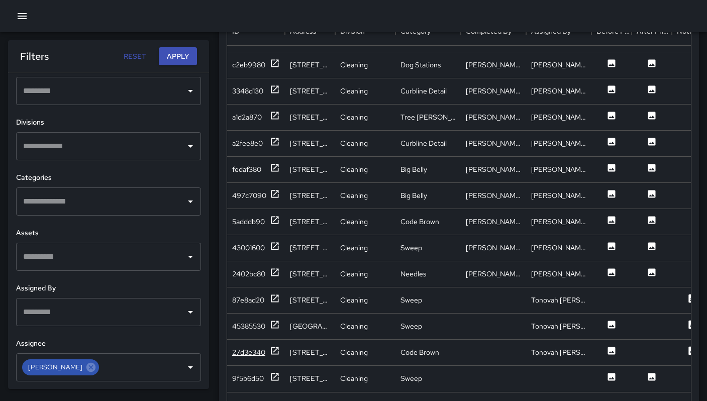
type input "******"
click at [251, 347] on div "27d3e340" at bounding box center [248, 352] width 33 height 10
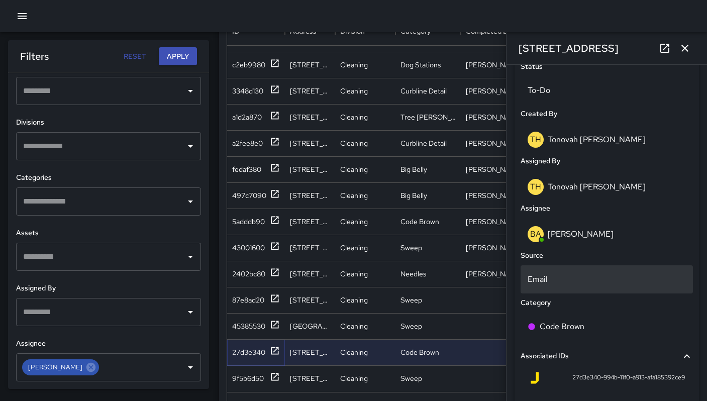
scroll to position [428, 0]
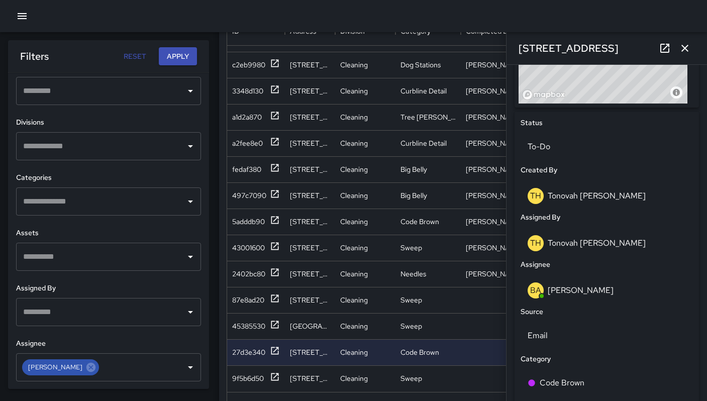
click at [688, 46] on icon "button" at bounding box center [685, 48] width 12 height 12
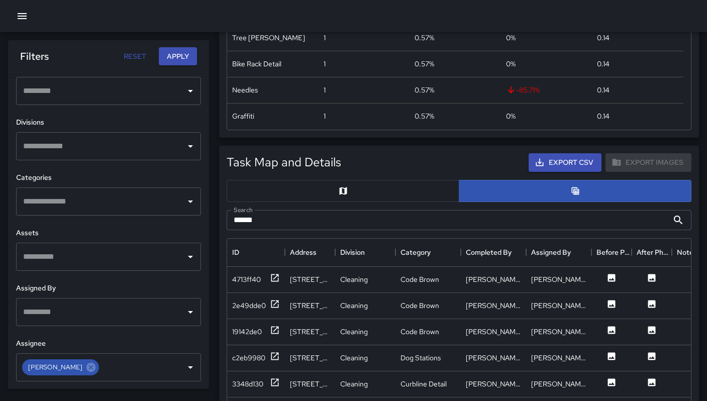
scroll to position [294, 0]
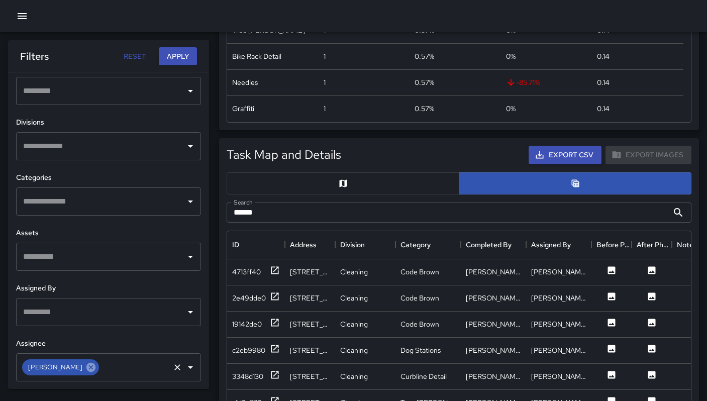
click at [88, 368] on icon at bounding box center [90, 367] width 11 height 11
click at [92, 372] on input "text" at bounding box center [101, 367] width 161 height 19
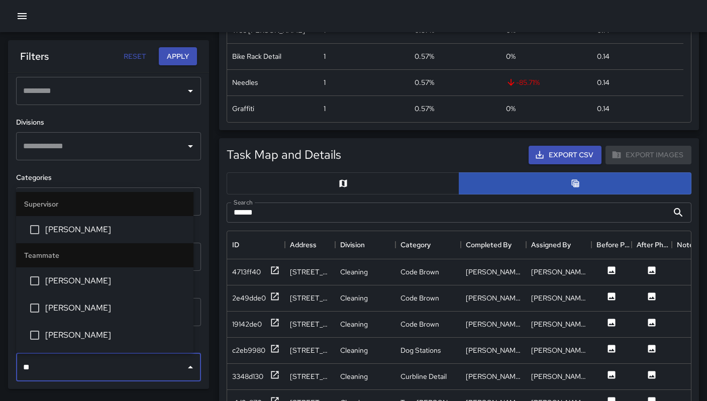
type input "***"
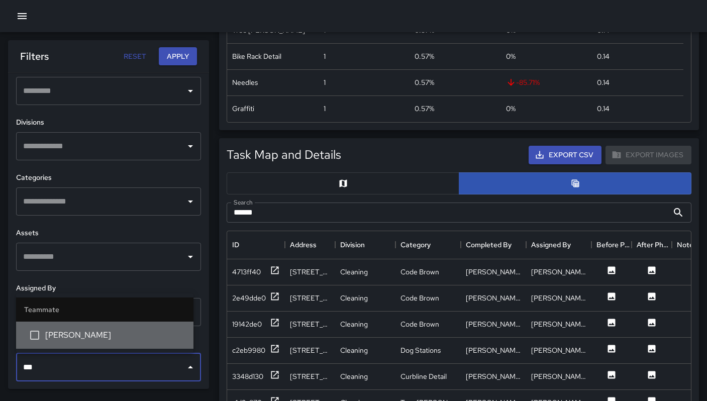
click at [59, 333] on span "Katherine Treminio" at bounding box center [115, 335] width 140 height 12
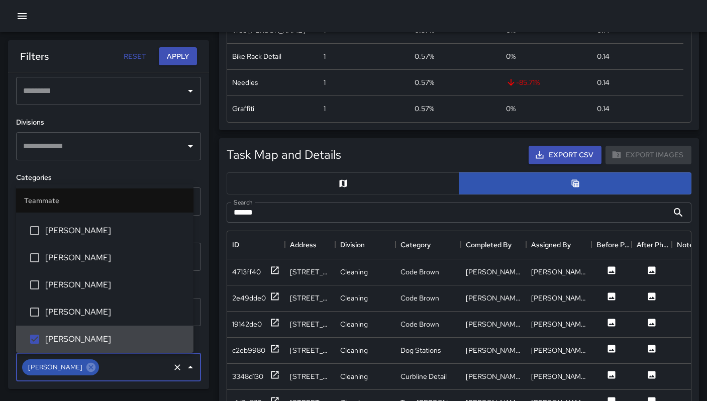
click at [311, 218] on input "******" at bounding box center [448, 213] width 442 height 20
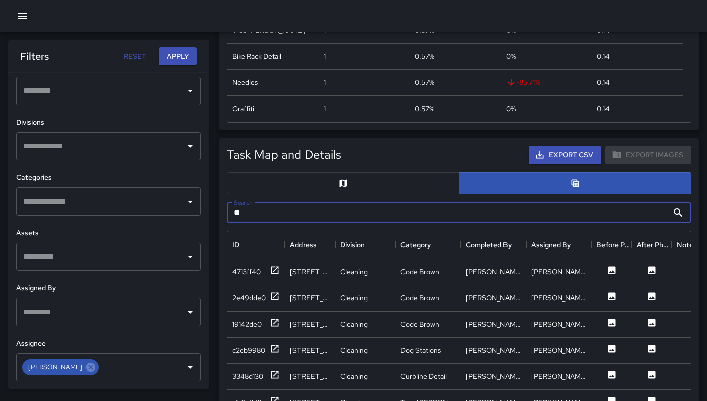
type input "*"
click at [187, 53] on button "Apply" at bounding box center [178, 56] width 38 height 19
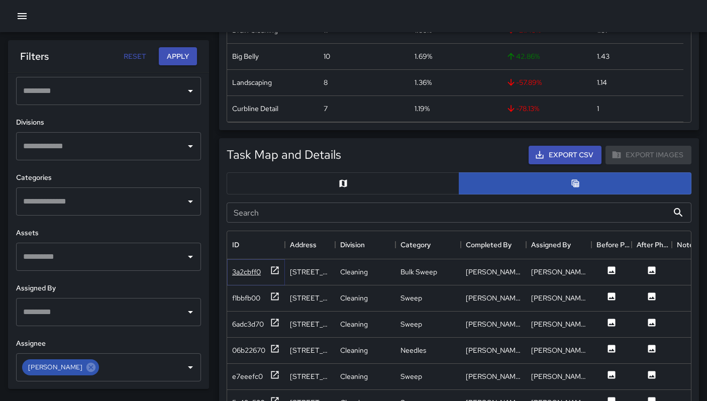
click at [243, 277] on div "3a2cbff0" at bounding box center [256, 271] width 48 height 13
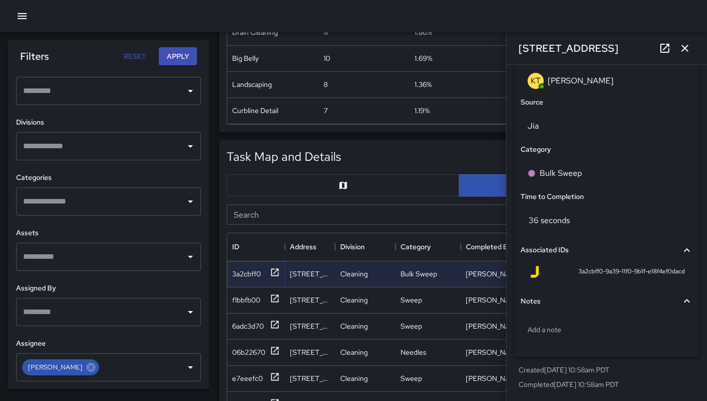
scroll to position [292, 0]
click at [291, 219] on input "Search" at bounding box center [448, 215] width 442 height 20
click at [254, 320] on div "c1aa0d20" at bounding box center [256, 326] width 48 height 13
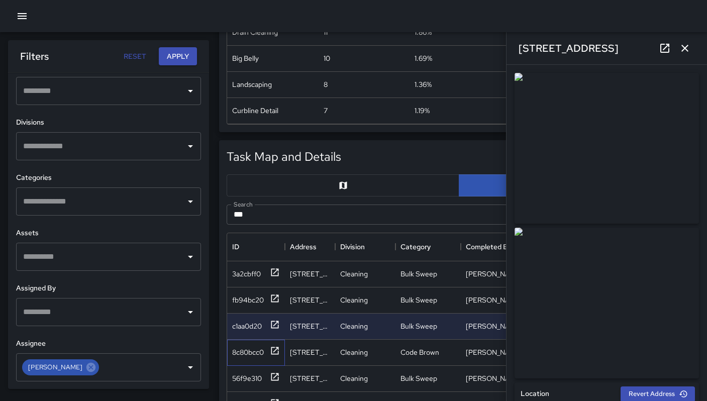
click at [250, 343] on div "8c80bcc0" at bounding box center [256, 353] width 58 height 26
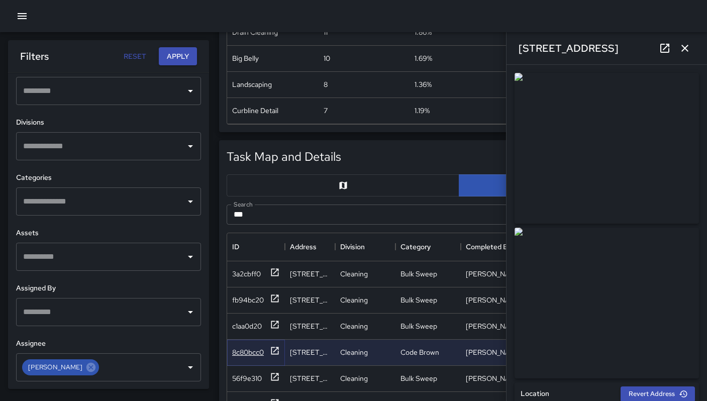
click at [252, 352] on div "8c80bcc0" at bounding box center [248, 352] width 32 height 10
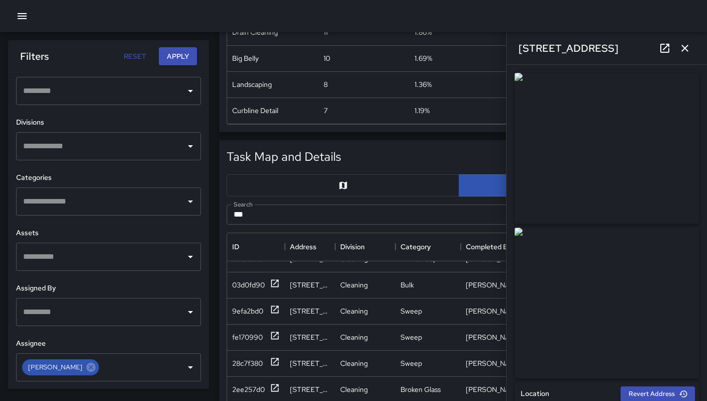
scroll to position [167, 0]
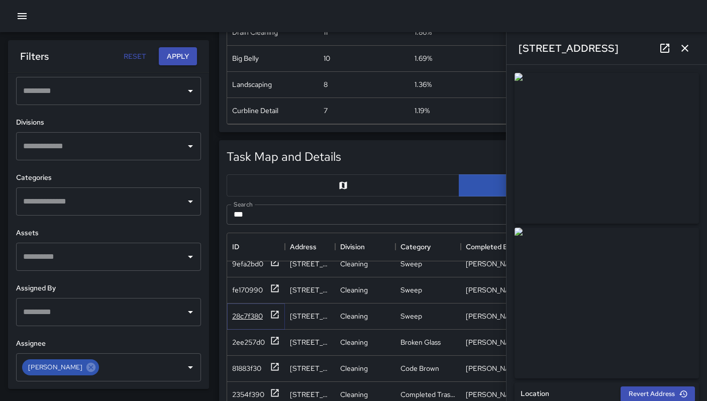
click at [259, 319] on div "28c7f380" at bounding box center [247, 316] width 31 height 10
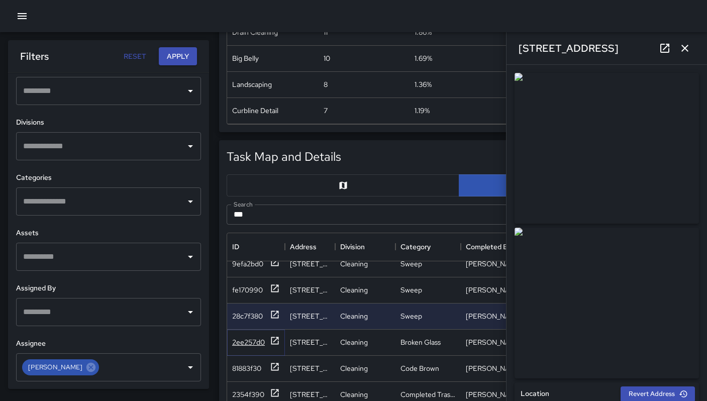
click at [254, 341] on div "2ee257d0" at bounding box center [248, 342] width 33 height 10
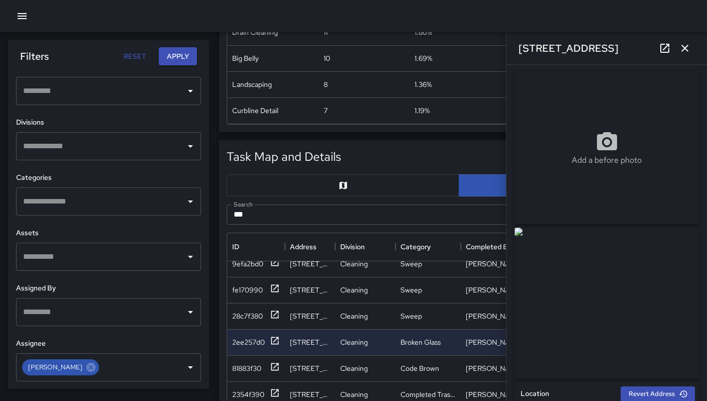
click at [666, 54] on link at bounding box center [665, 48] width 20 height 20
click at [688, 44] on icon "button" at bounding box center [685, 48] width 12 height 12
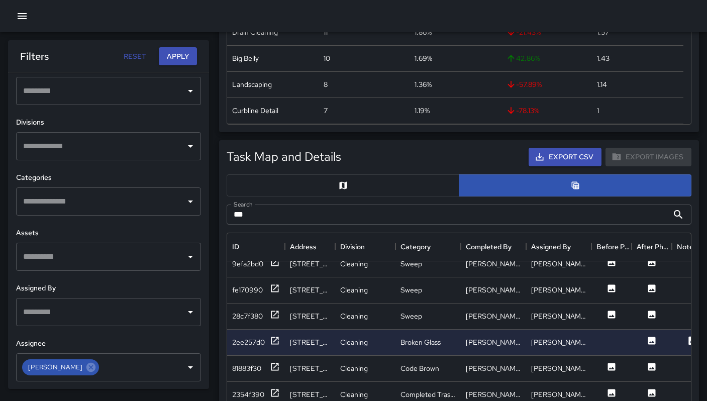
click at [281, 208] on input "***" at bounding box center [448, 215] width 442 height 20
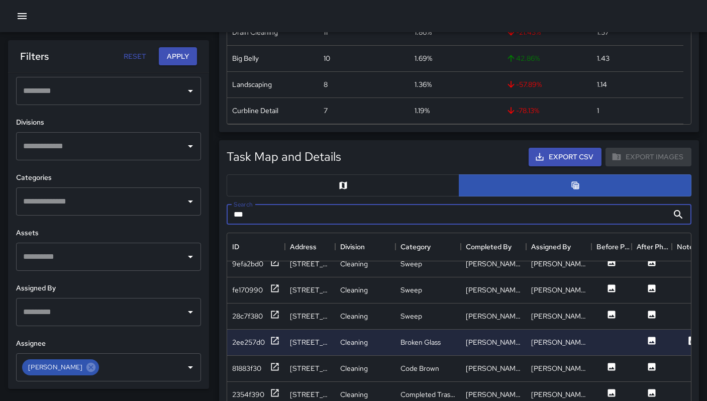
drag, startPoint x: 274, startPoint y: 211, endPoint x: 222, endPoint y: 207, distance: 52.9
click at [222, 207] on div "Search *** Search" at bounding box center [459, 215] width 481 height 36
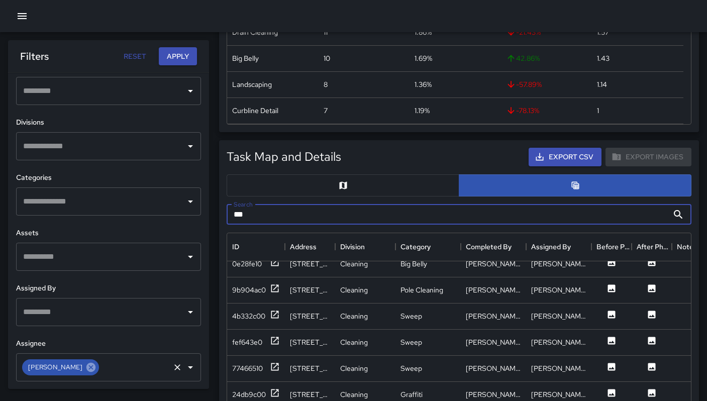
click at [87, 369] on icon at bounding box center [90, 367] width 11 height 11
type input "***"
click at [85, 371] on input "text" at bounding box center [101, 367] width 161 height 19
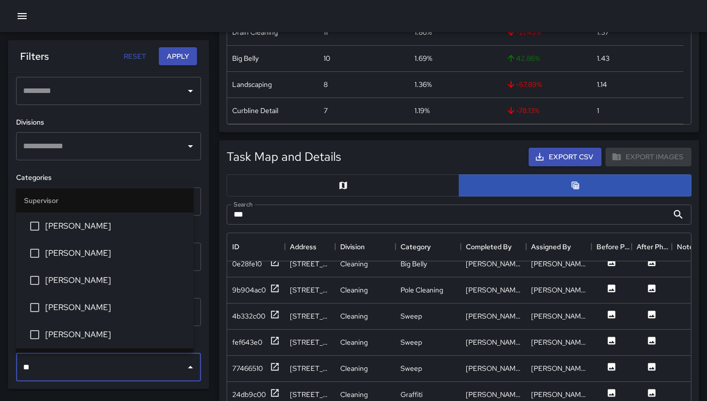
type input "***"
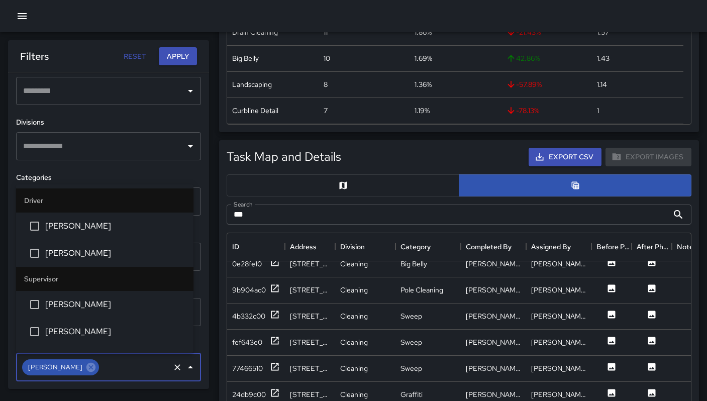
scroll to position [1917, 0]
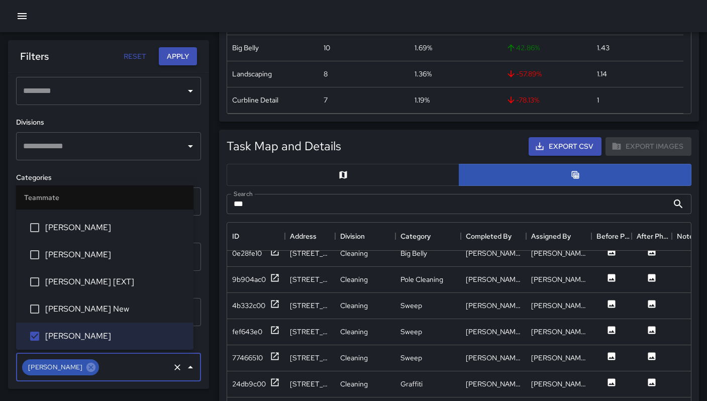
click at [188, 60] on button "Apply" at bounding box center [178, 56] width 38 height 19
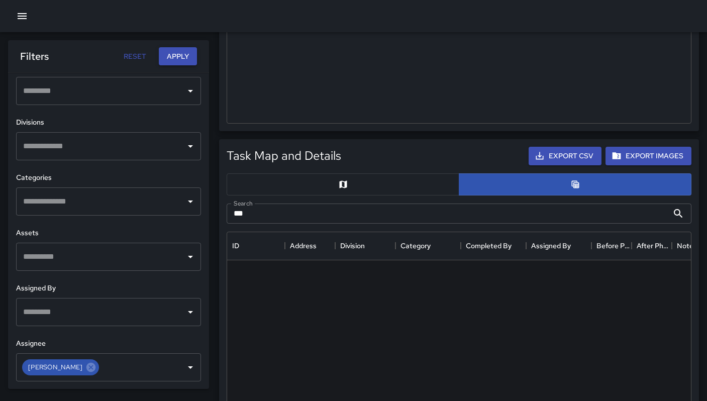
scroll to position [292, 0]
click at [186, 58] on button "Apply" at bounding box center [178, 56] width 38 height 19
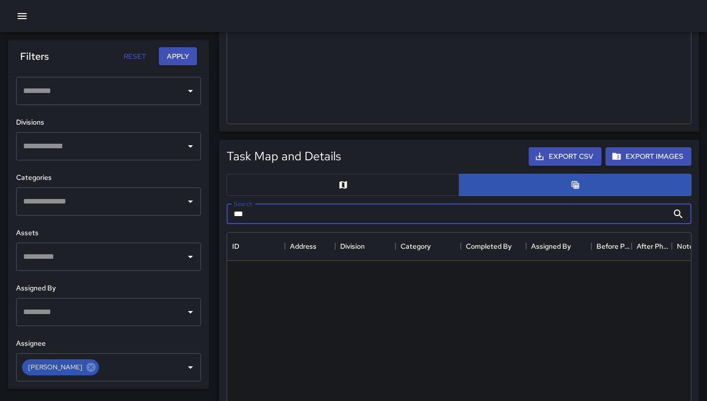
click at [276, 215] on input "***" at bounding box center [448, 214] width 442 height 20
type input "*"
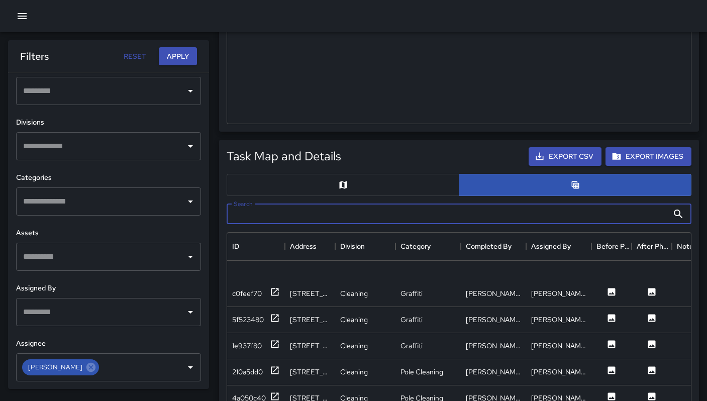
scroll to position [471, 0]
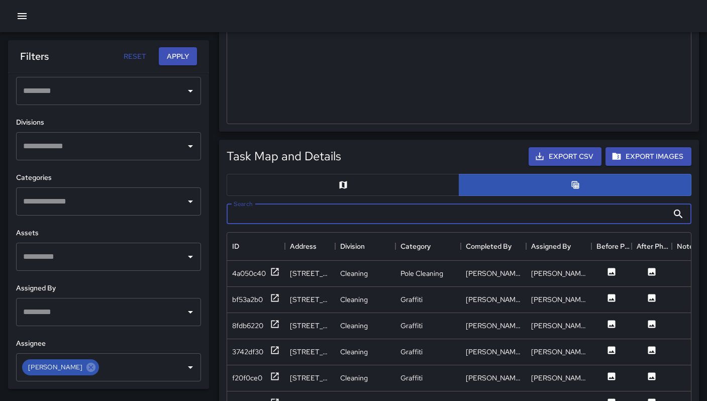
click at [271, 217] on input "Search" at bounding box center [448, 214] width 442 height 20
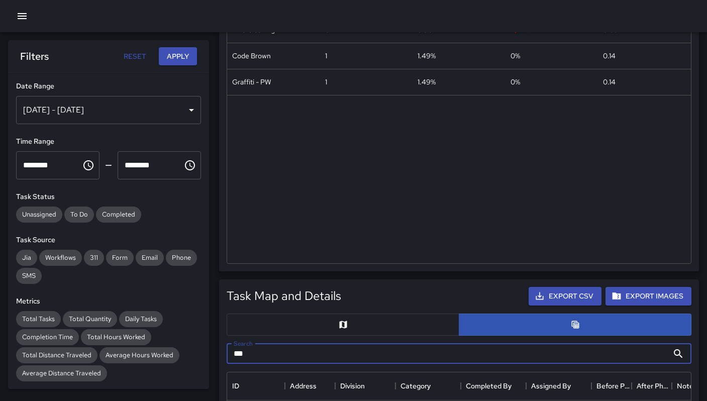
scroll to position [96, 0]
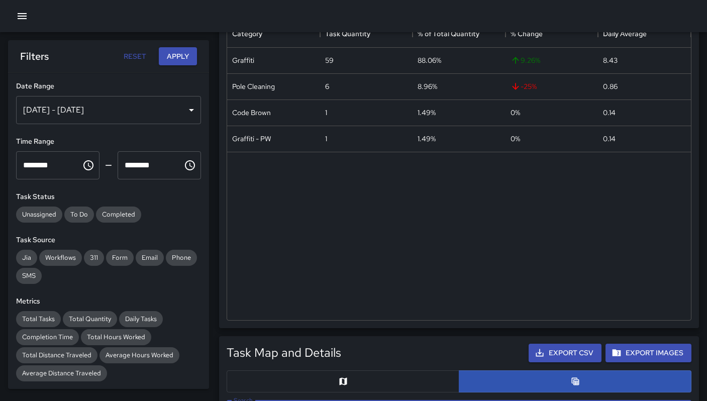
type input "***"
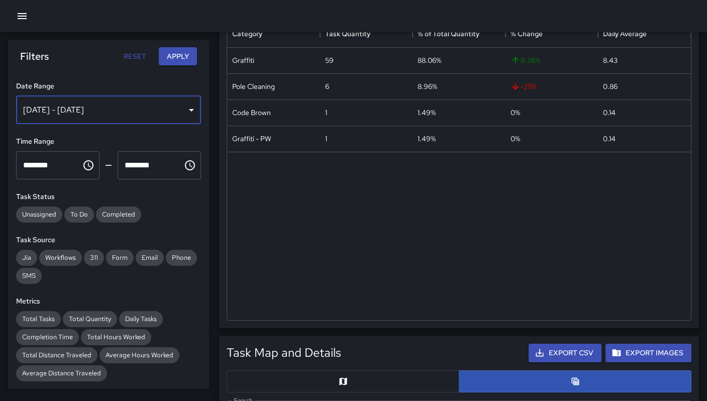
click at [146, 114] on div "Sep 19, 2025 - Sep 25, 2025" at bounding box center [108, 110] width 185 height 28
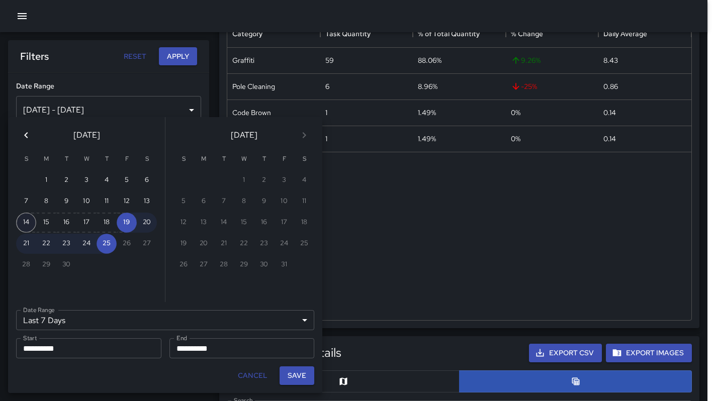
click at [29, 226] on button "14" at bounding box center [26, 223] width 20 height 20
type input "******"
type input "**********"
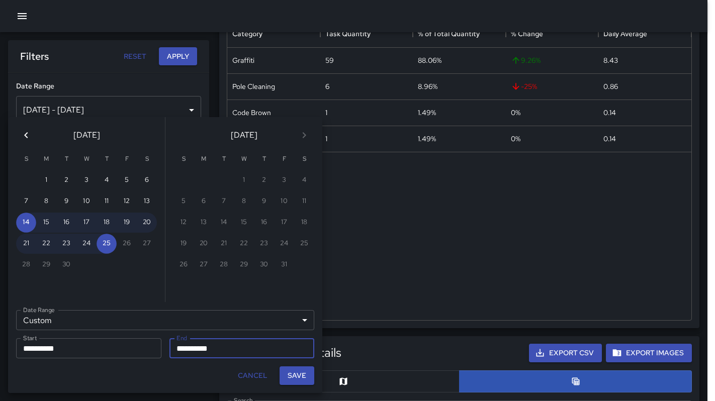
click at [292, 378] on button "Save" at bounding box center [297, 375] width 35 height 19
type input "**********"
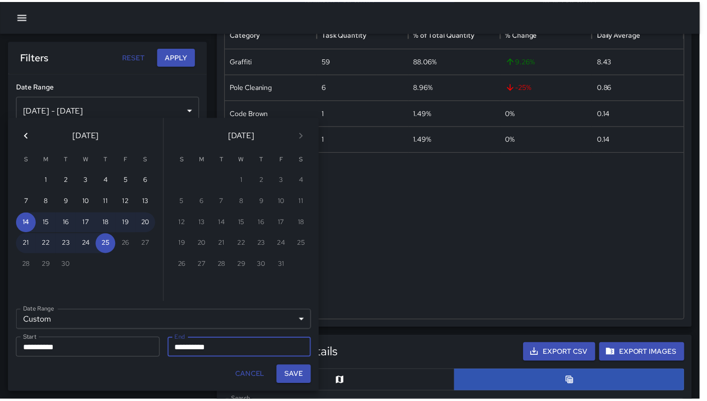
scroll to position [8, 8]
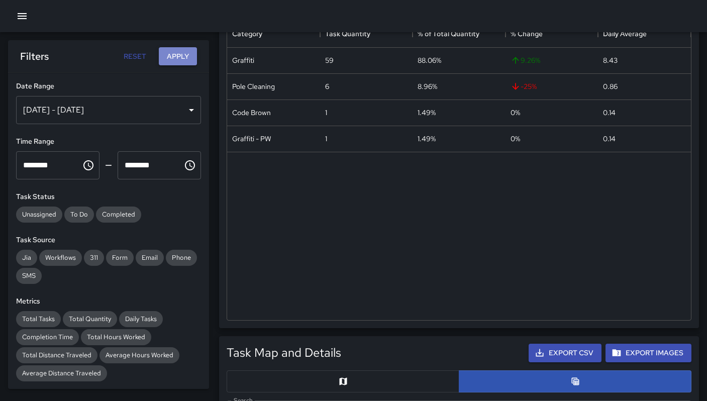
click at [164, 55] on button "Apply" at bounding box center [178, 56] width 38 height 19
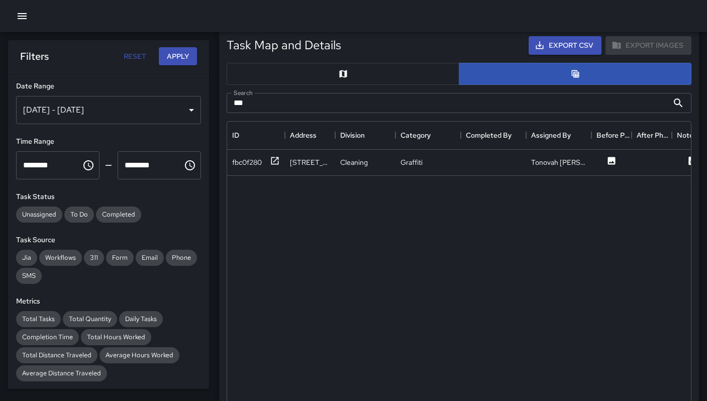
scroll to position [318, 0]
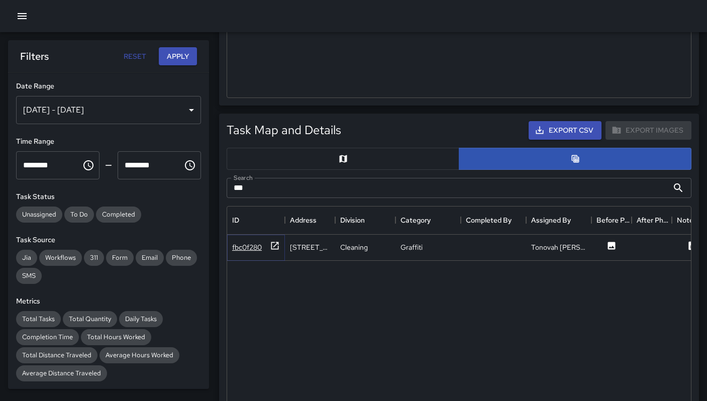
click at [256, 249] on div "fbc0f280" at bounding box center [247, 247] width 30 height 10
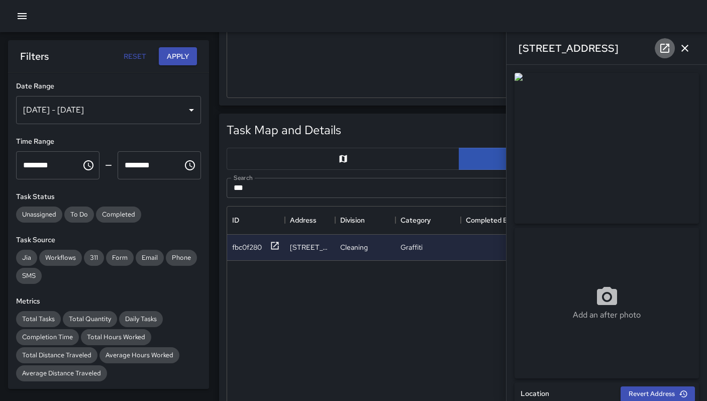
click at [668, 48] on icon at bounding box center [665, 48] width 12 height 12
click at [687, 54] on icon "button" at bounding box center [685, 48] width 12 height 12
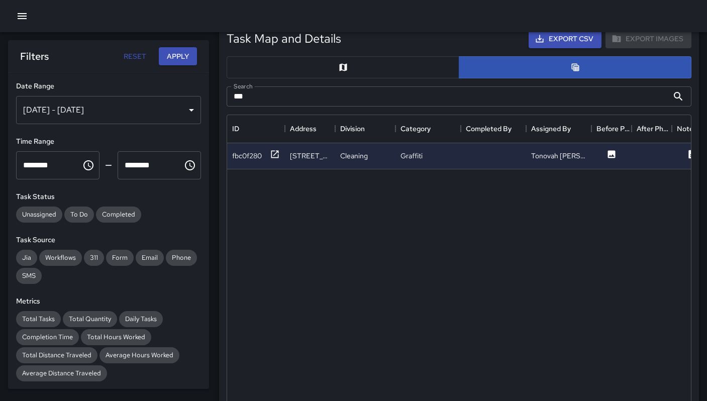
scroll to position [399, 0]
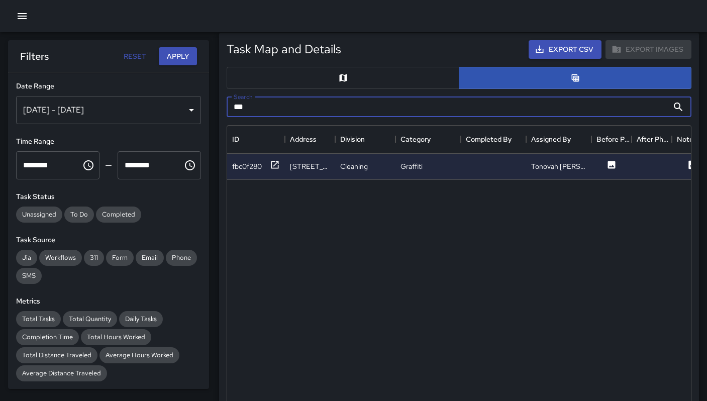
click at [271, 103] on input "***" at bounding box center [448, 107] width 442 height 20
type input "*"
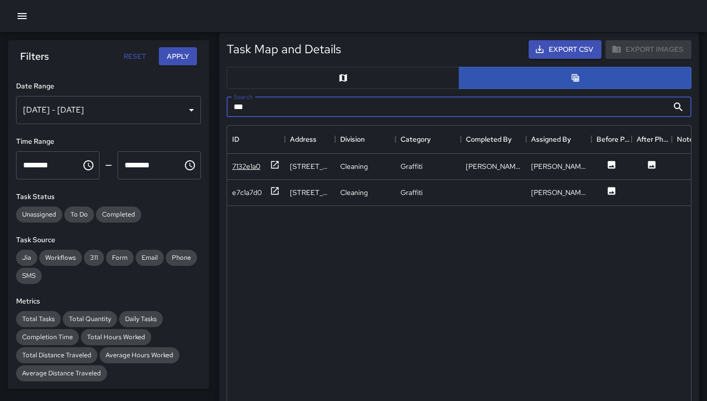
type input "***"
click at [250, 162] on div "7132e1a0" at bounding box center [246, 166] width 28 height 10
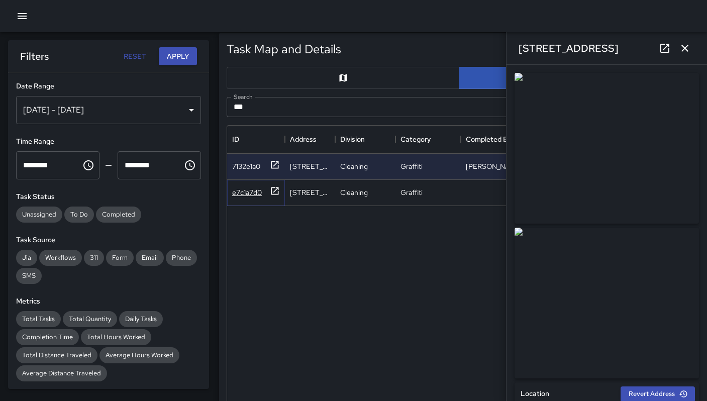
click at [251, 196] on div "e7c1a7d0" at bounding box center [247, 193] width 30 height 10
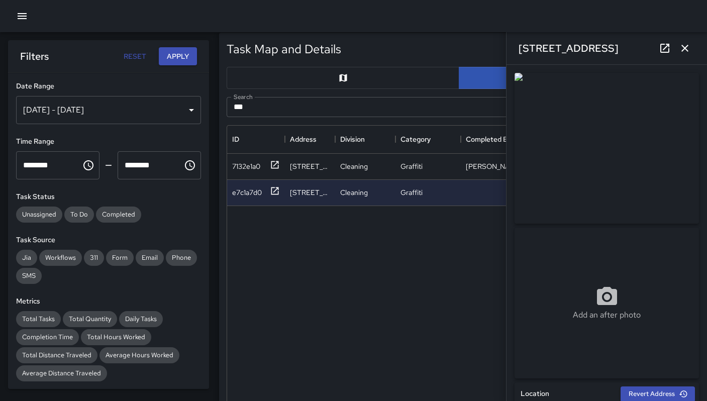
click at [689, 50] on icon "button" at bounding box center [685, 48] width 12 height 12
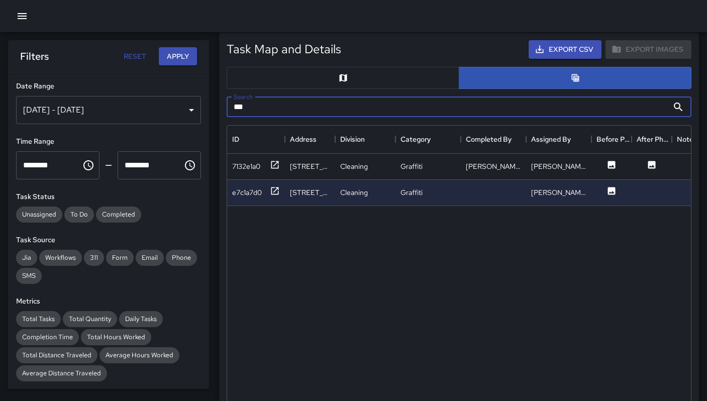
drag, startPoint x: 261, startPoint y: 104, endPoint x: 198, endPoint y: 96, distance: 63.9
click at [198, 96] on body "**********" at bounding box center [353, 222] width 707 height 1243
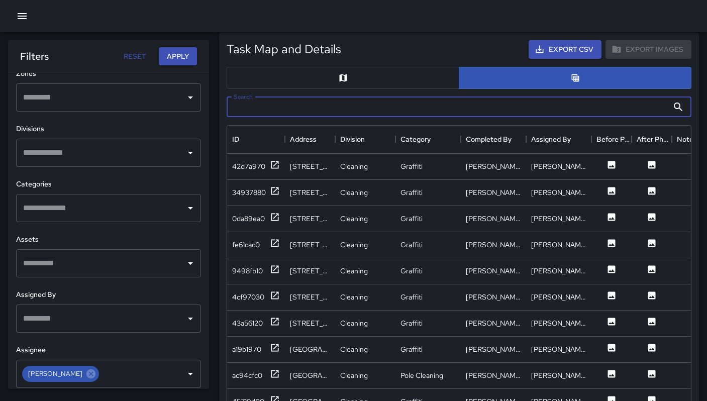
scroll to position [332, 0]
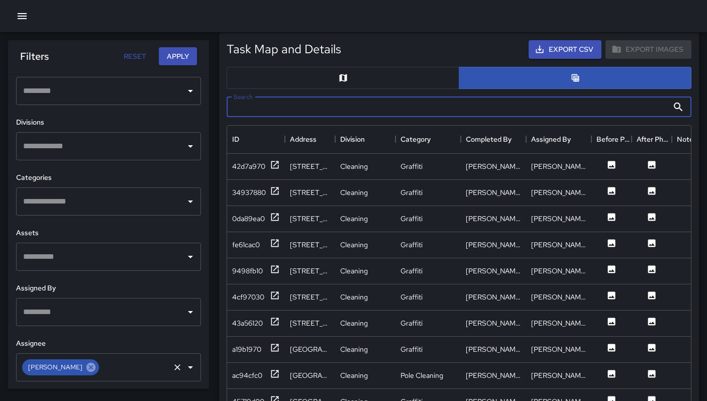
click at [85, 366] on icon at bounding box center [90, 367] width 11 height 11
click at [81, 367] on input "text" at bounding box center [101, 367] width 161 height 19
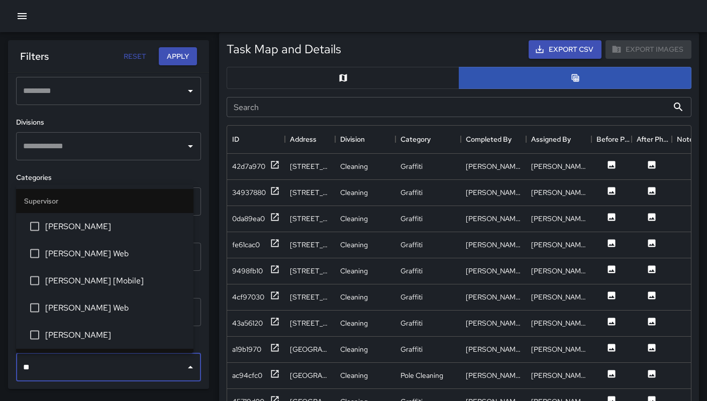
type input "***"
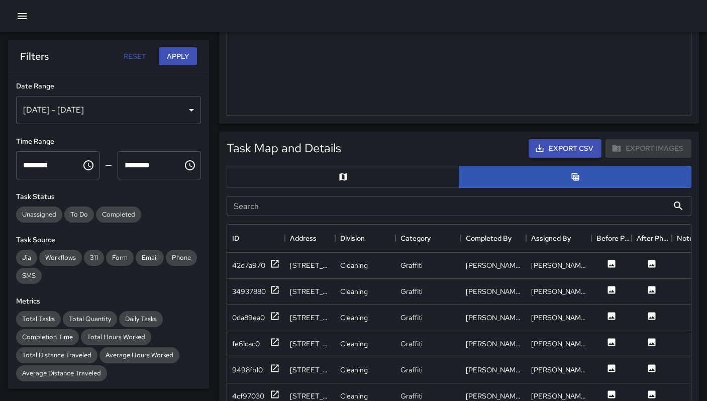
scroll to position [300, 0]
click at [183, 60] on button "Apply" at bounding box center [178, 56] width 38 height 19
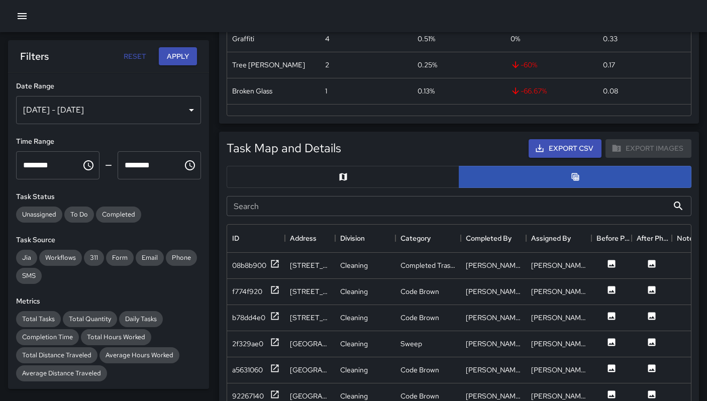
click at [365, 207] on input "Search" at bounding box center [448, 206] width 442 height 20
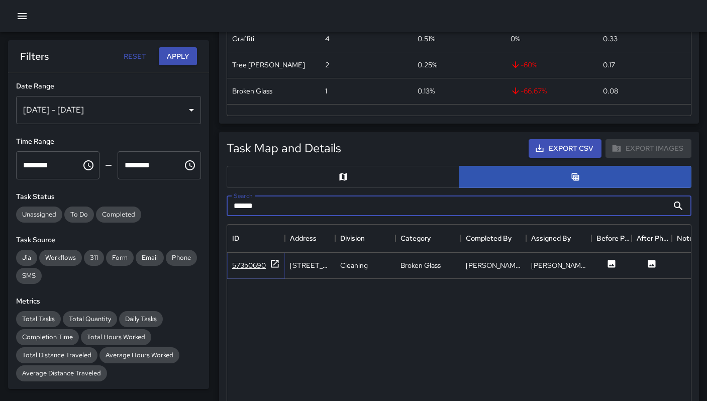
click at [245, 266] on div "573b0690" at bounding box center [249, 265] width 34 height 10
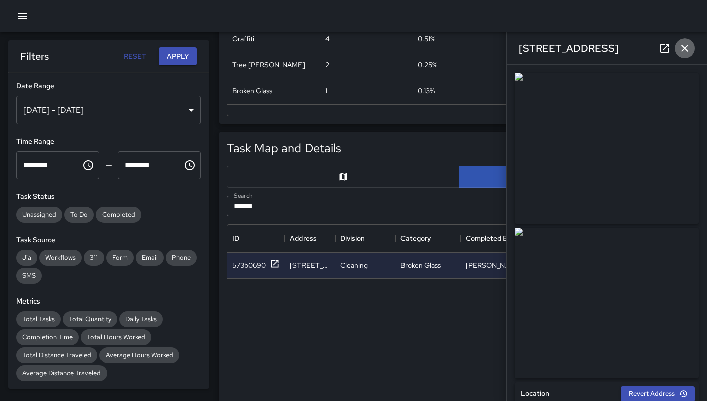
click at [687, 45] on icon "button" at bounding box center [685, 48] width 12 height 12
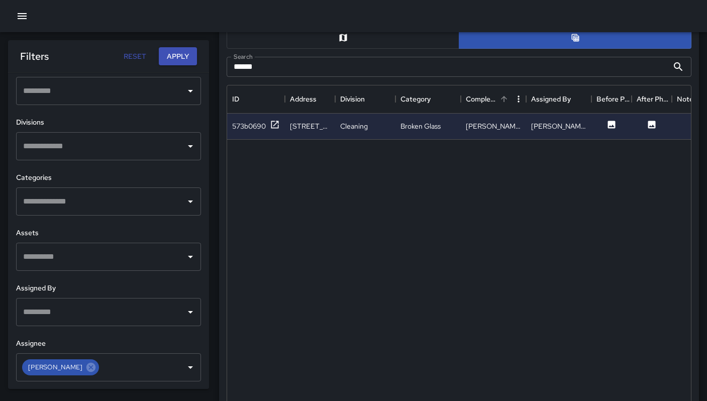
scroll to position [280, 0]
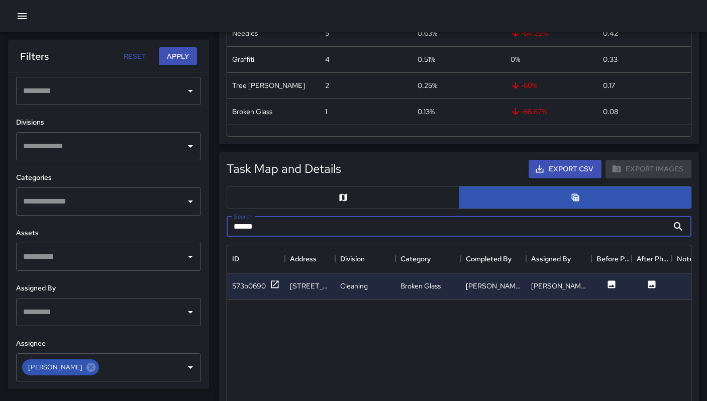
drag, startPoint x: 322, startPoint y: 220, endPoint x: 244, endPoint y: 218, distance: 78.4
click at [244, 218] on div "Search ****** Search" at bounding box center [459, 227] width 465 height 20
drag, startPoint x: 268, startPoint y: 222, endPoint x: 234, endPoint y: 221, distance: 33.7
click at [234, 221] on input "******" at bounding box center [448, 227] width 442 height 20
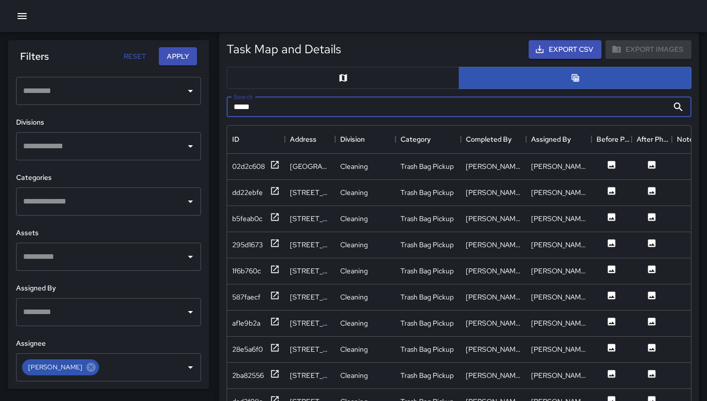
scroll to position [413, 0]
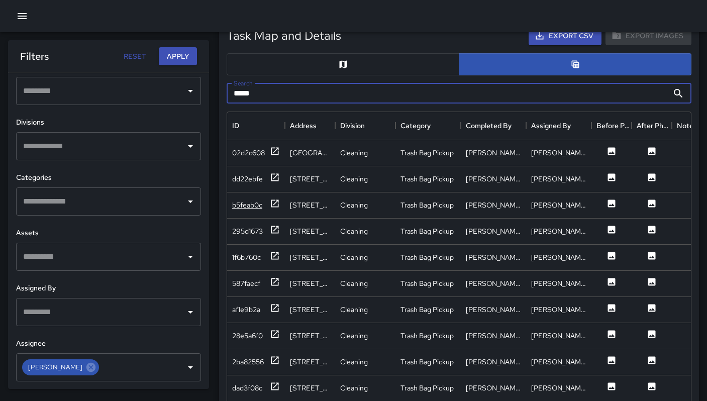
type input "*****"
click at [245, 203] on div "b5feab0c" at bounding box center [247, 205] width 30 height 10
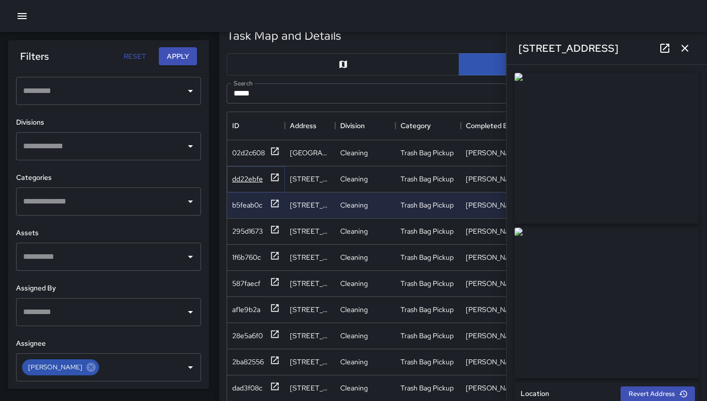
click at [252, 178] on div "dd22ebfe" at bounding box center [247, 179] width 31 height 10
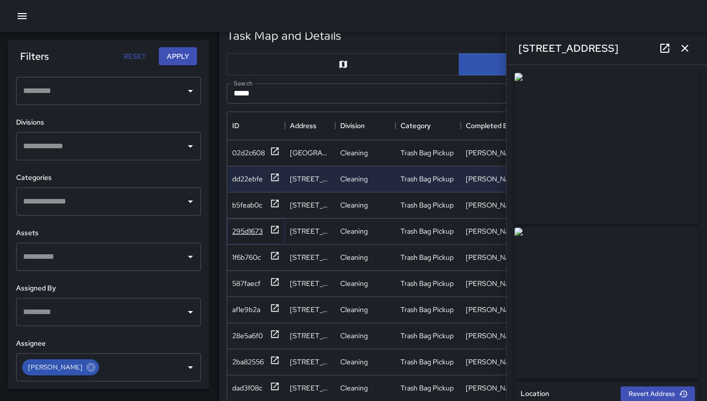
click at [248, 228] on div "295d1673" at bounding box center [247, 231] width 31 height 10
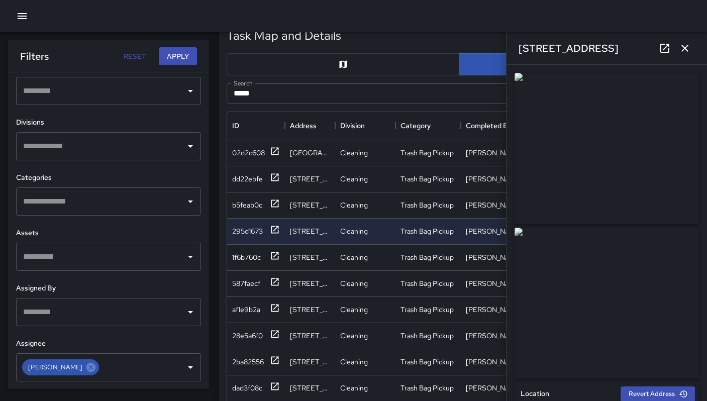
click at [690, 42] on icon "button" at bounding box center [685, 48] width 12 height 12
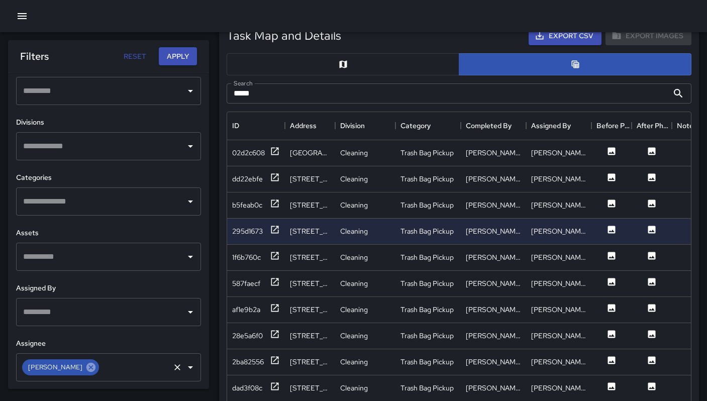
click at [86, 368] on icon at bounding box center [90, 366] width 9 height 9
click at [70, 367] on input "text" at bounding box center [101, 367] width 161 height 19
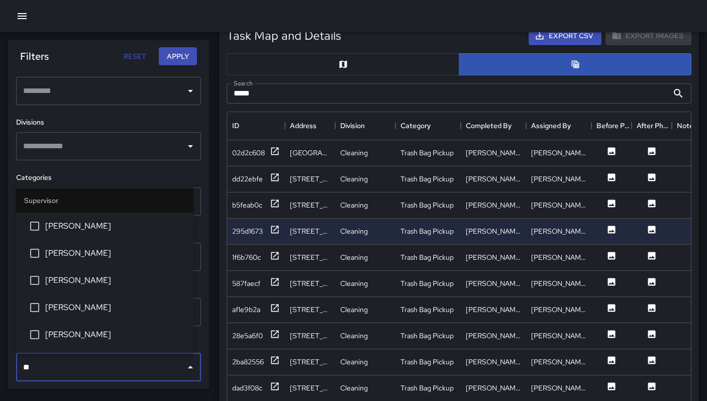
type input "***"
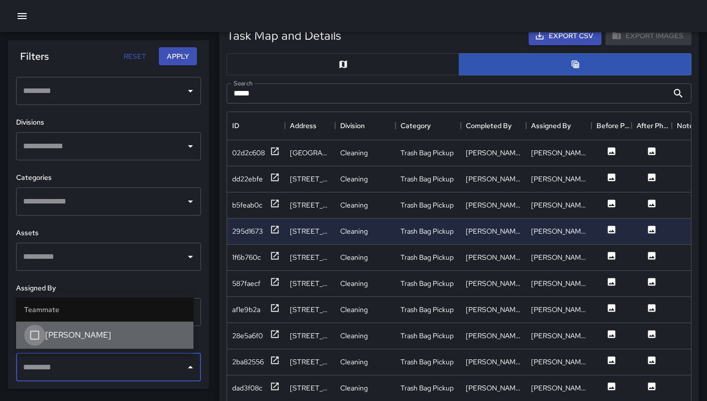
scroll to position [2351, 0]
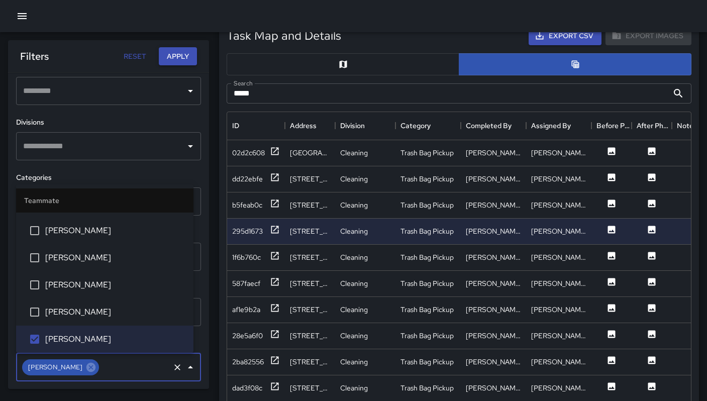
click at [187, 54] on button "Apply" at bounding box center [178, 56] width 38 height 19
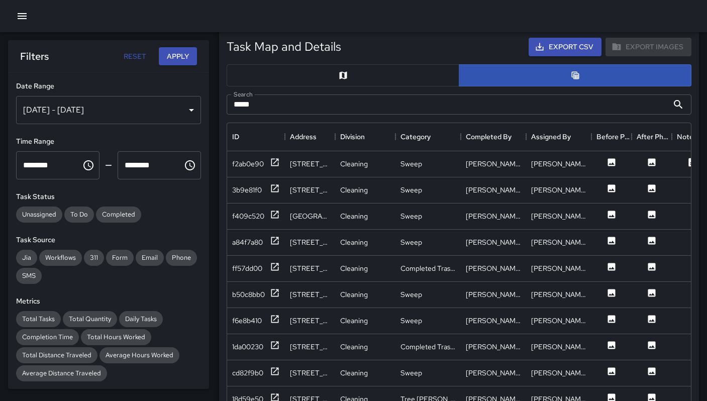
scroll to position [394, 0]
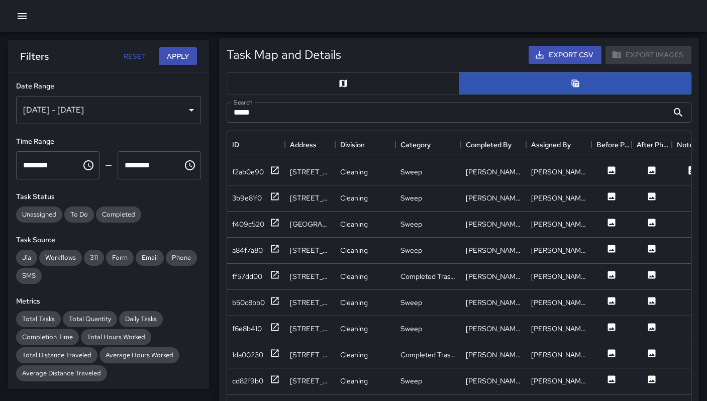
click at [276, 114] on input "*****" at bounding box center [448, 113] width 442 height 20
type input "***"
click at [248, 172] on div "f2ab0e90" at bounding box center [248, 172] width 32 height 10
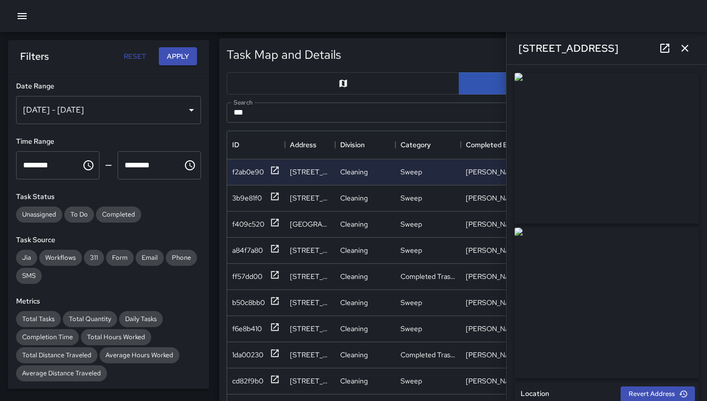
click at [685, 54] on icon "button" at bounding box center [685, 48] width 12 height 12
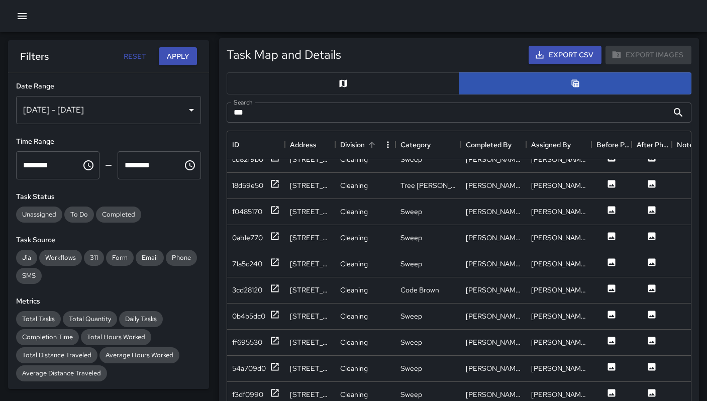
scroll to position [275, 0]
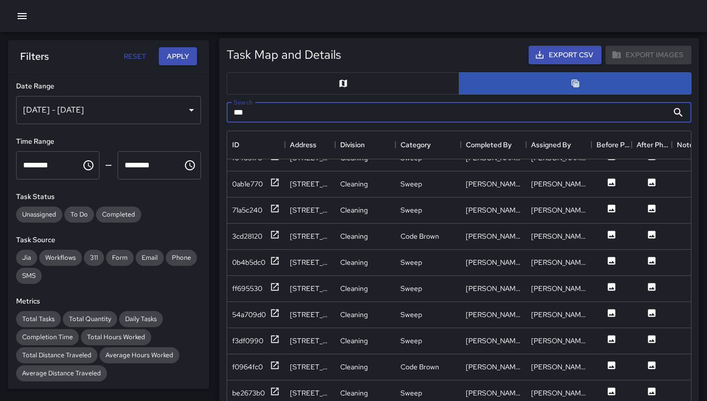
drag, startPoint x: 261, startPoint y: 116, endPoint x: 229, endPoint y: 111, distance: 32.2
click at [230, 111] on input "***" at bounding box center [448, 113] width 442 height 20
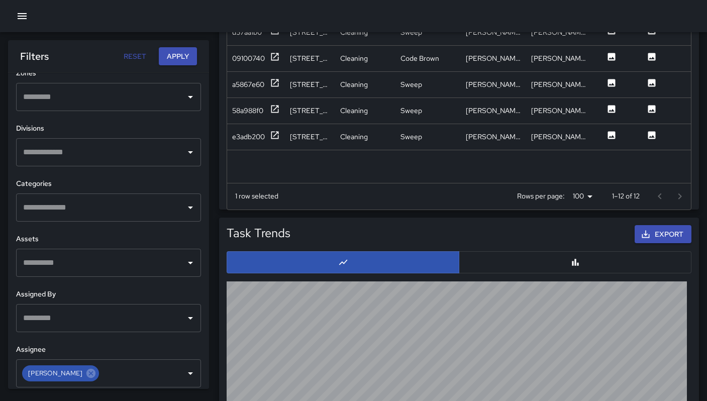
scroll to position [332, 0]
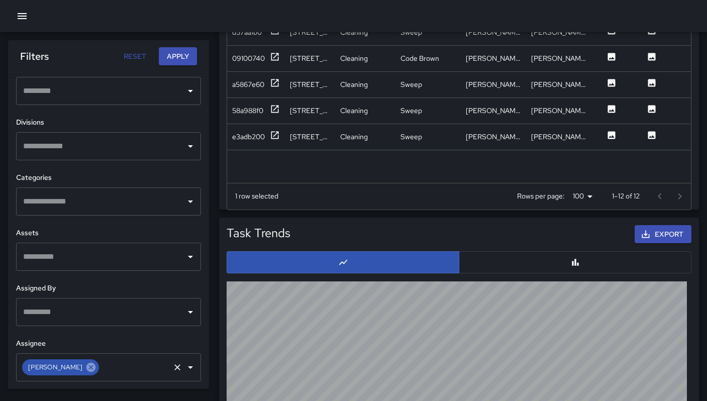
click at [86, 366] on icon at bounding box center [90, 366] width 9 height 9
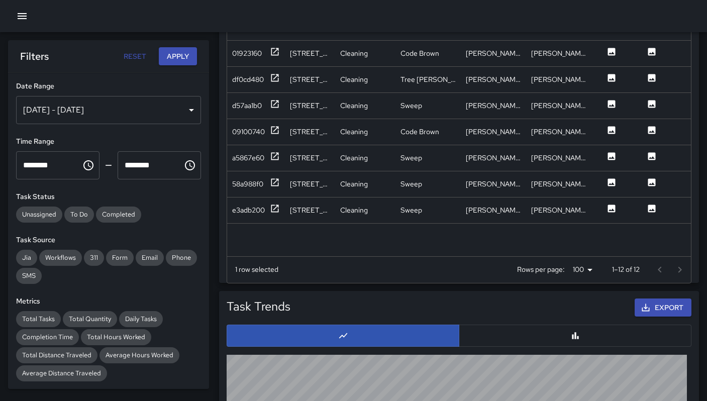
scroll to position [517, 0]
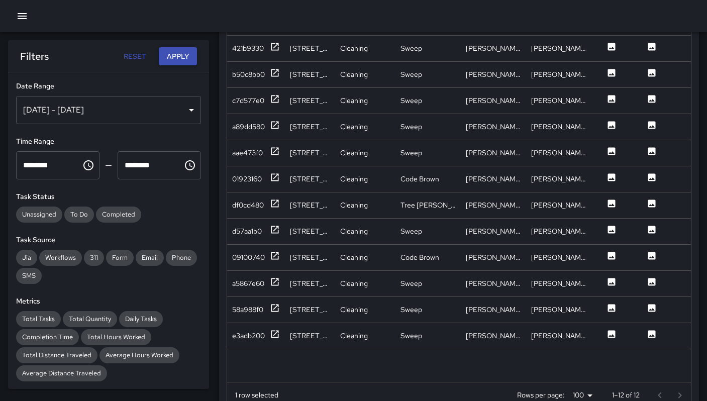
type input "***"
click at [176, 50] on button "Apply" at bounding box center [178, 56] width 38 height 19
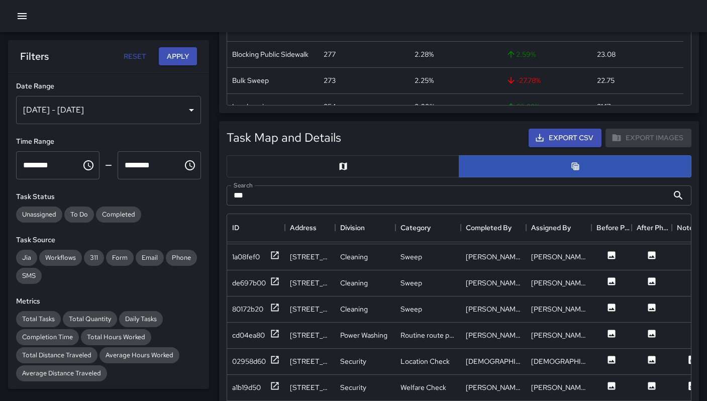
scroll to position [78, 0]
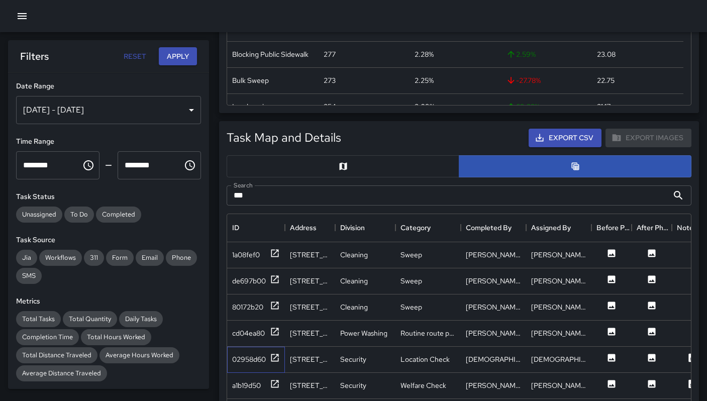
click at [241, 366] on div "02958d60" at bounding box center [256, 360] width 58 height 26
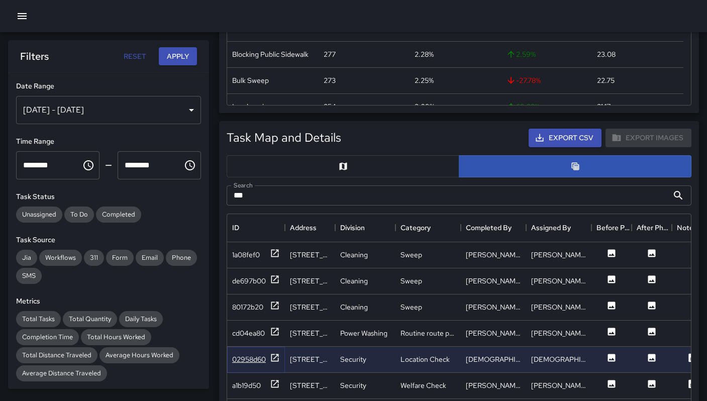
click at [242, 365] on div "02958d60" at bounding box center [256, 359] width 48 height 13
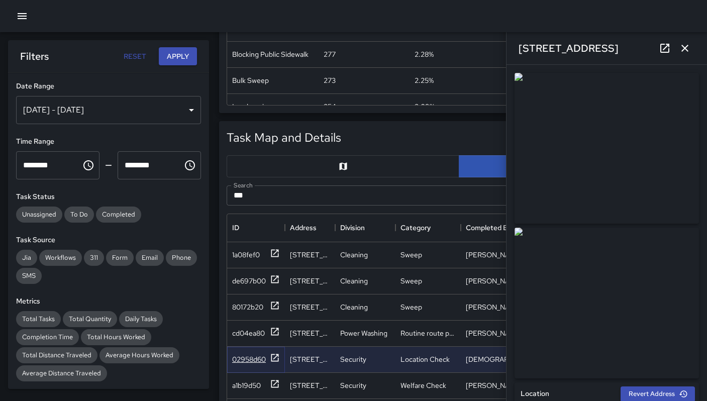
type input "**********"
click at [659, 46] on icon at bounding box center [665, 48] width 12 height 12
click at [684, 43] on icon "button" at bounding box center [685, 48] width 12 height 12
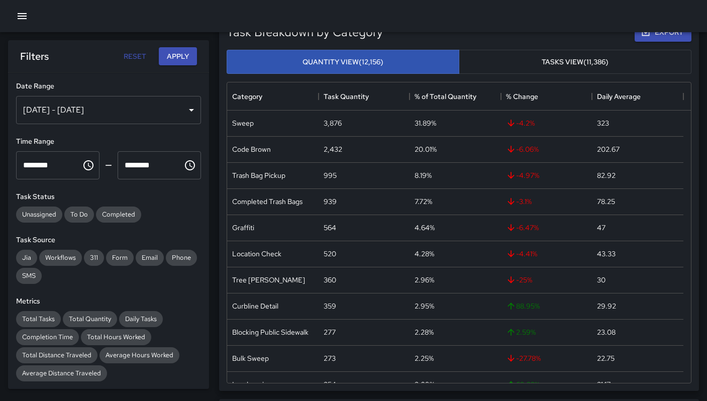
scroll to position [0, 0]
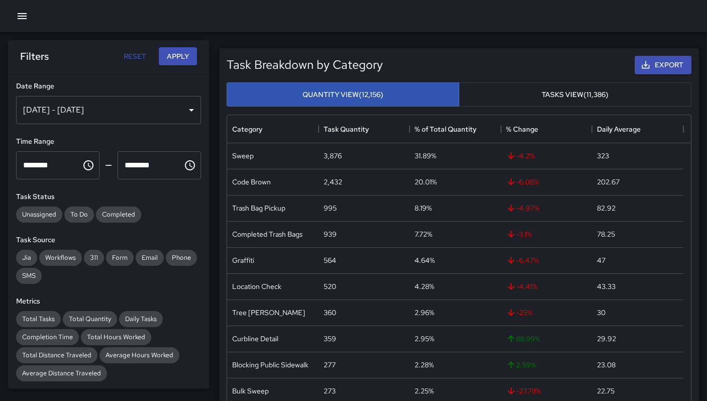
click at [24, 21] on icon "button" at bounding box center [22, 16] width 12 height 12
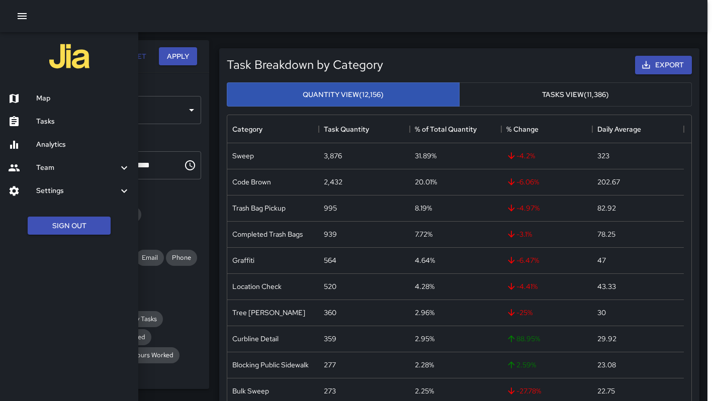
click at [52, 117] on h6 "Tasks" at bounding box center [83, 121] width 94 height 11
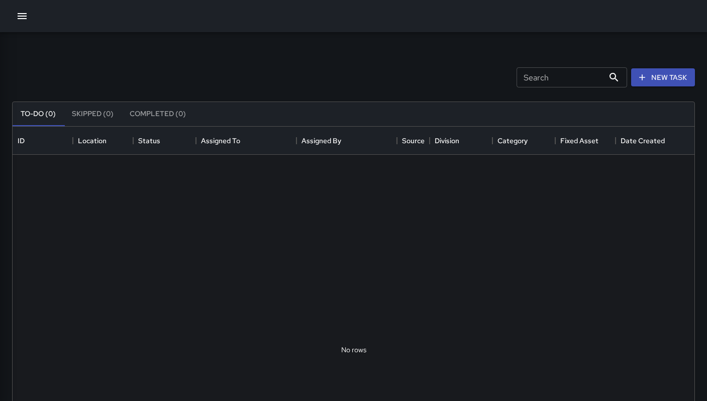
scroll to position [418, 675]
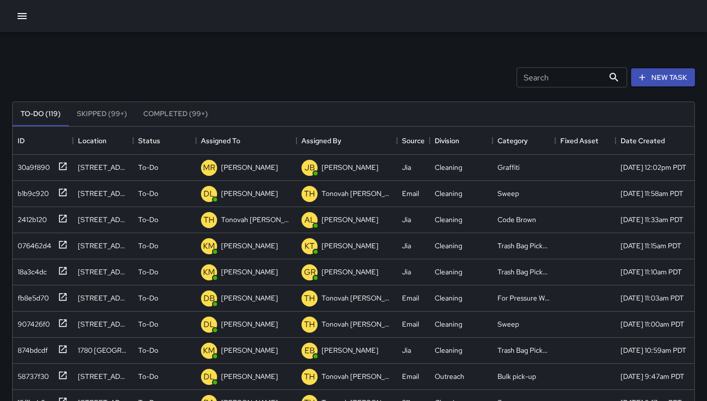
click at [543, 82] on input "Search" at bounding box center [560, 77] width 87 height 20
click at [45, 169] on div "30a9f890" at bounding box center [32, 165] width 36 height 14
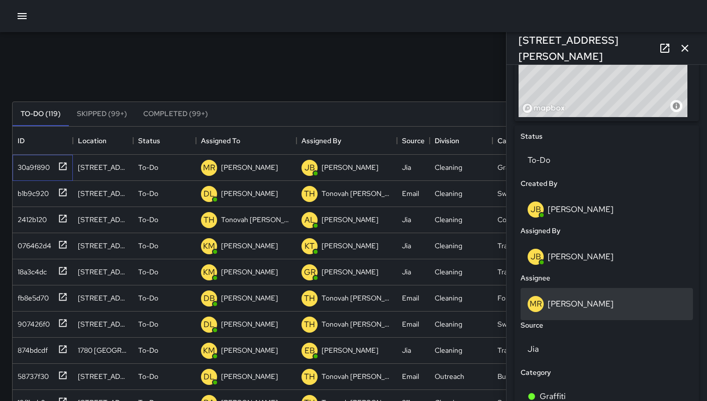
scroll to position [428, 0]
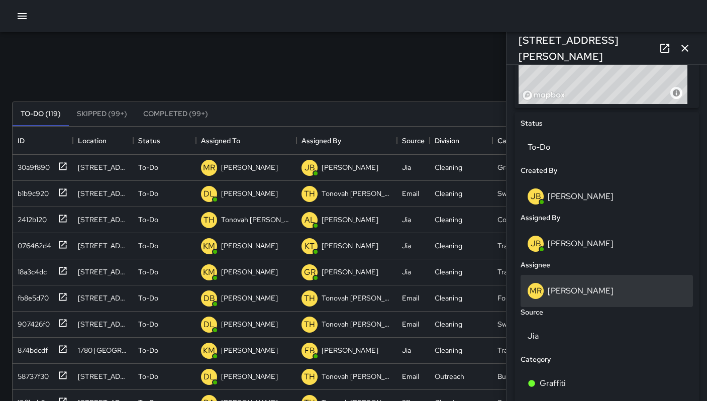
click at [581, 293] on p "Maria Rosas" at bounding box center [581, 291] width 66 height 11
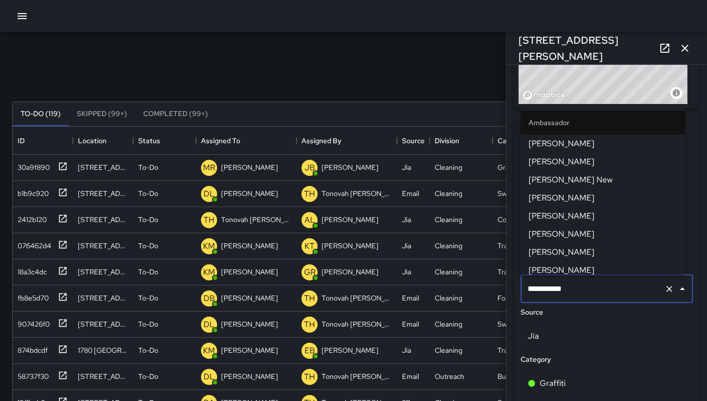
scroll to position [988, 0]
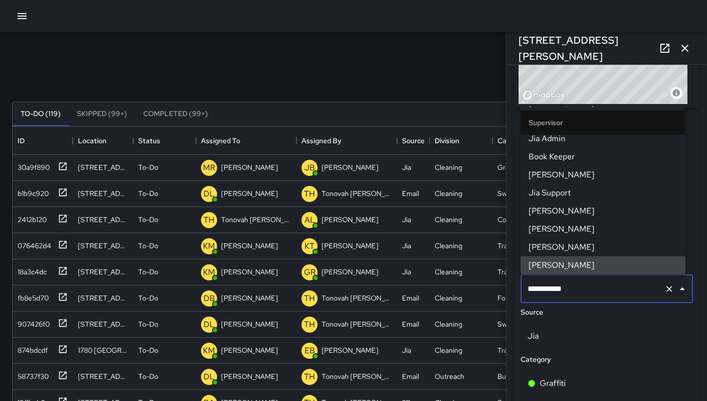
drag, startPoint x: 586, startPoint y: 290, endPoint x: 530, endPoint y: 289, distance: 55.8
click at [531, 289] on input "**********" at bounding box center [592, 289] width 135 height 19
type input "*"
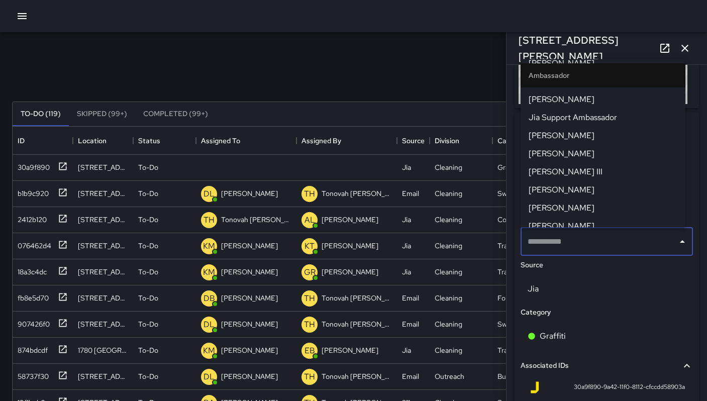
scroll to position [0, 0]
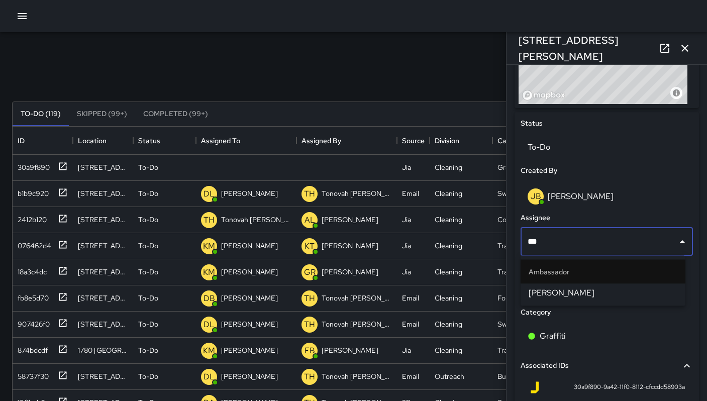
type input "****"
click at [585, 296] on span "Dago Cervantes" at bounding box center [603, 293] width 149 height 12
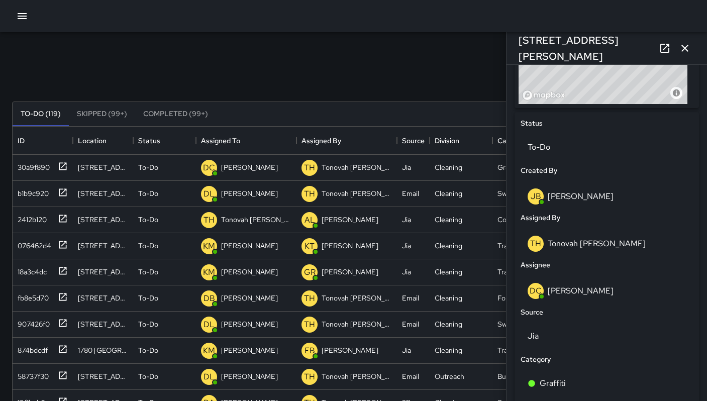
click at [680, 53] on icon "button" at bounding box center [685, 48] width 12 height 12
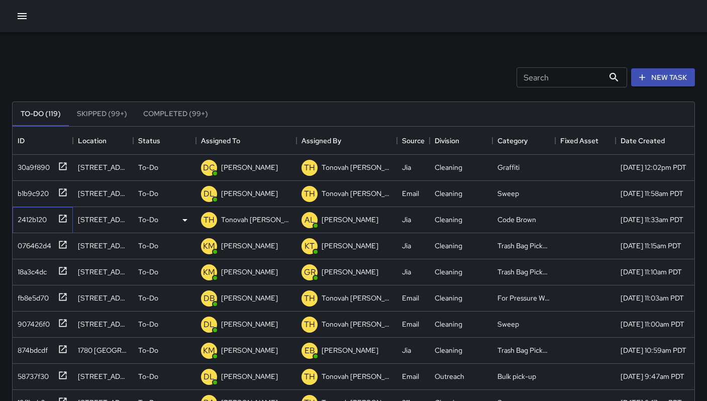
click at [30, 223] on div "2412b120" at bounding box center [30, 218] width 33 height 14
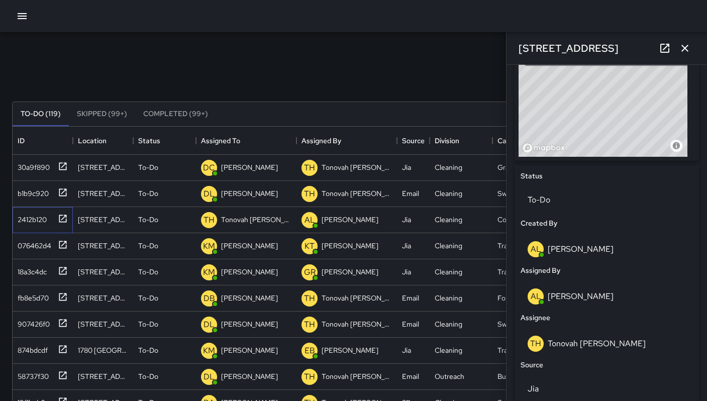
scroll to position [509, 0]
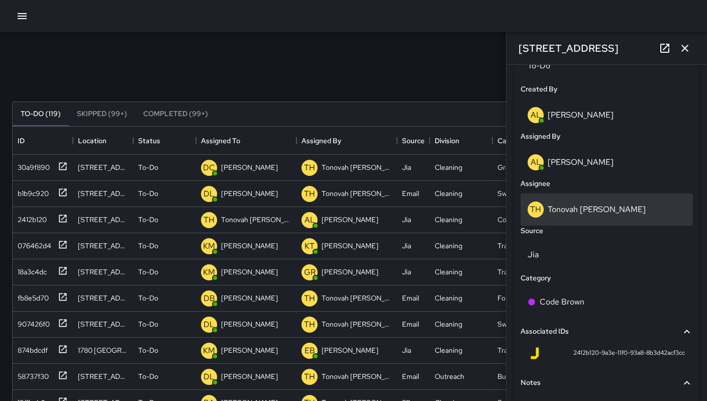
click at [575, 206] on p "Tonovah [PERSON_NAME]" at bounding box center [597, 209] width 98 height 11
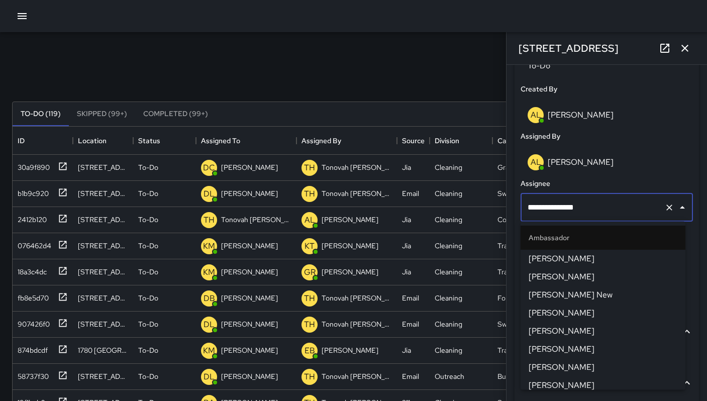
scroll to position [644, 0]
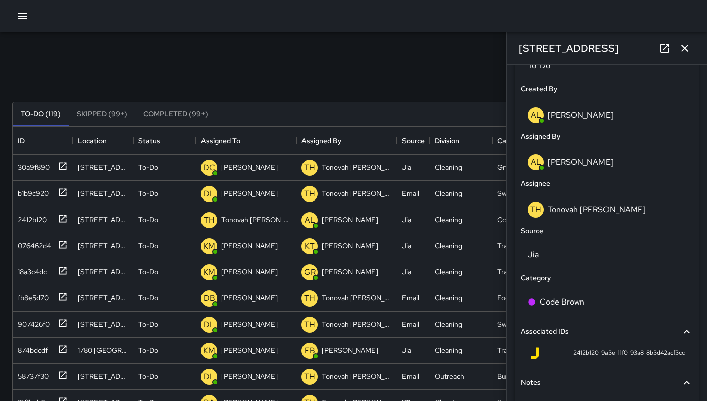
click at [360, 82] on div "Search Search New Task" at bounding box center [353, 77] width 687 height 52
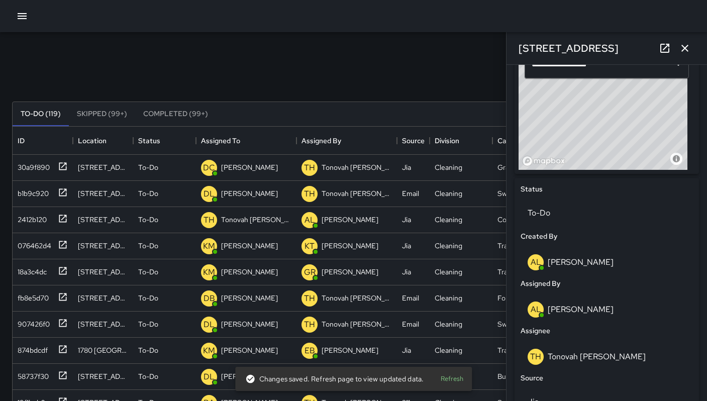
scroll to position [403, 0]
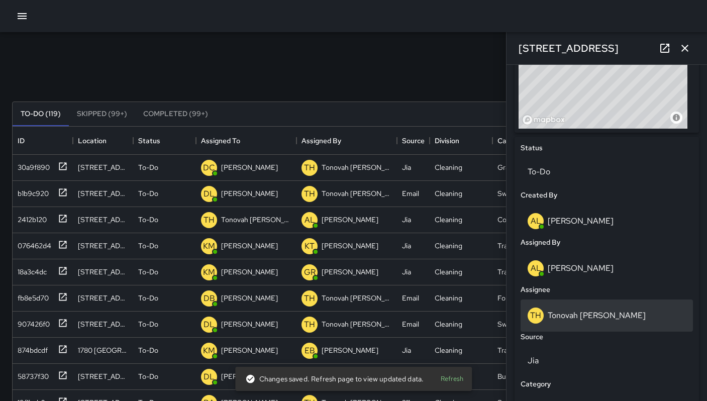
click at [596, 316] on p "Tonovah [PERSON_NAME]" at bounding box center [597, 315] width 98 height 11
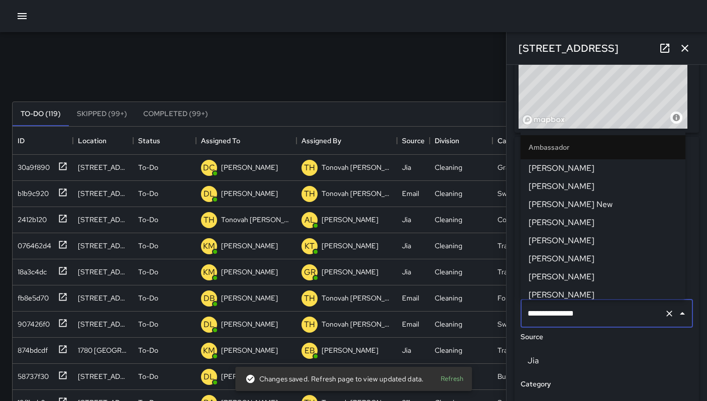
scroll to position [644, 0]
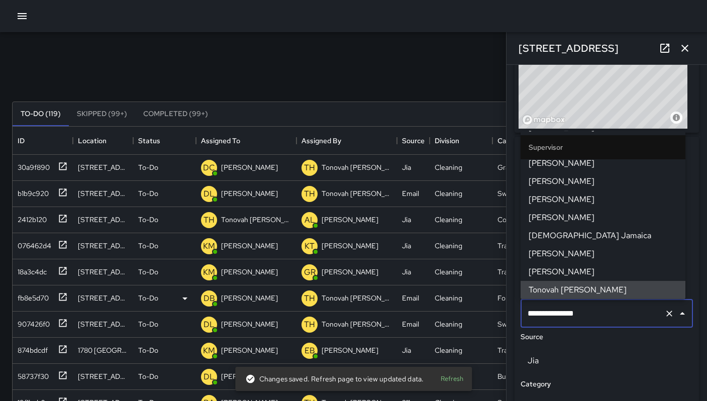
drag, startPoint x: 568, startPoint y: 311, endPoint x: 495, endPoint y: 308, distance: 73.5
click at [495, 308] on div "Search Search New Task To-Do (119) Skipped (99+) Completed (99+) ID Location St…" at bounding box center [353, 313] width 707 height 562
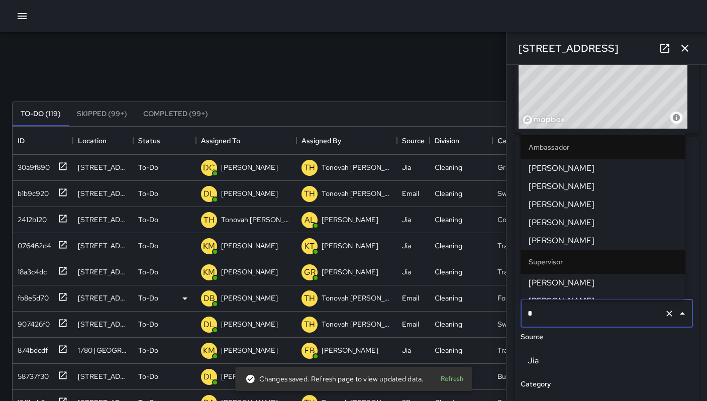
type input "**"
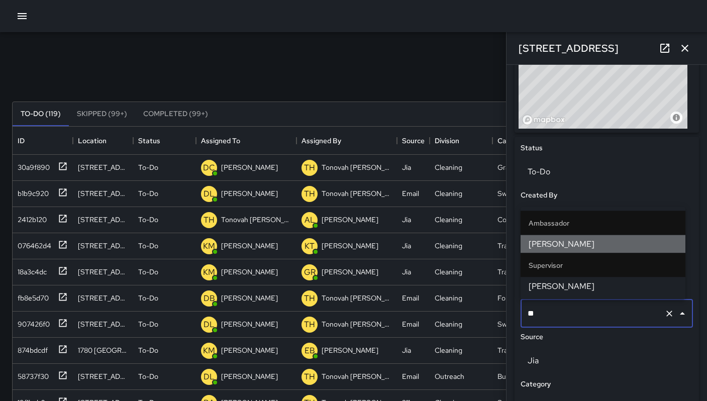
click at [528, 244] on li "Katherine Treminio" at bounding box center [603, 244] width 165 height 18
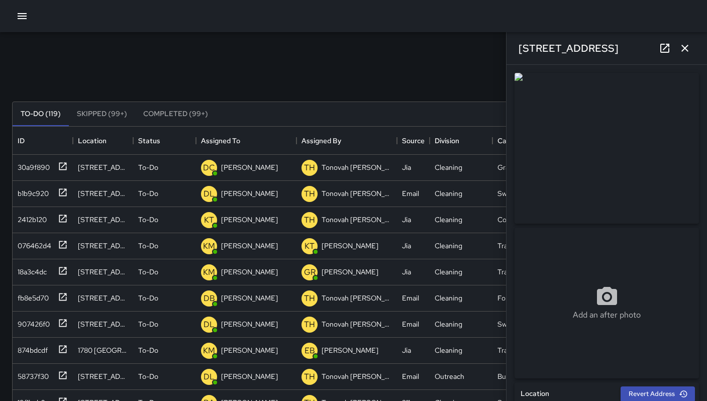
click at [342, 48] on div "Search Search New Task To-Do (119) Skipped (99+) Completed (99+) ID Location St…" at bounding box center [353, 313] width 707 height 562
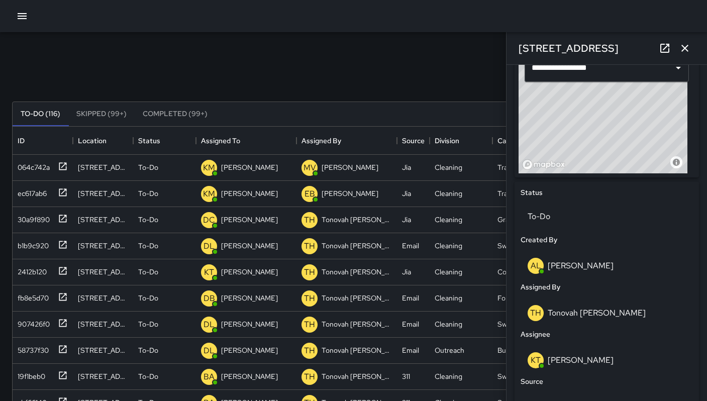
scroll to position [493, 0]
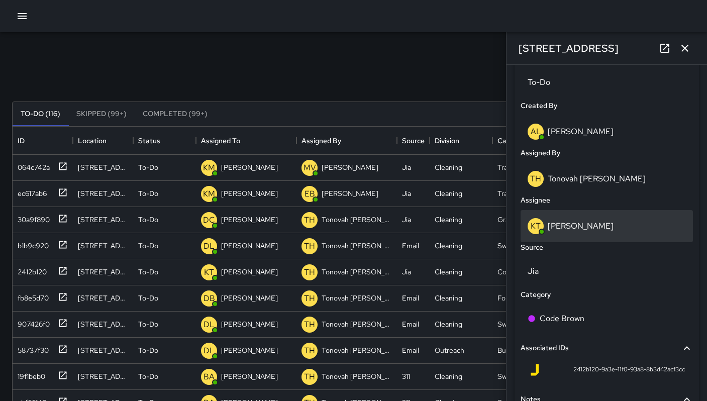
click at [560, 225] on p "Katherine Treminio" at bounding box center [581, 226] width 66 height 11
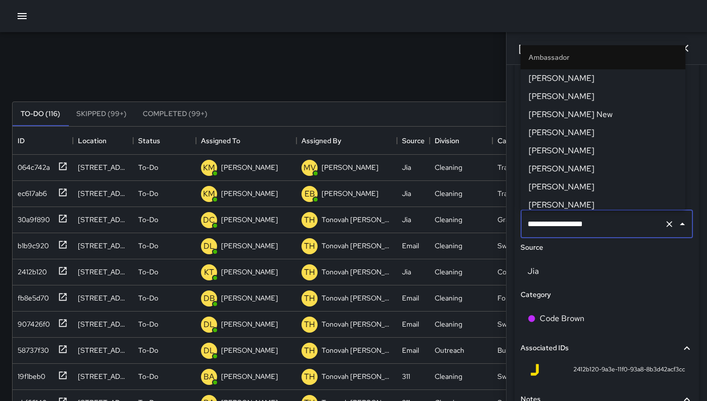
scroll to position [348, 0]
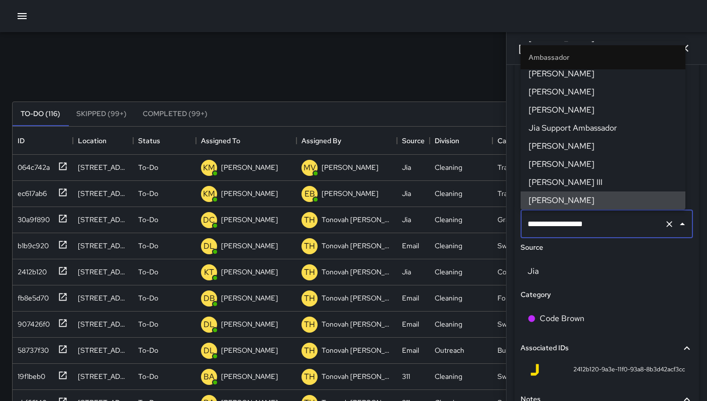
drag, startPoint x: 599, startPoint y: 224, endPoint x: 517, endPoint y: 217, distance: 82.2
click at [517, 217] on div "**********" at bounding box center [607, 251] width 184 height 408
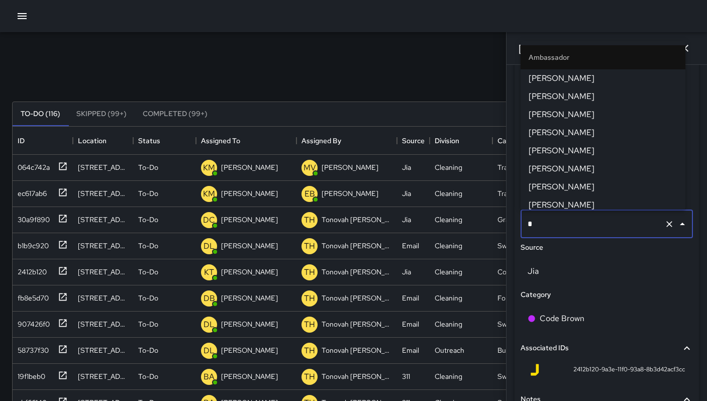
type input "**"
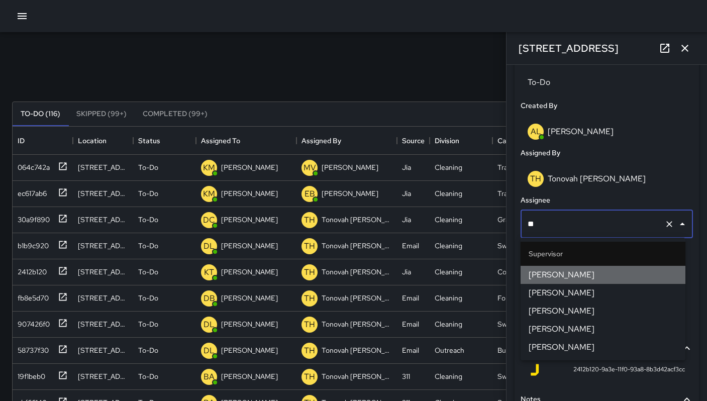
click at [565, 273] on span "DeAndre Barney" at bounding box center [603, 275] width 149 height 12
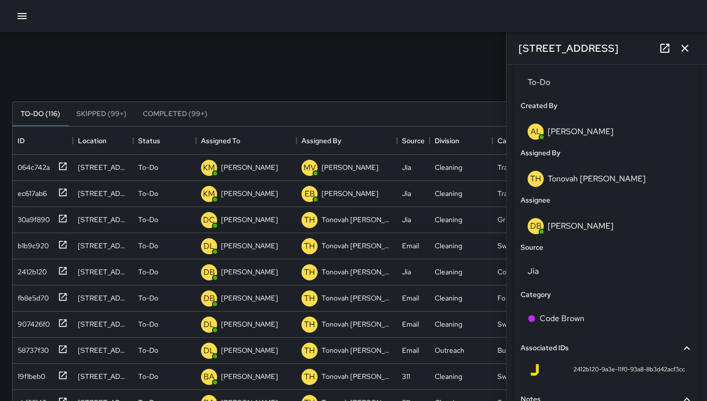
click at [683, 44] on icon "button" at bounding box center [685, 48] width 12 height 12
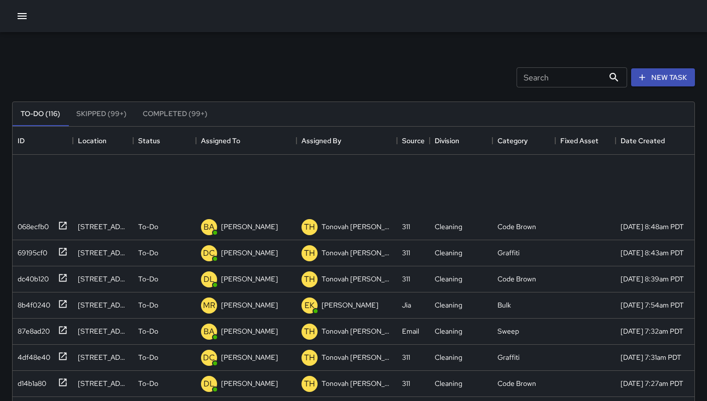
scroll to position [548, 0]
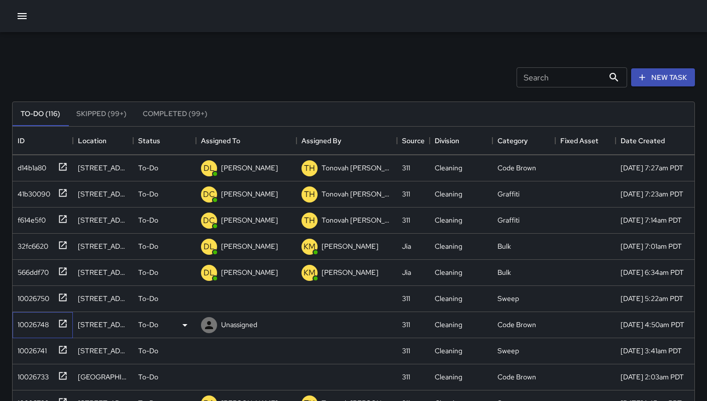
click at [31, 325] on div "10026748" at bounding box center [31, 323] width 35 height 14
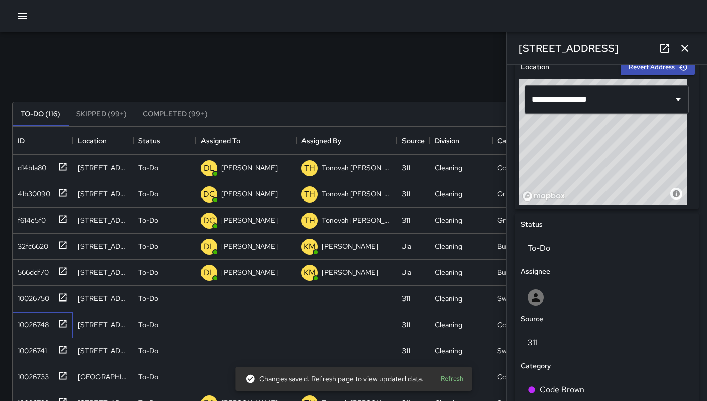
scroll to position [512, 0]
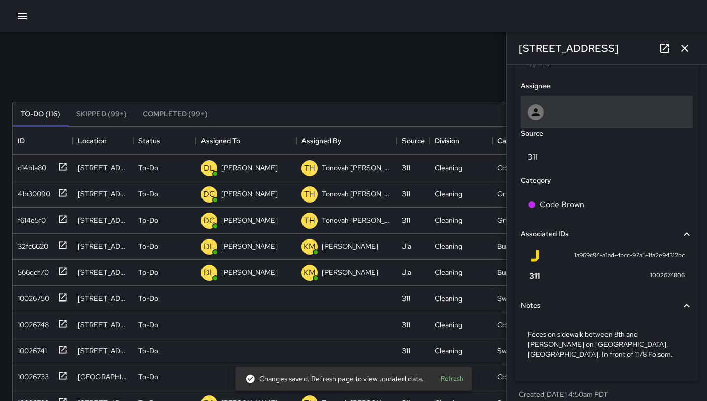
click at [551, 114] on div at bounding box center [607, 112] width 158 height 16
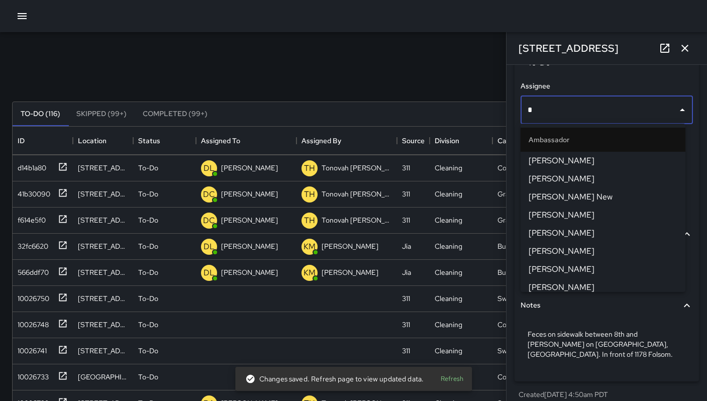
type input "**"
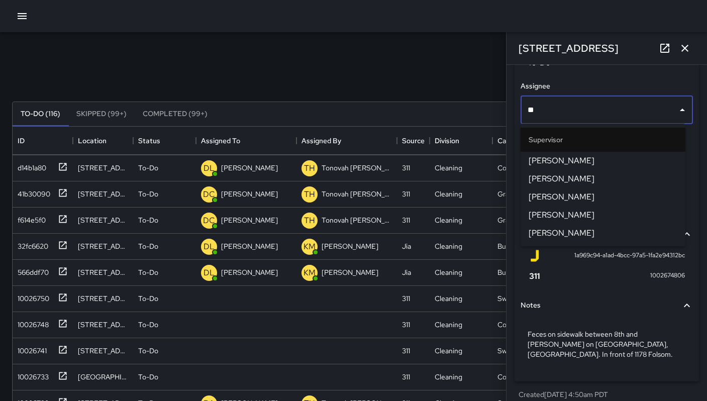
click at [546, 161] on span "DeAndre Barney" at bounding box center [603, 161] width 149 height 12
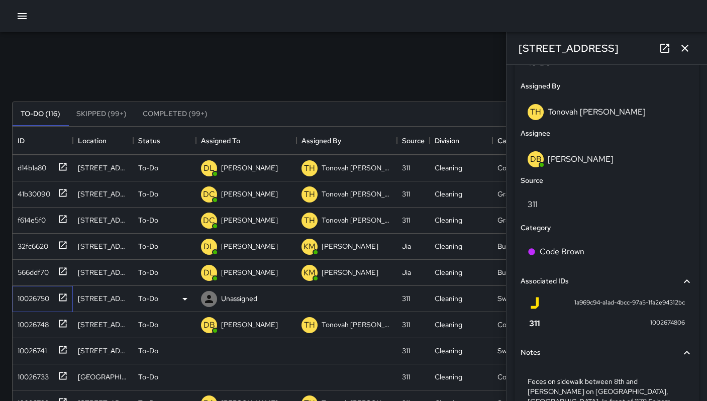
click at [31, 303] on div "10026750" at bounding box center [41, 297] width 54 height 17
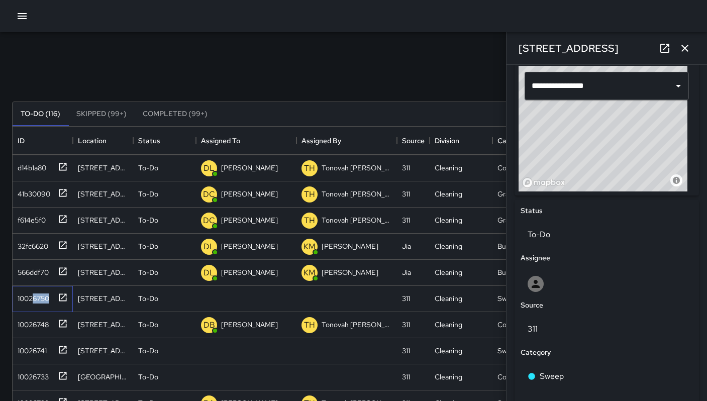
scroll to position [308, 0]
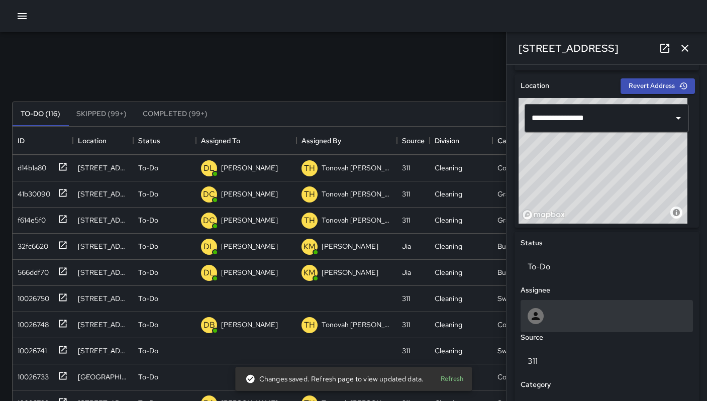
click at [558, 311] on div at bounding box center [607, 316] width 158 height 16
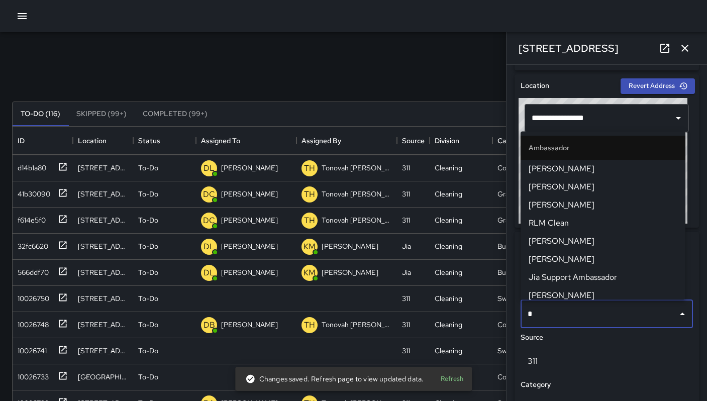
type input "**"
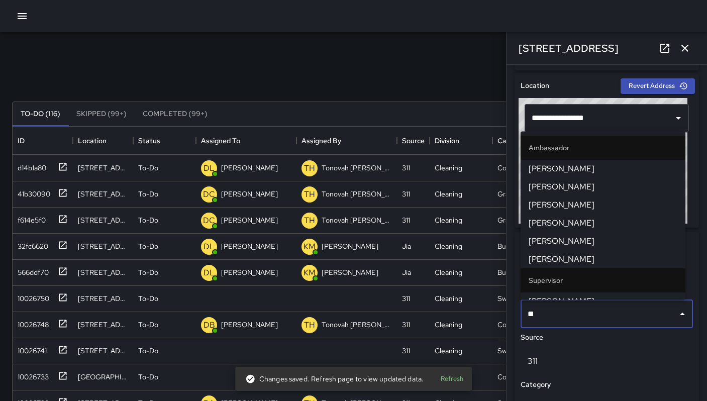
click at [559, 259] on span "Maclis Velasquez" at bounding box center [603, 259] width 149 height 12
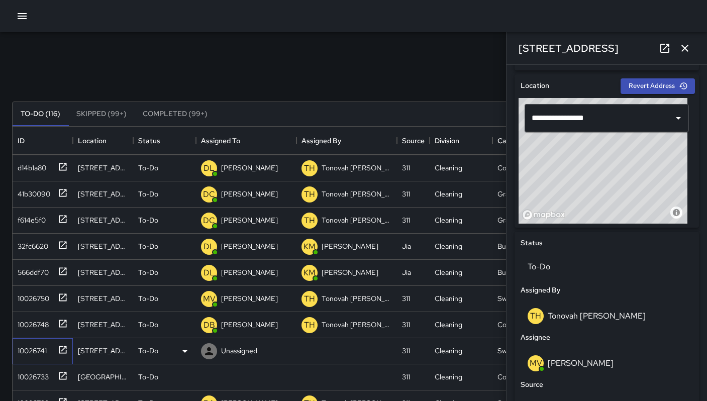
click at [25, 354] on div "10026741" at bounding box center [30, 349] width 33 height 14
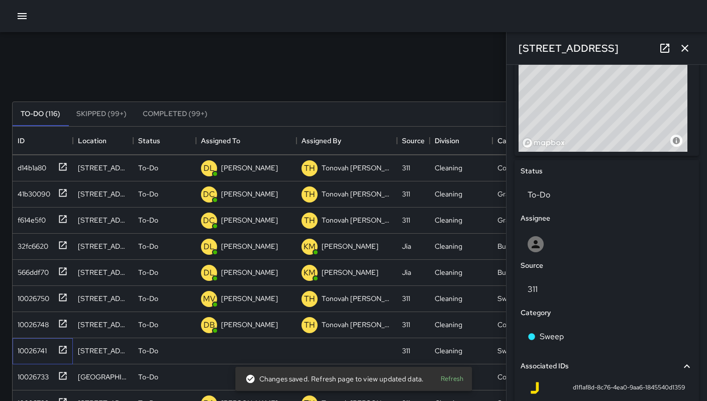
scroll to position [502, 0]
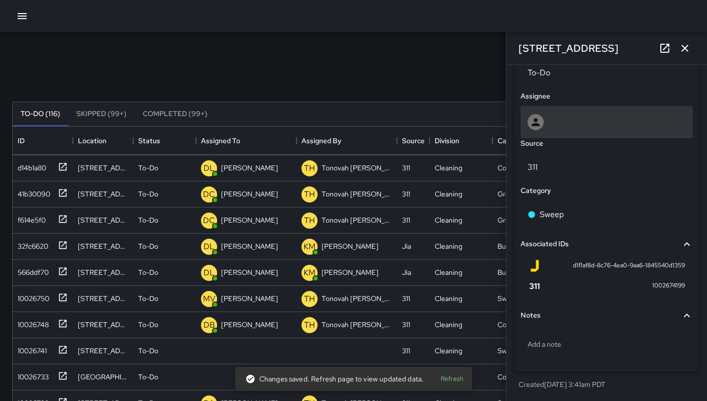
click at [553, 121] on div at bounding box center [607, 122] width 158 height 16
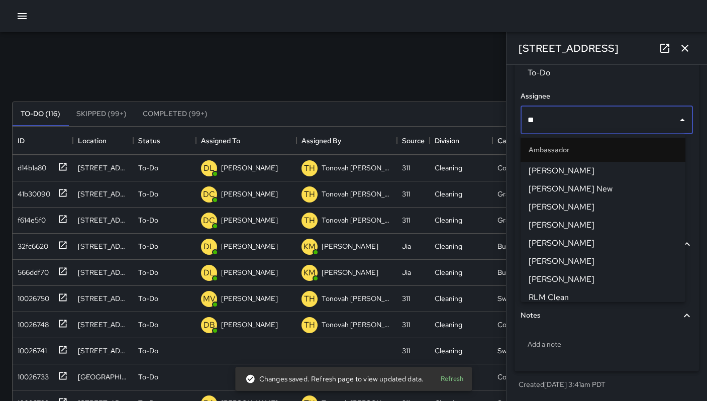
type input "***"
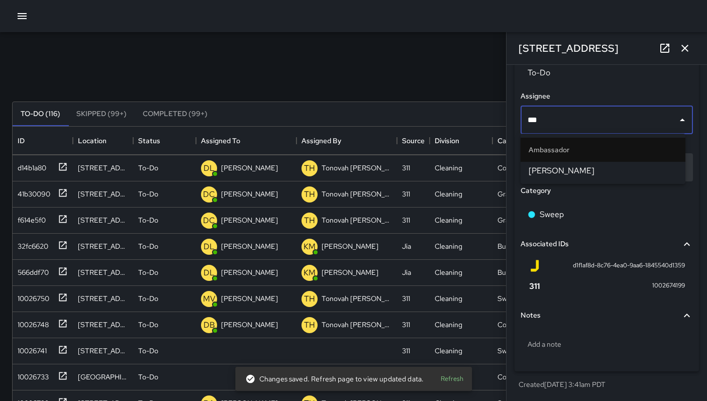
click at [543, 172] on span "[PERSON_NAME]" at bounding box center [603, 171] width 149 height 12
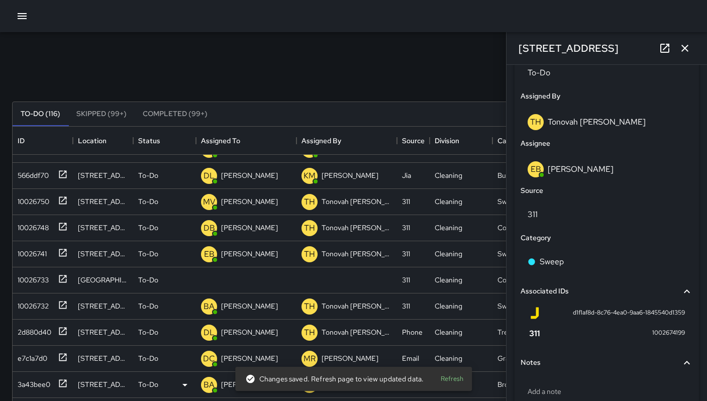
scroll to position [741, 0]
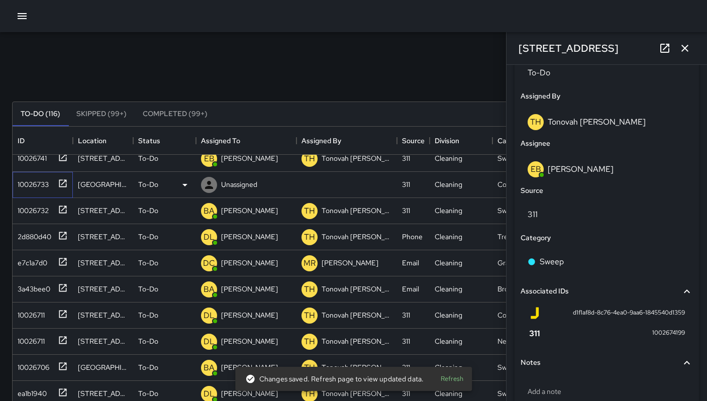
click at [37, 186] on div "10026733" at bounding box center [31, 182] width 35 height 14
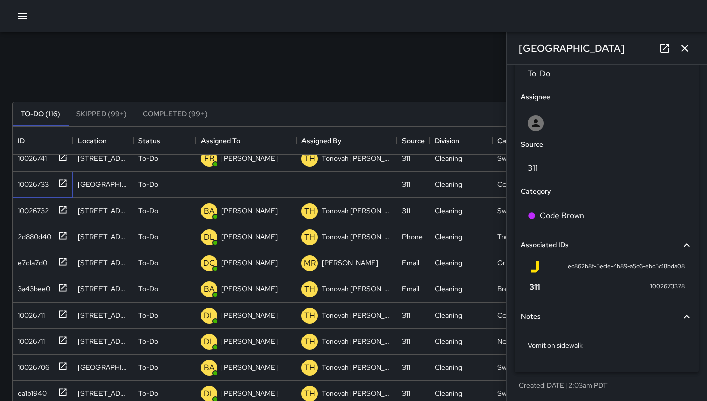
scroll to position [502, 0]
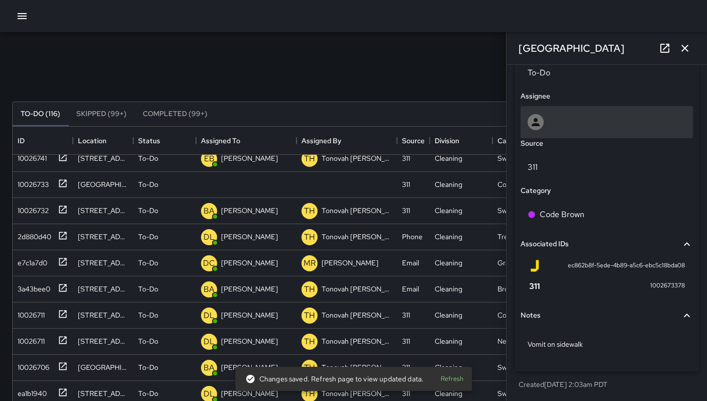
click at [564, 120] on div at bounding box center [607, 122] width 158 height 16
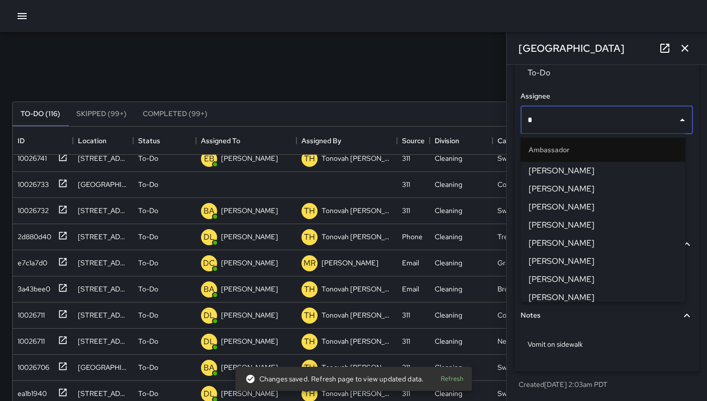
type input "**"
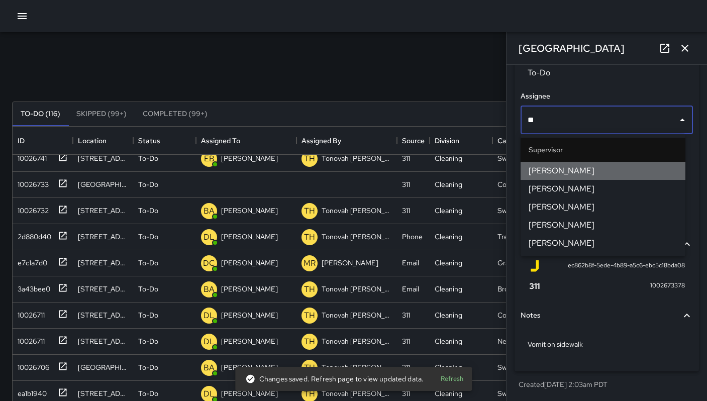
click at [555, 165] on span "DeAndre Barney" at bounding box center [603, 171] width 149 height 12
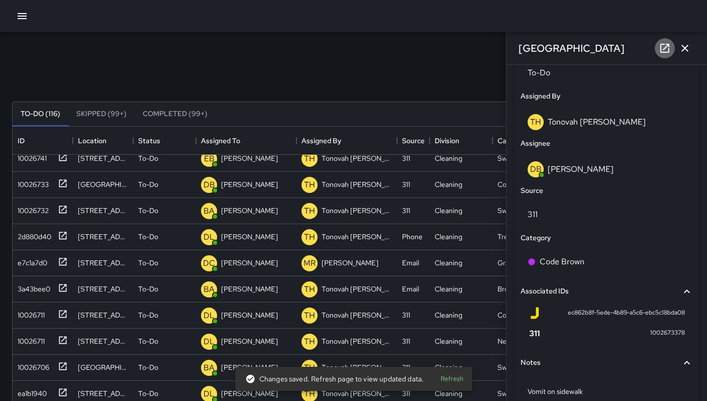
click at [661, 44] on icon at bounding box center [665, 48] width 12 height 12
click at [688, 49] on icon "button" at bounding box center [685, 48] width 12 height 12
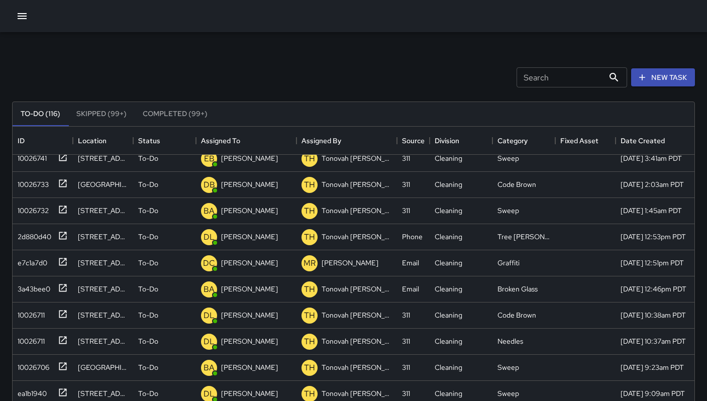
click at [449, 71] on div "Search Search New Task" at bounding box center [353, 77] width 687 height 52
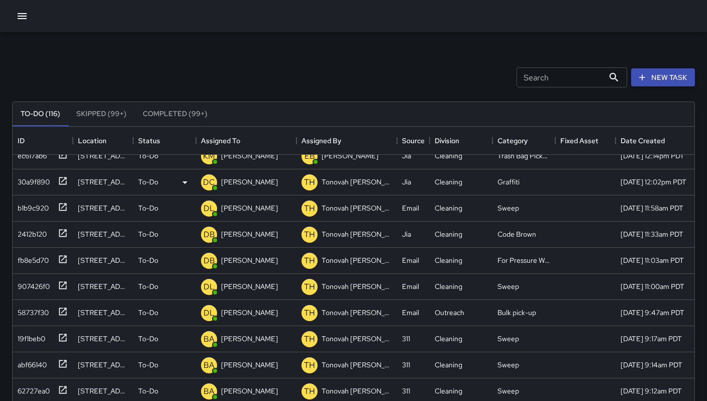
scroll to position [0, 0]
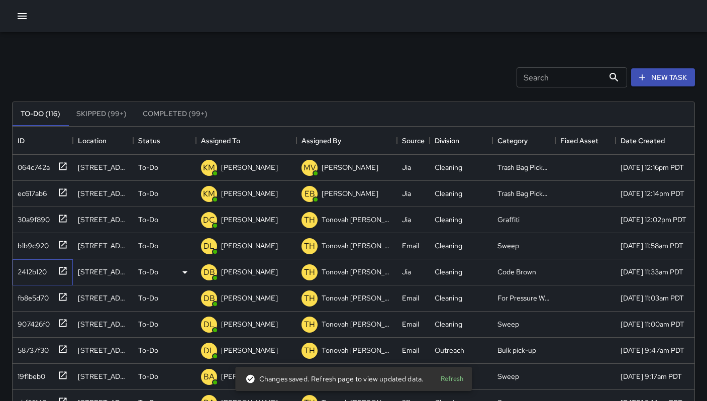
click at [44, 271] on div "2412b120" at bounding box center [30, 270] width 33 height 14
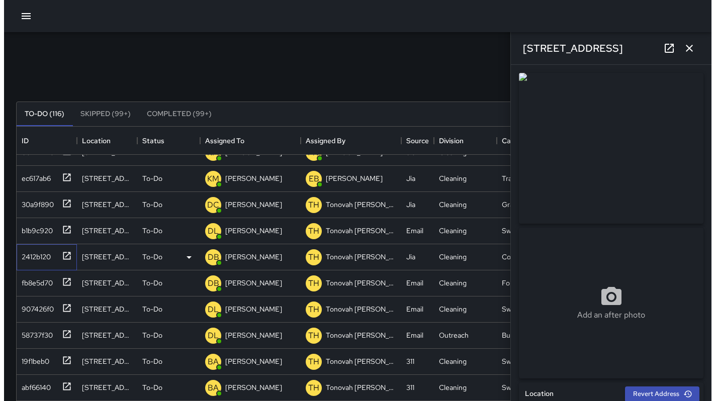
scroll to position [16, 0]
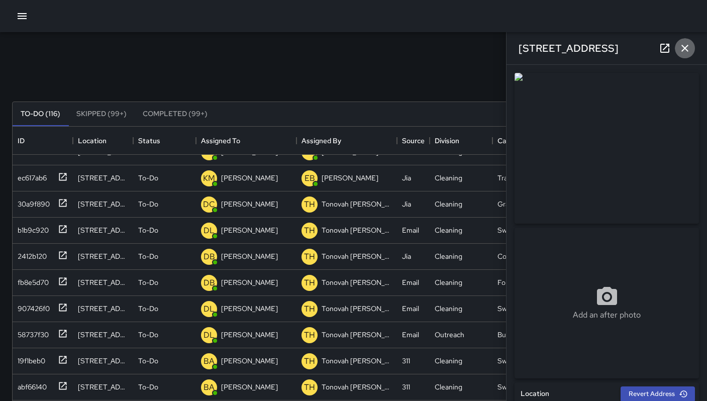
click at [691, 51] on icon "button" at bounding box center [685, 48] width 12 height 12
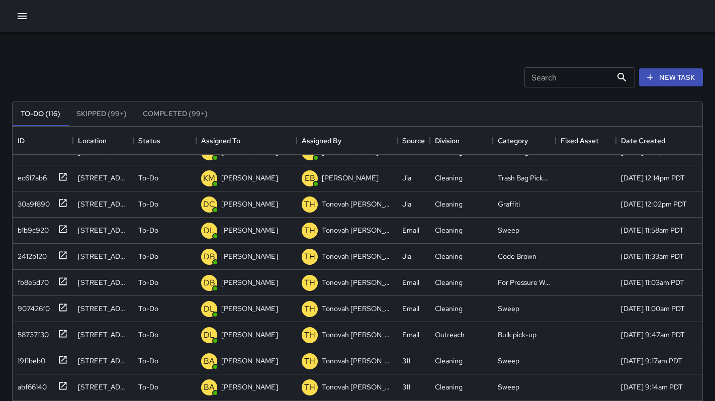
scroll to position [426, 690]
click at [655, 90] on div "To-Do (116) Skipped (99+) Completed (99+) ID Location Status Assigned To Assign…" at bounding box center [357, 340] width 691 height 506
click at [655, 86] on button "New Task" at bounding box center [671, 77] width 64 height 19
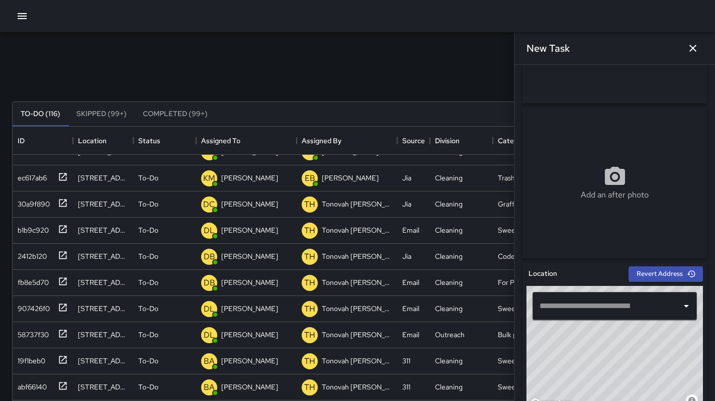
scroll to position [155, 0]
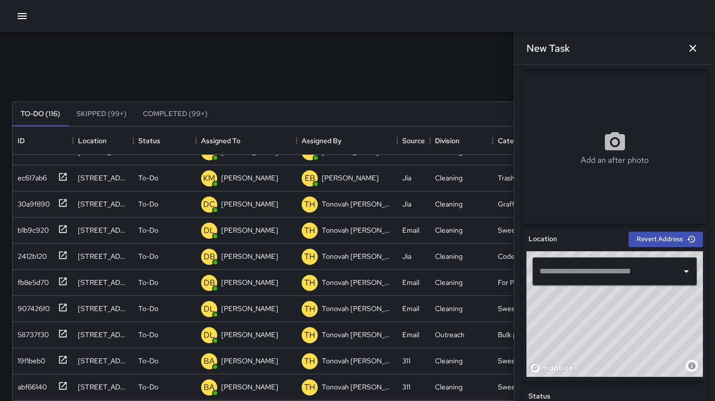
click at [565, 275] on input "text" at bounding box center [607, 271] width 140 height 19
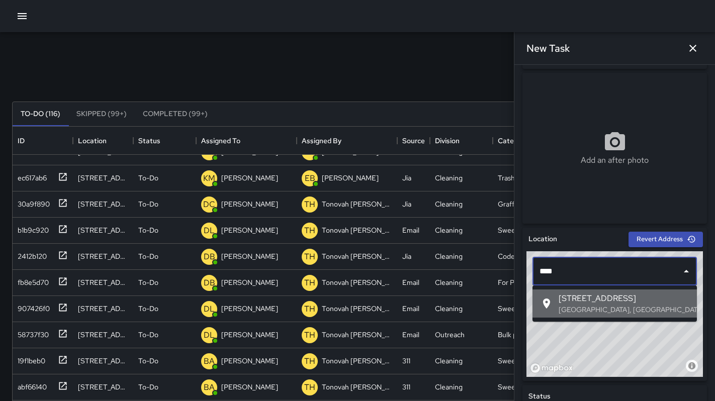
click at [575, 296] on span "[STREET_ADDRESS]" at bounding box center [624, 299] width 130 height 12
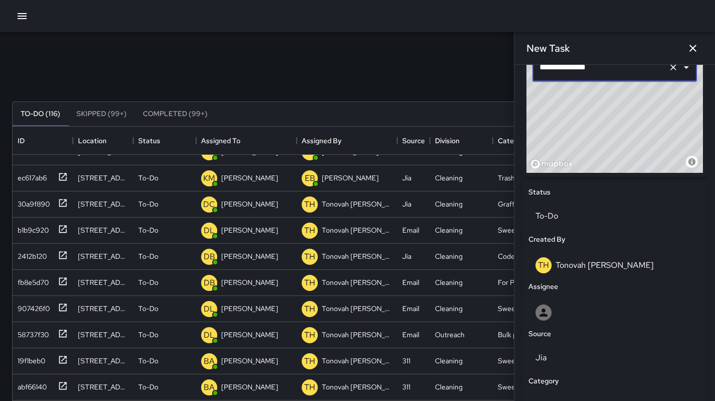
scroll to position [495, 0]
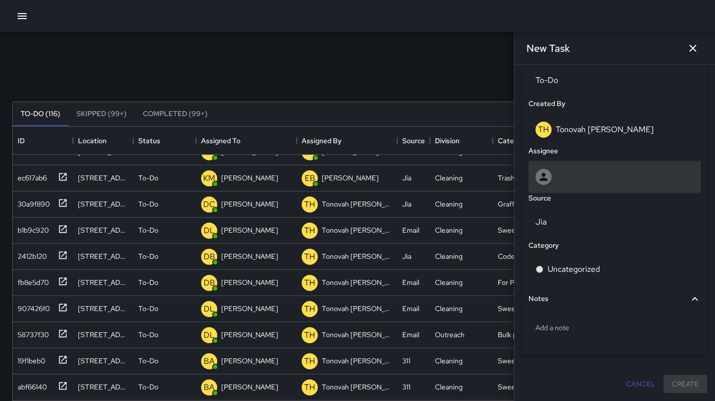
type input "**********"
click at [580, 179] on div at bounding box center [614, 177] width 158 height 16
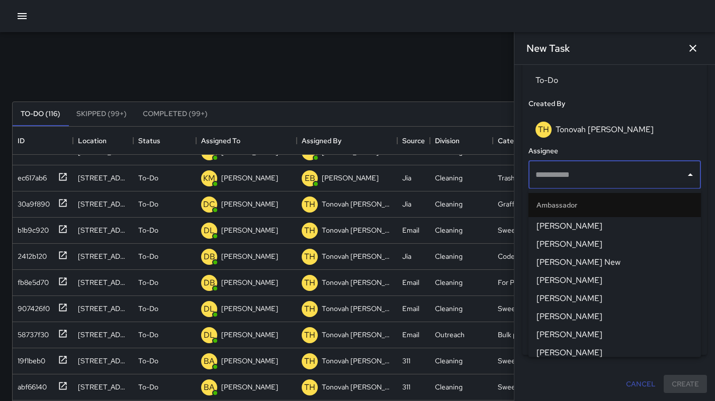
click at [558, 176] on input "text" at bounding box center [607, 174] width 148 height 19
type input "***"
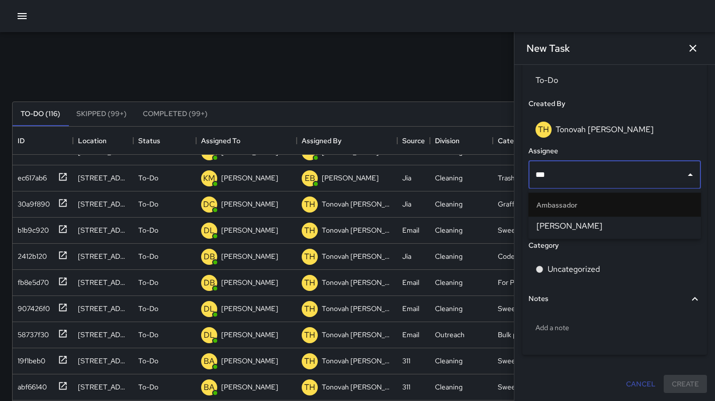
click at [559, 231] on span "[PERSON_NAME]" at bounding box center [614, 226] width 156 height 12
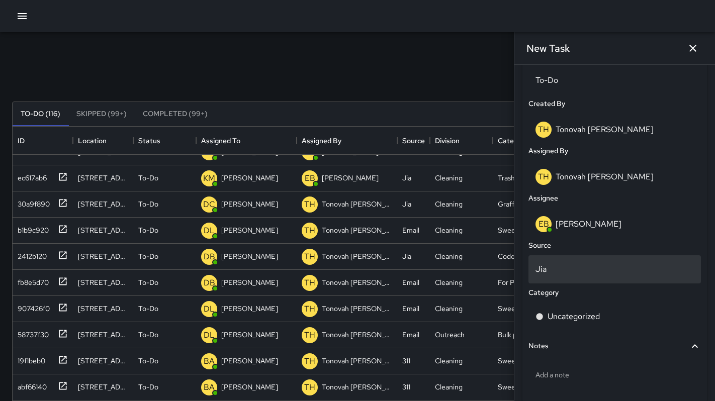
click at [546, 267] on p "Jia" at bounding box center [614, 269] width 158 height 12
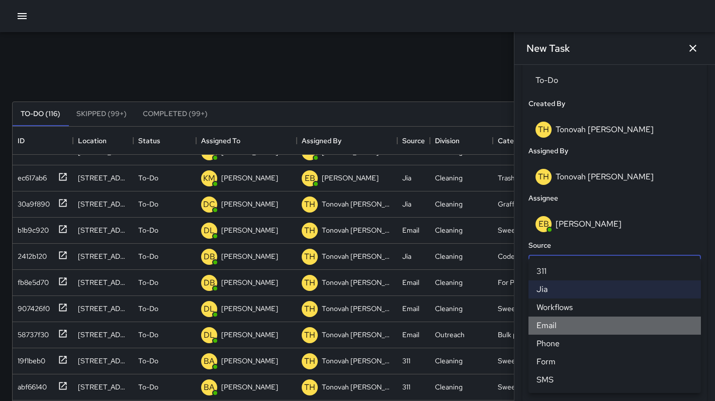
click at [538, 327] on li "Email" at bounding box center [614, 326] width 172 height 18
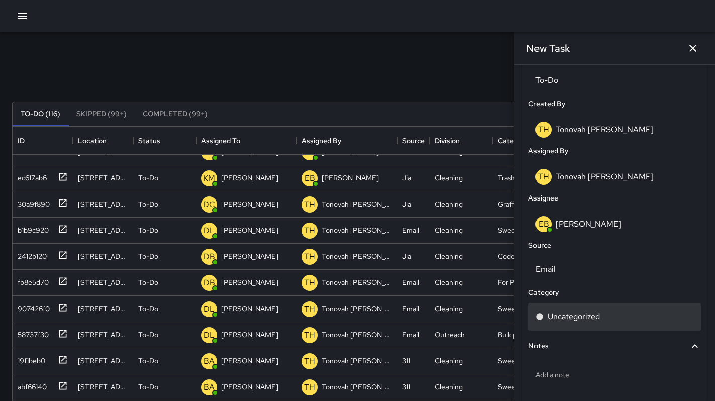
click at [569, 318] on p "Uncategorized" at bounding box center [573, 317] width 52 height 12
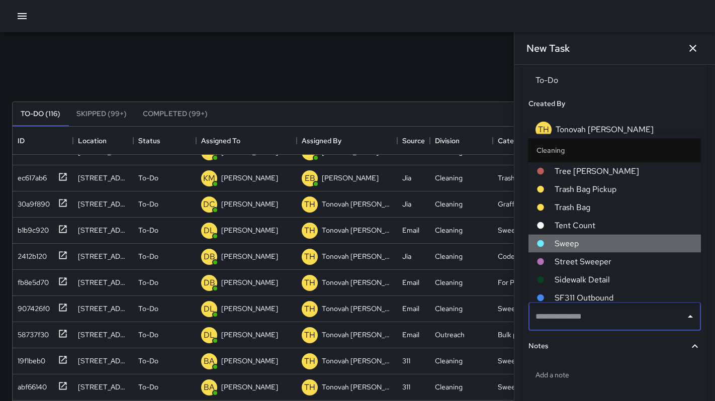
click at [560, 244] on span "Sweep" at bounding box center [624, 243] width 138 height 12
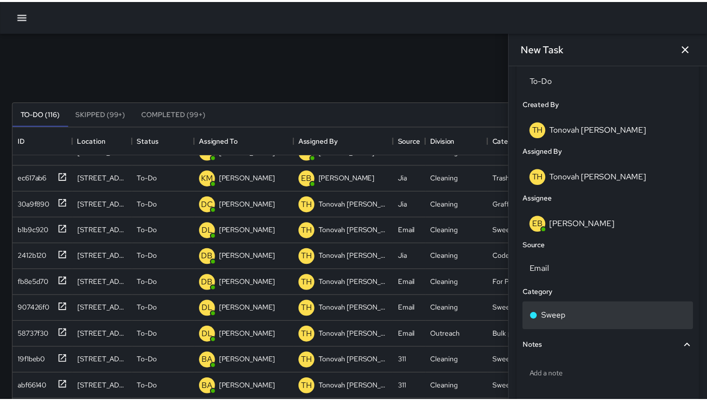
scroll to position [542, 0]
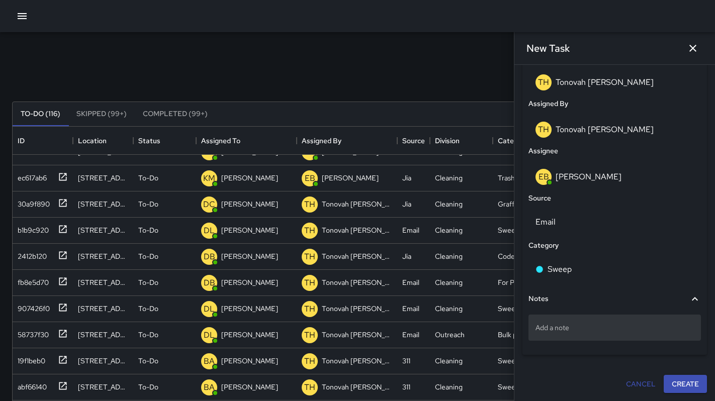
click at [576, 323] on p "Add a note" at bounding box center [614, 328] width 158 height 10
type textarea "**********"
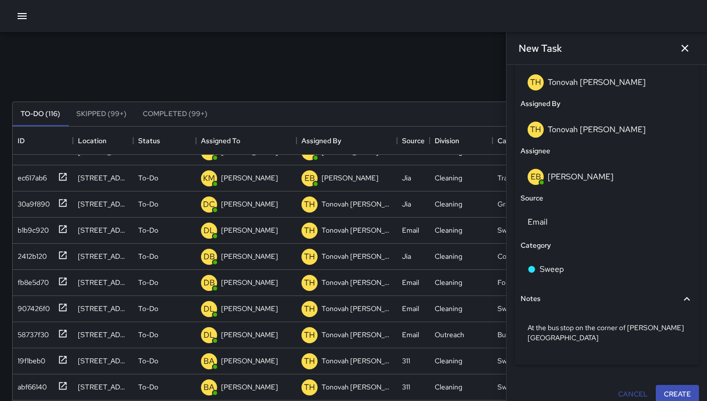
scroll to position [8, 8]
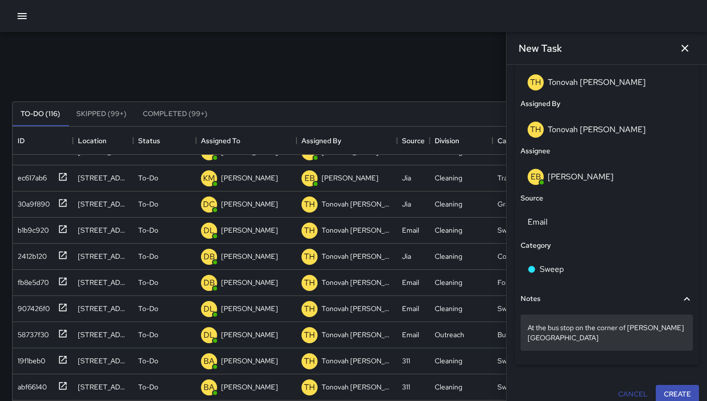
click at [675, 329] on p "At the bus stop on the corner of Howard St" at bounding box center [607, 333] width 158 height 20
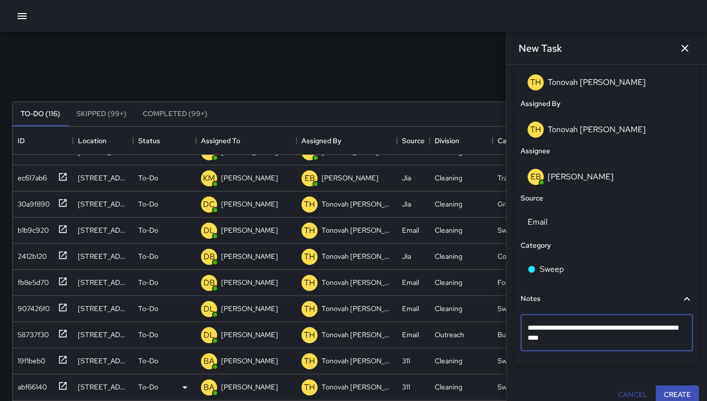
type textarea "**********"
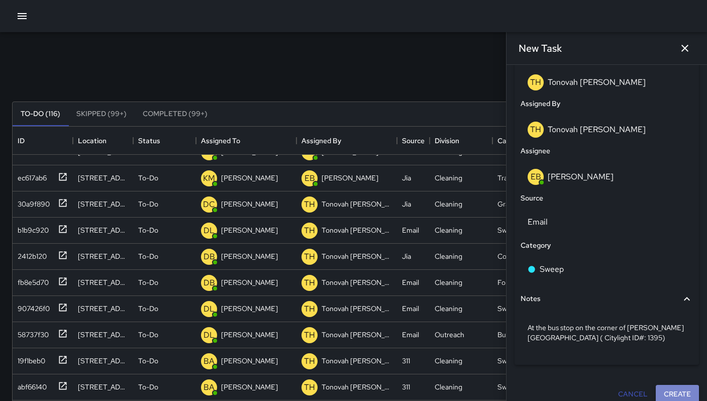
click at [666, 395] on button "Create" at bounding box center [677, 394] width 43 height 19
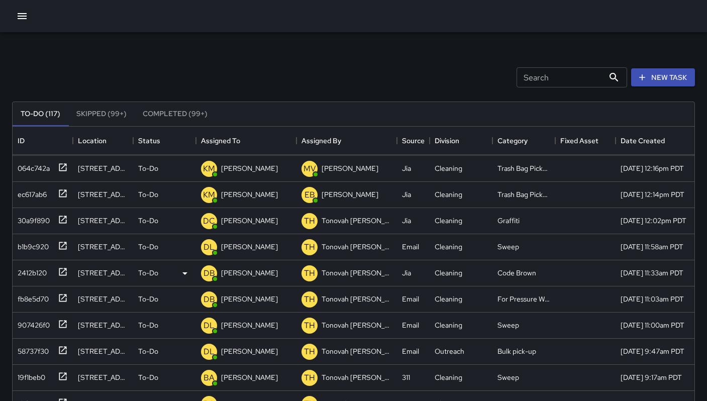
scroll to position [0, 0]
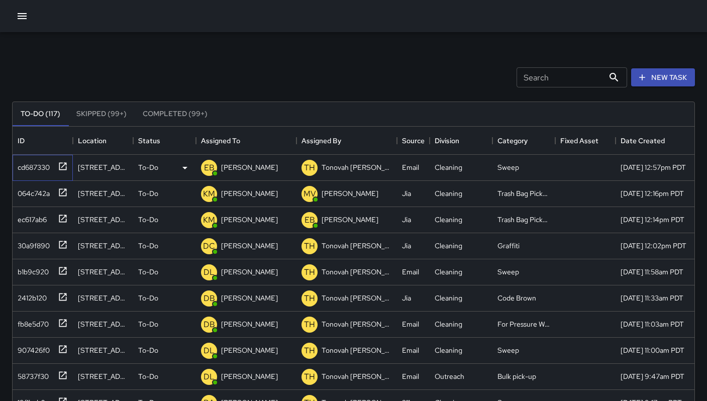
click at [41, 168] on div "cd687330" at bounding box center [32, 165] width 36 height 14
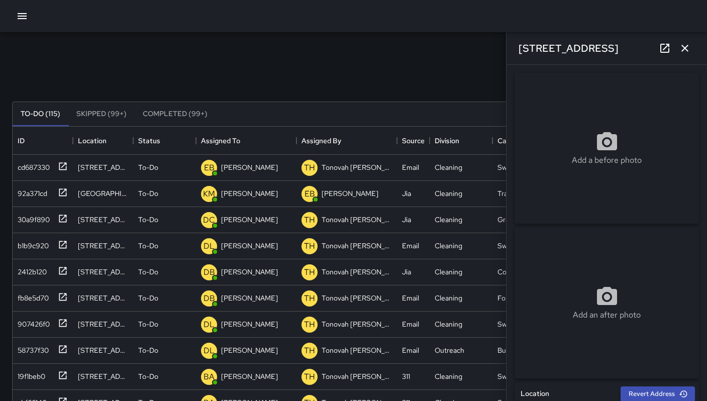
click at [660, 52] on icon at bounding box center [665, 48] width 12 height 12
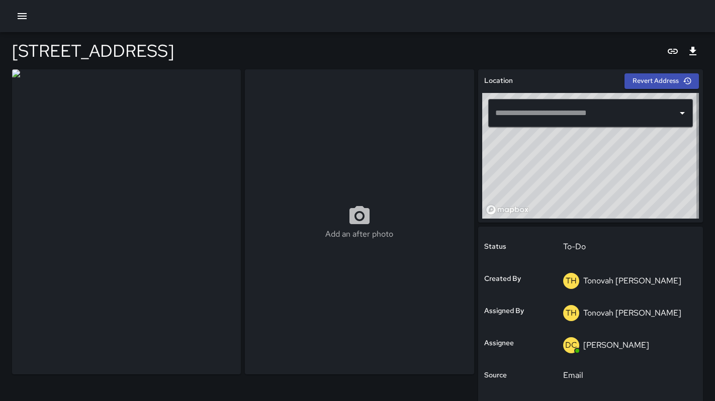
type input "**********"
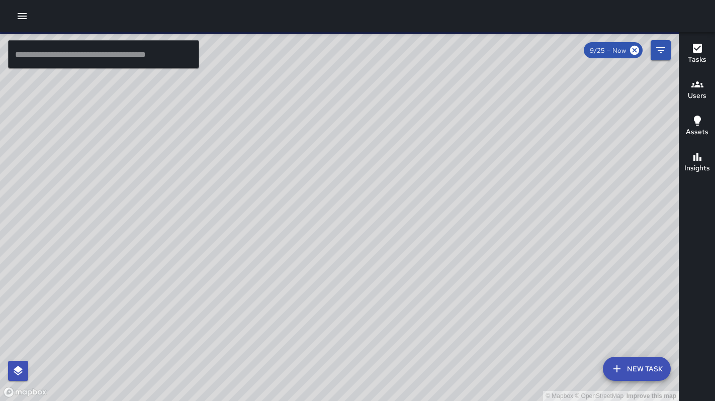
click at [25, 16] on icon "button" at bounding box center [22, 16] width 9 height 6
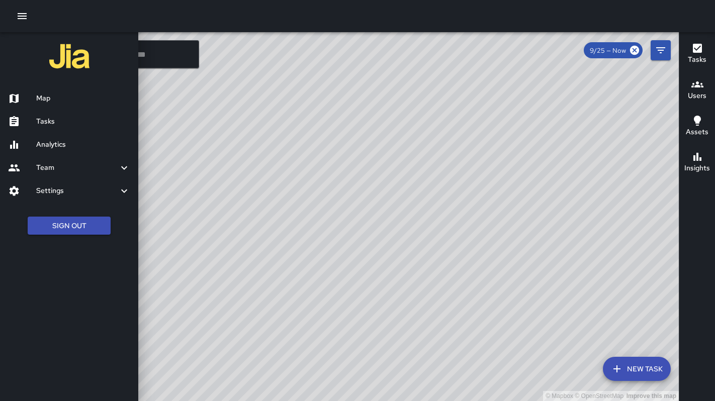
click at [624, 368] on button "New Task" at bounding box center [637, 369] width 68 height 24
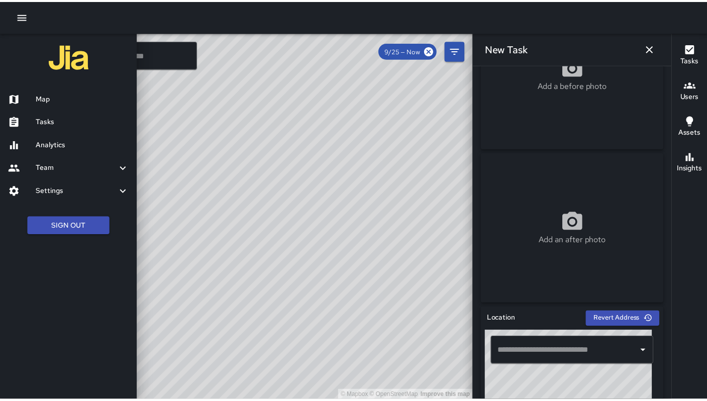
scroll to position [201, 0]
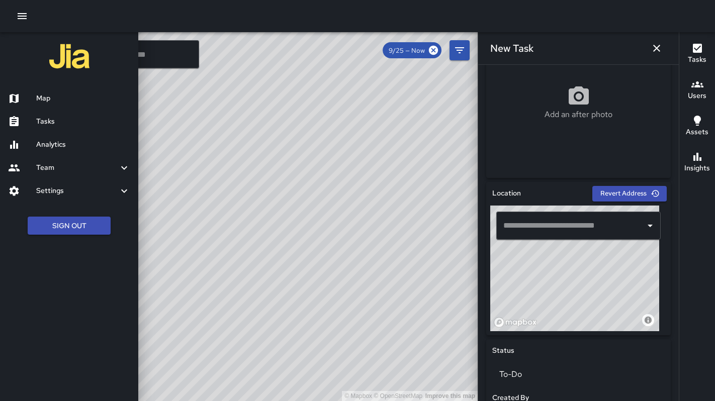
click at [528, 234] on div "​" at bounding box center [578, 226] width 164 height 28
click at [540, 231] on input "text" at bounding box center [571, 225] width 140 height 19
click at [23, 126] on div at bounding box center [22, 122] width 28 height 12
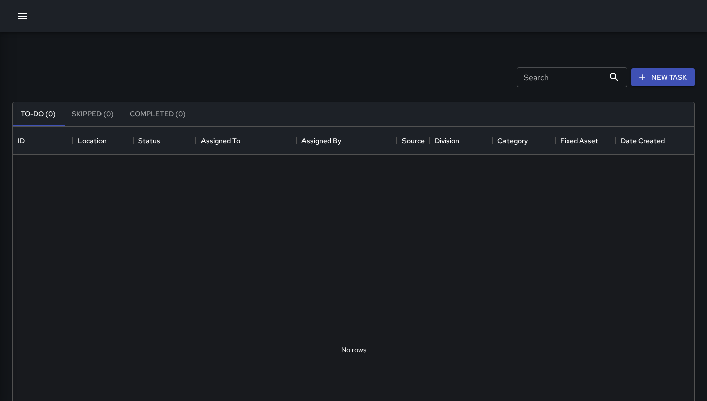
scroll to position [418, 675]
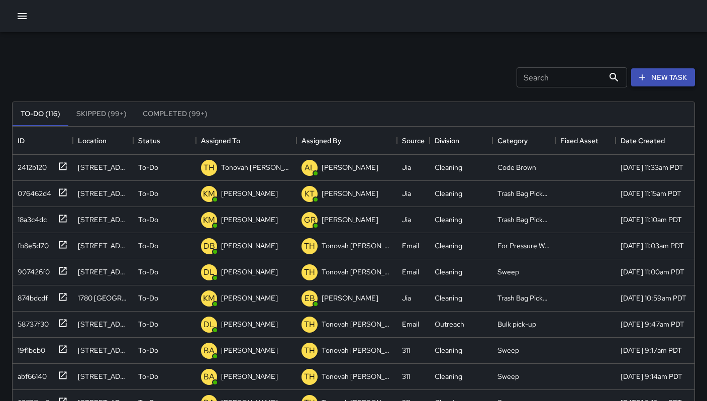
click at [636, 81] on button "New Task" at bounding box center [663, 77] width 64 height 19
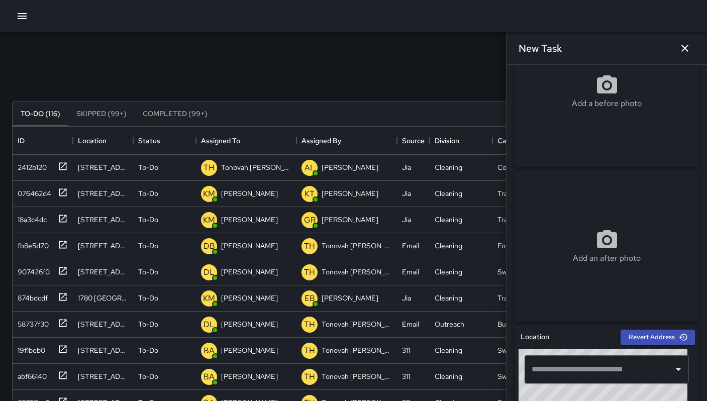
scroll to position [96, 0]
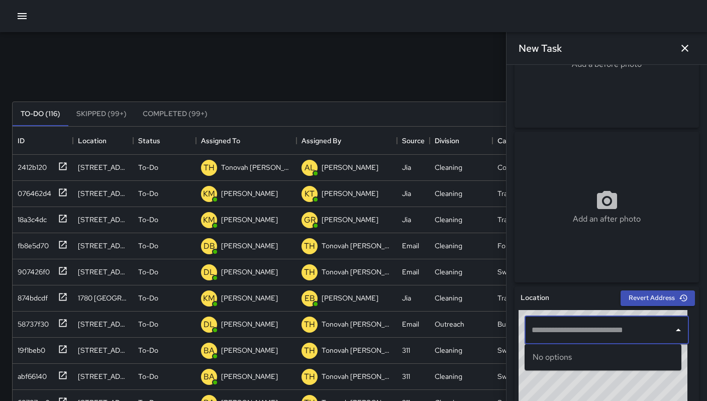
paste input "**********"
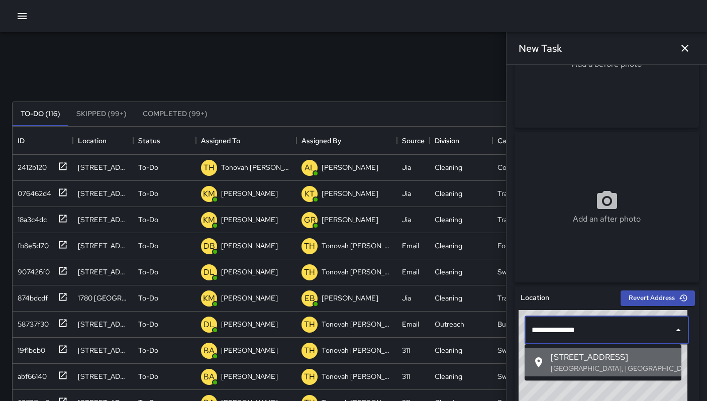
click at [578, 369] on p "San Francisco, CA, USA" at bounding box center [612, 368] width 123 height 10
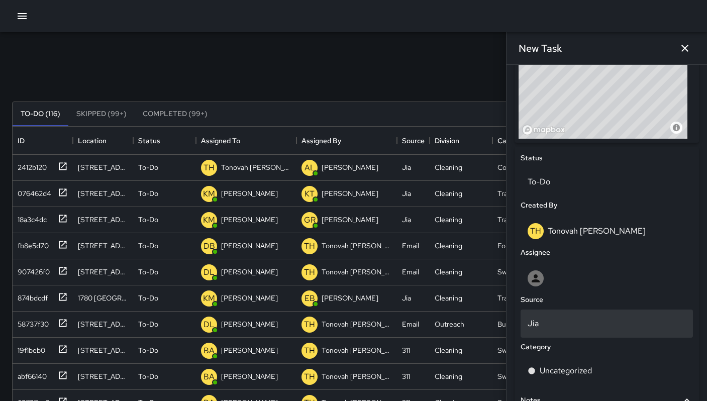
scroll to position [446, 0]
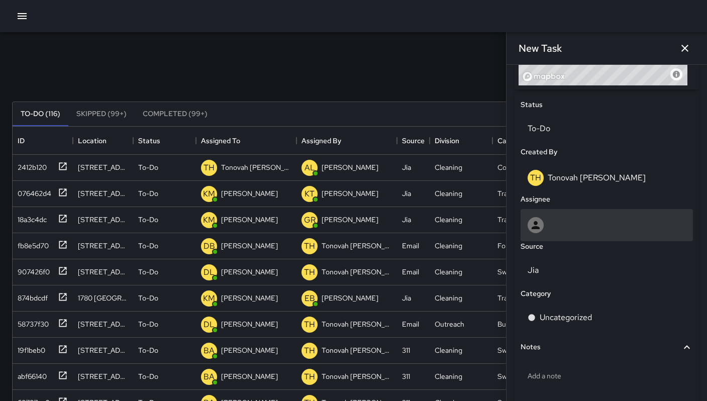
type input "**********"
click at [566, 233] on div at bounding box center [607, 225] width 172 height 32
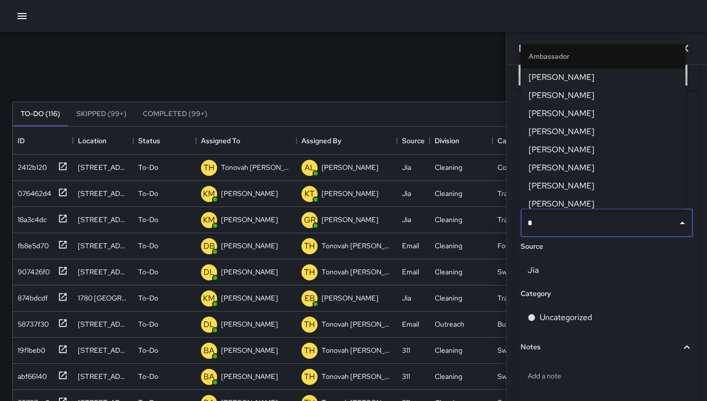
type input "**"
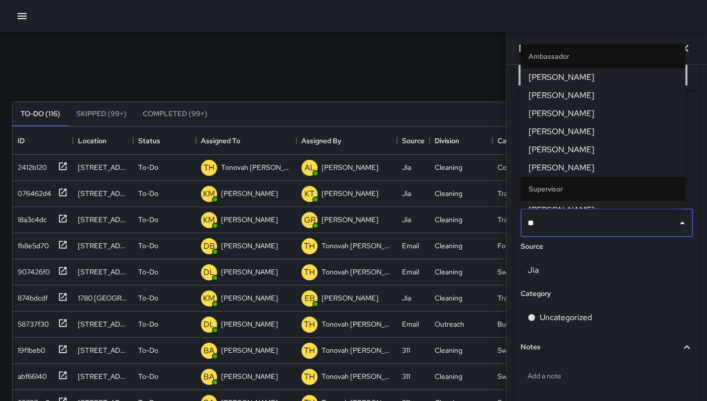
click at [568, 169] on span "Damariye Lewis" at bounding box center [603, 168] width 149 height 12
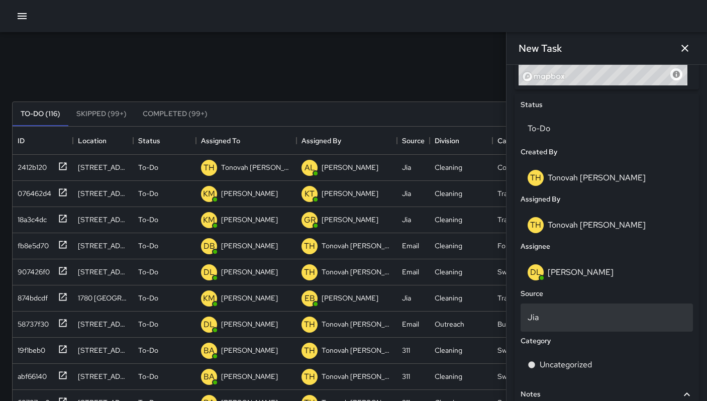
click at [560, 321] on p "Jia" at bounding box center [607, 318] width 158 height 12
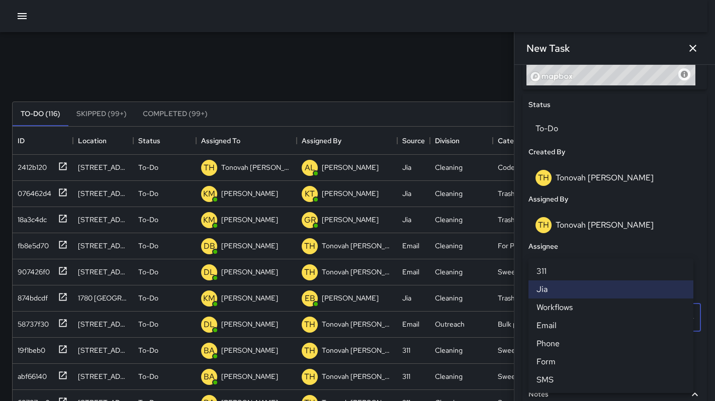
click at [560, 327] on li "Email" at bounding box center [610, 326] width 165 height 18
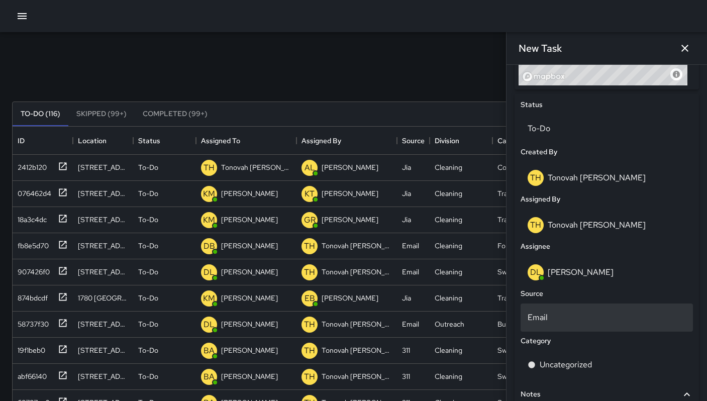
scroll to position [8, 8]
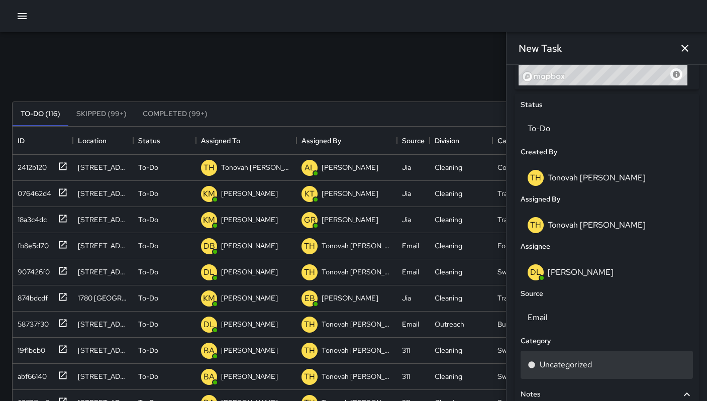
click at [566, 370] on p "Uncategorized" at bounding box center [566, 365] width 52 height 12
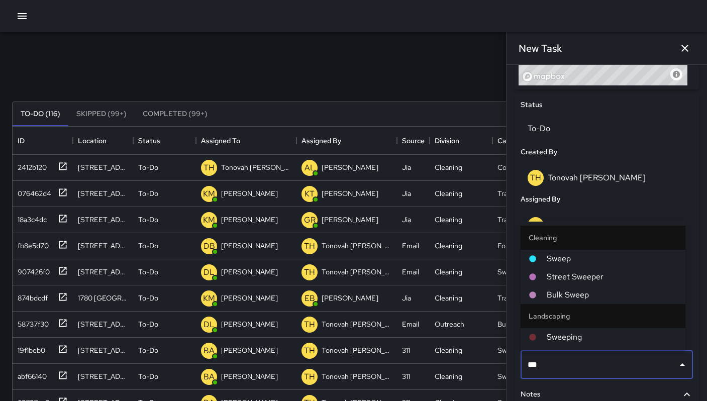
type input "****"
click at [558, 256] on span "Sweep" at bounding box center [612, 259] width 131 height 12
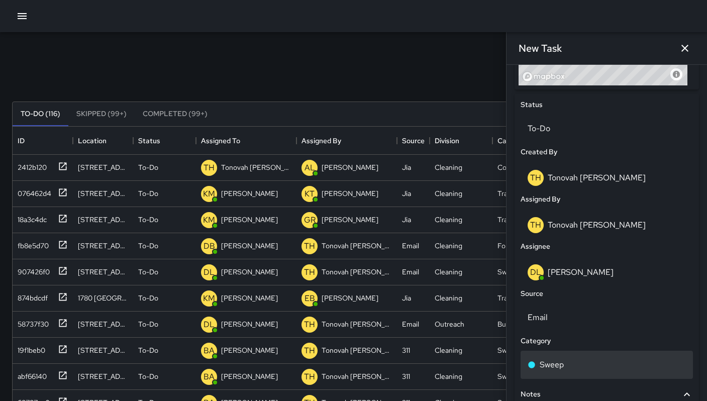
scroll to position [542, 0]
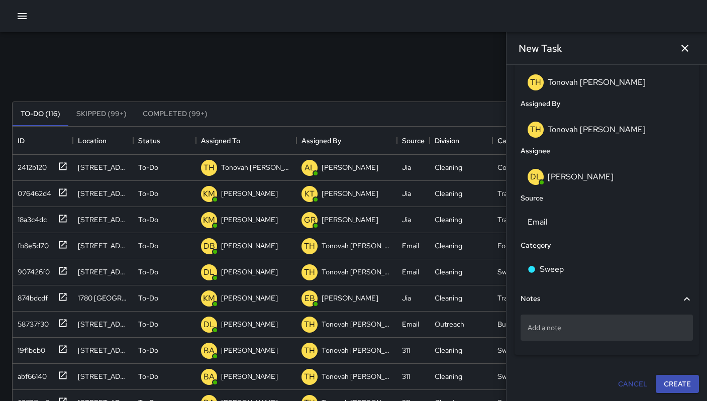
click at [569, 325] on p "Add a note" at bounding box center [607, 328] width 158 height 10
type textarea "**********"
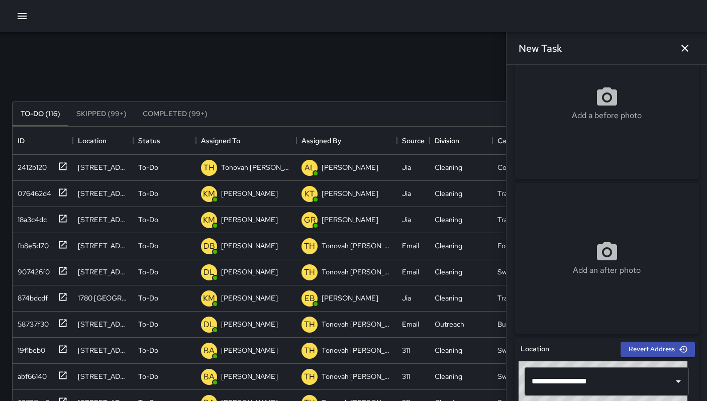
scroll to position [0, 0]
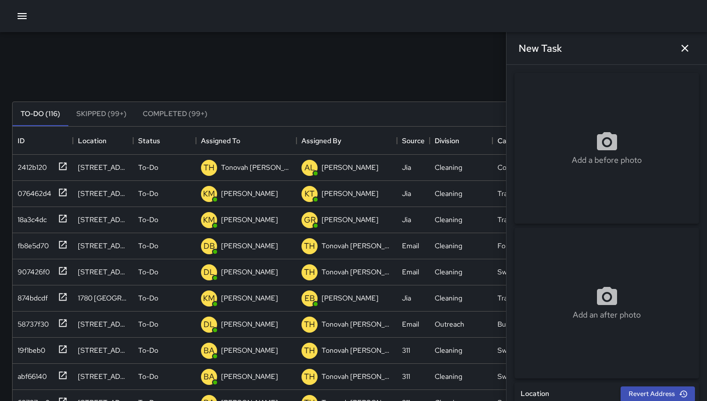
click at [599, 154] on icon at bounding box center [607, 142] width 24 height 24
type input "**********"
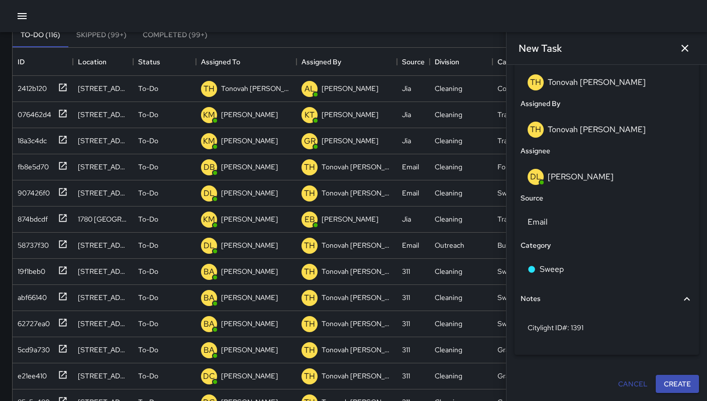
scroll to position [100, 0]
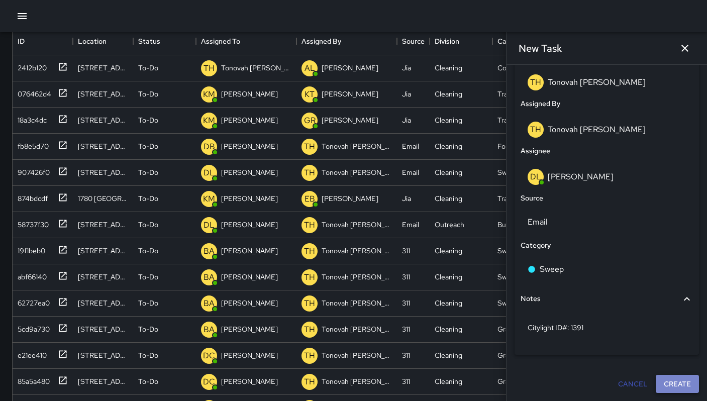
click at [674, 385] on button "Create" at bounding box center [677, 384] width 43 height 19
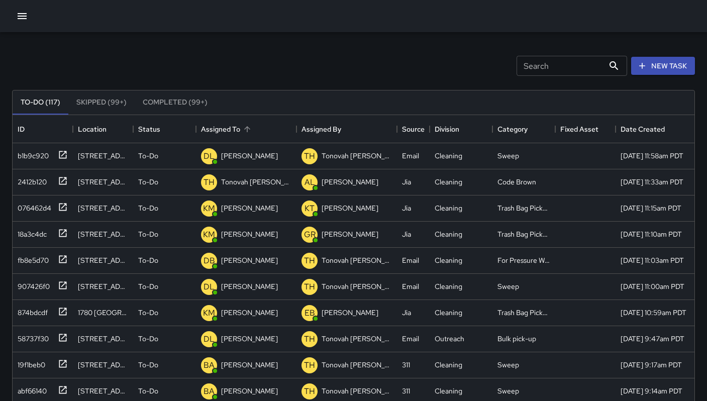
scroll to position [4, 0]
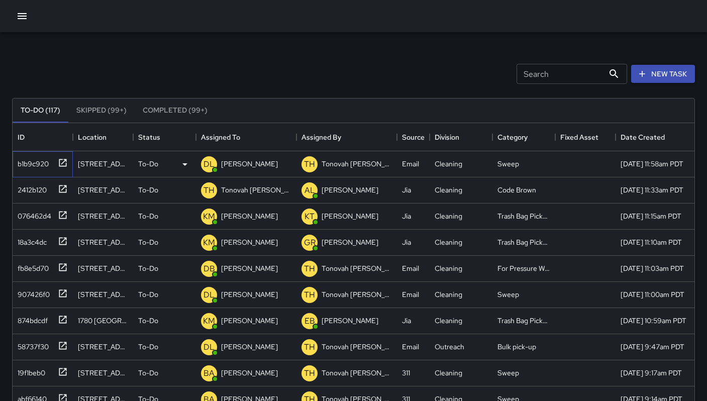
click at [45, 166] on div "b1b9c920" at bounding box center [31, 162] width 35 height 14
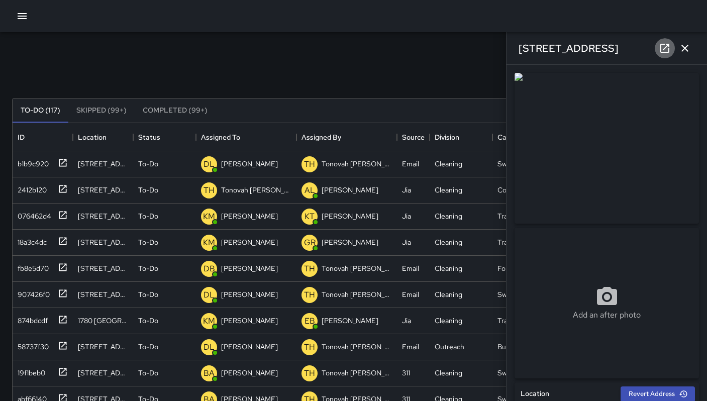
click at [668, 47] on icon at bounding box center [665, 48] width 12 height 12
click at [660, 46] on icon at bounding box center [665, 48] width 12 height 12
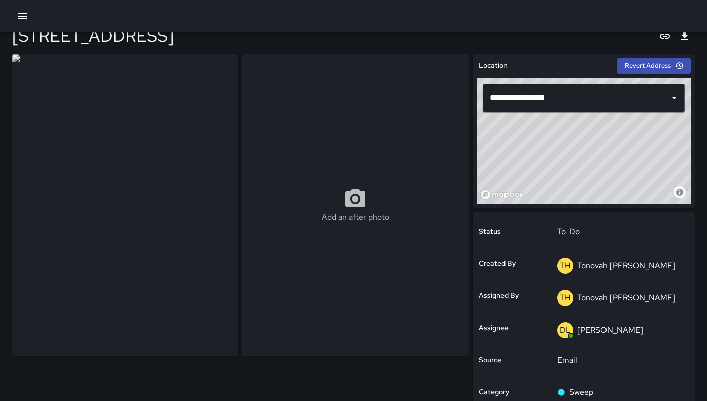
scroll to position [21, 0]
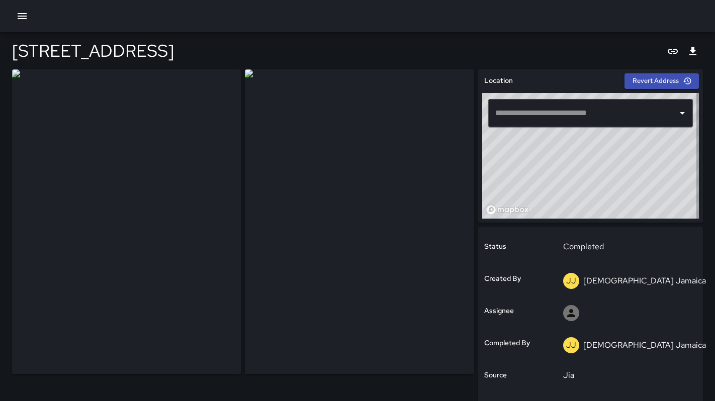
type input "**********"
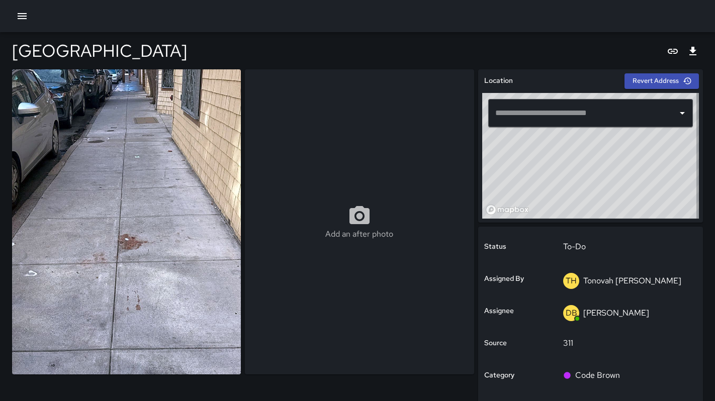
type input "**********"
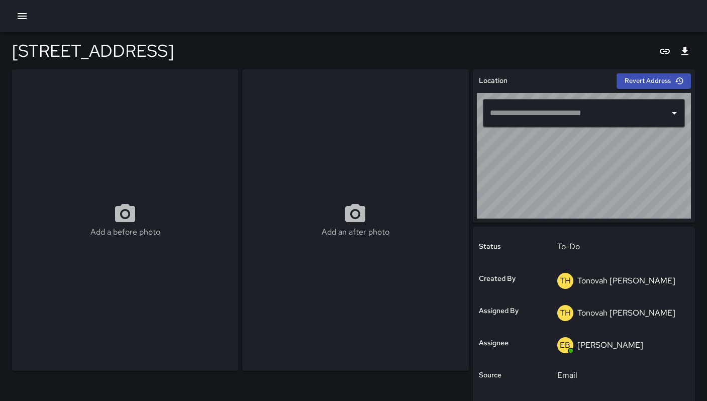
type input "**********"
